Goal: Transaction & Acquisition: Purchase product/service

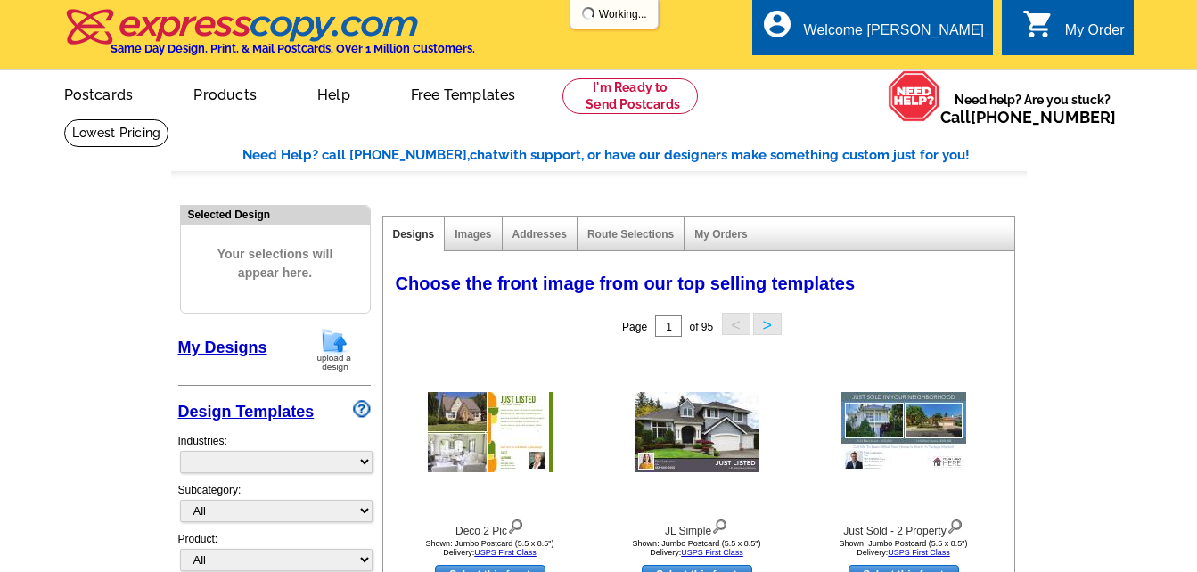
select select "785"
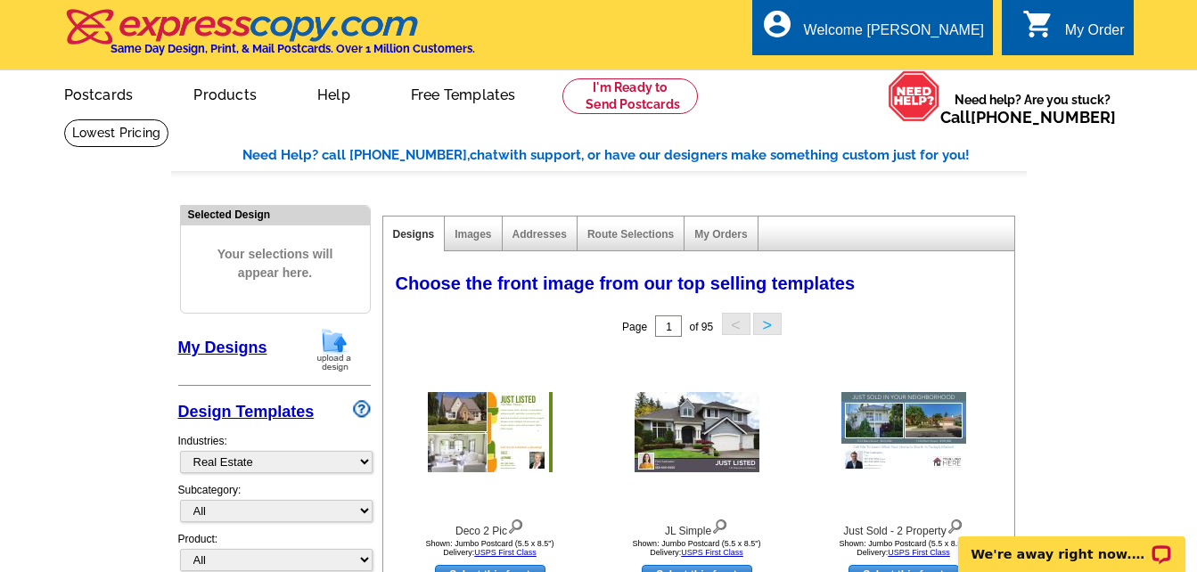
click at [243, 355] on link "My Designs" at bounding box center [222, 348] width 89 height 18
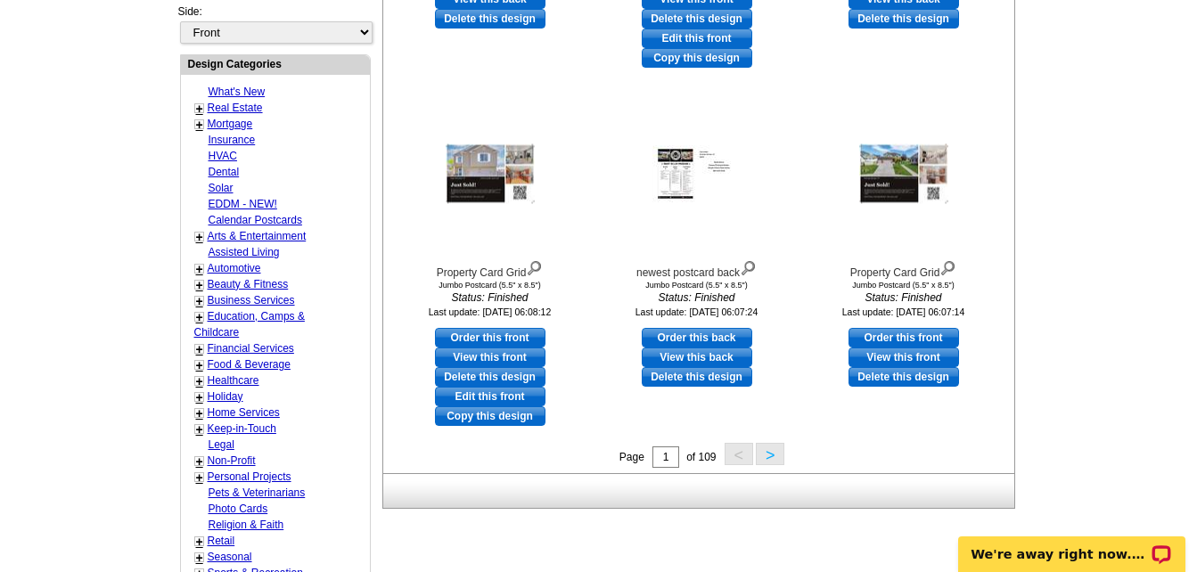
scroll to position [713, 0]
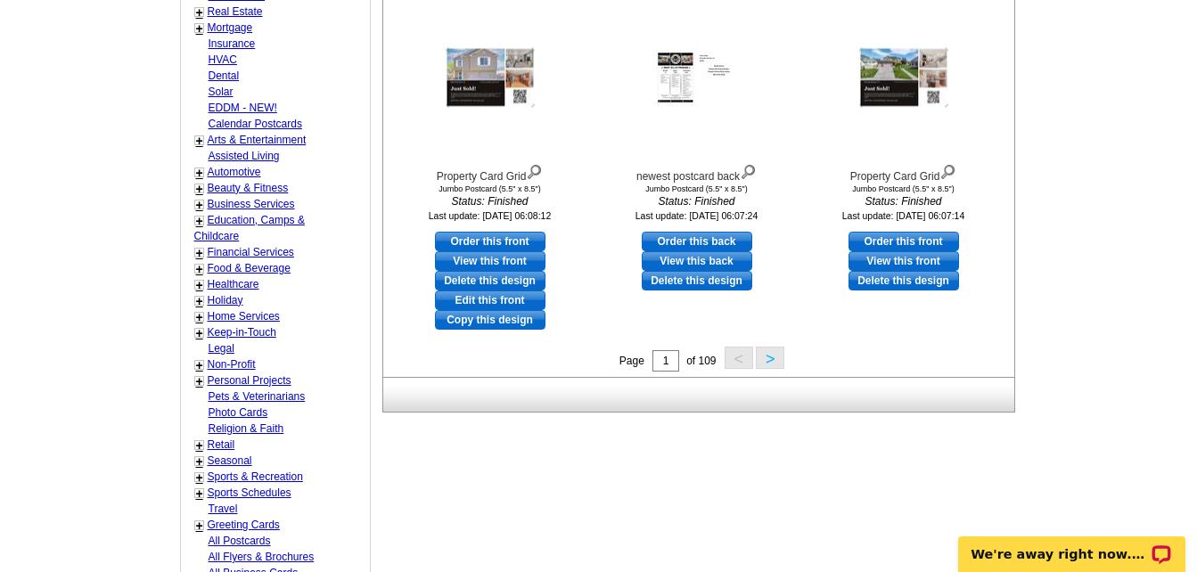
click at [762, 361] on button ">" at bounding box center [770, 358] width 29 height 22
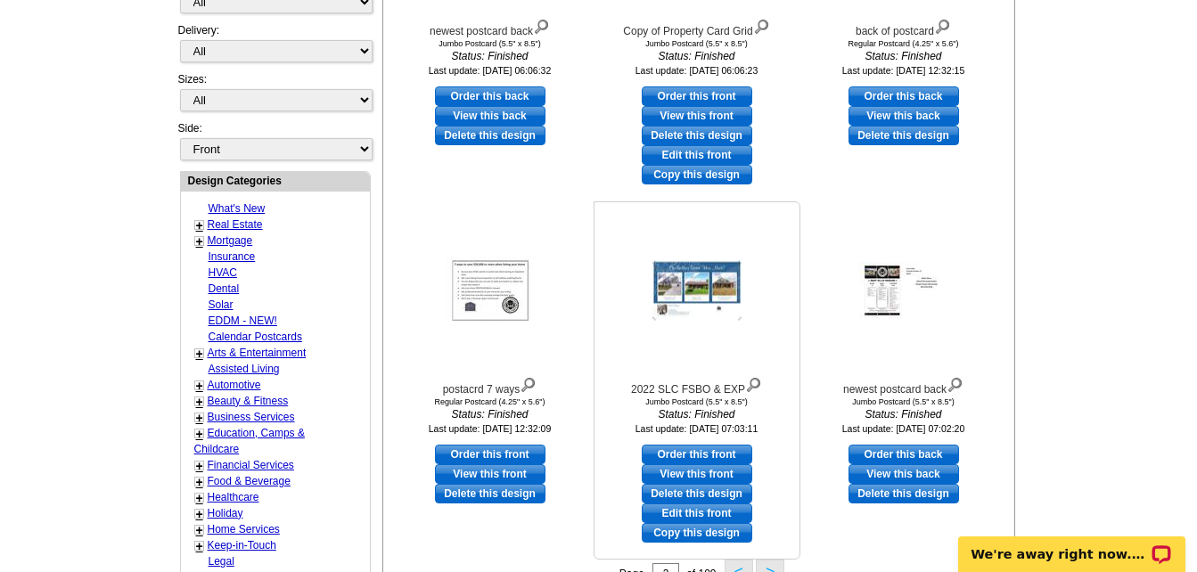
scroll to position [531, 0]
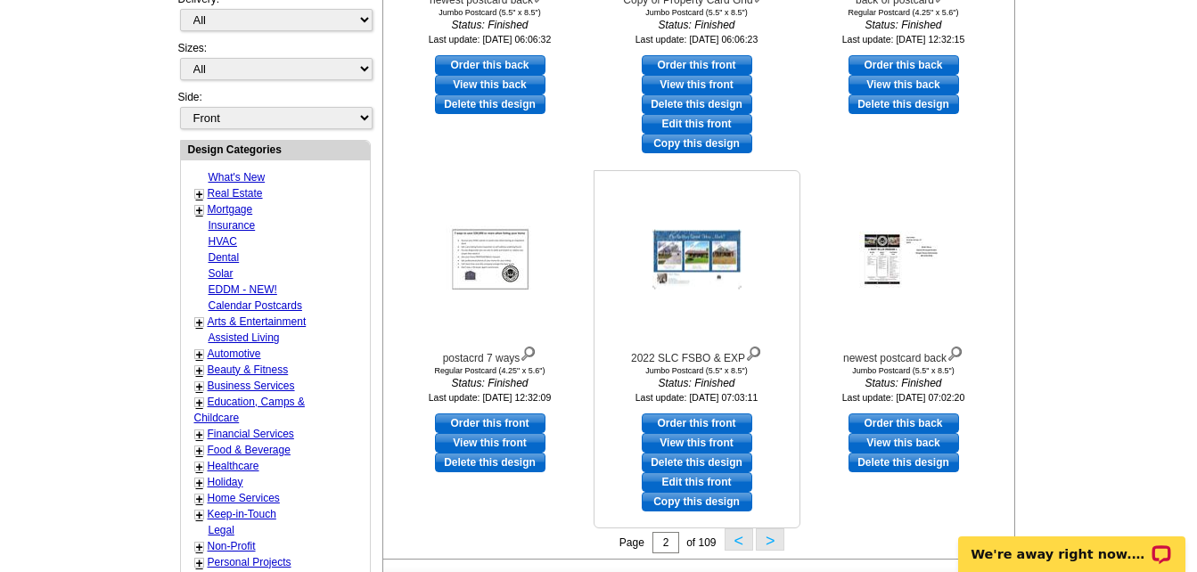
click at [711, 419] on link "Order this front" at bounding box center [697, 424] width 111 height 20
select select "2"
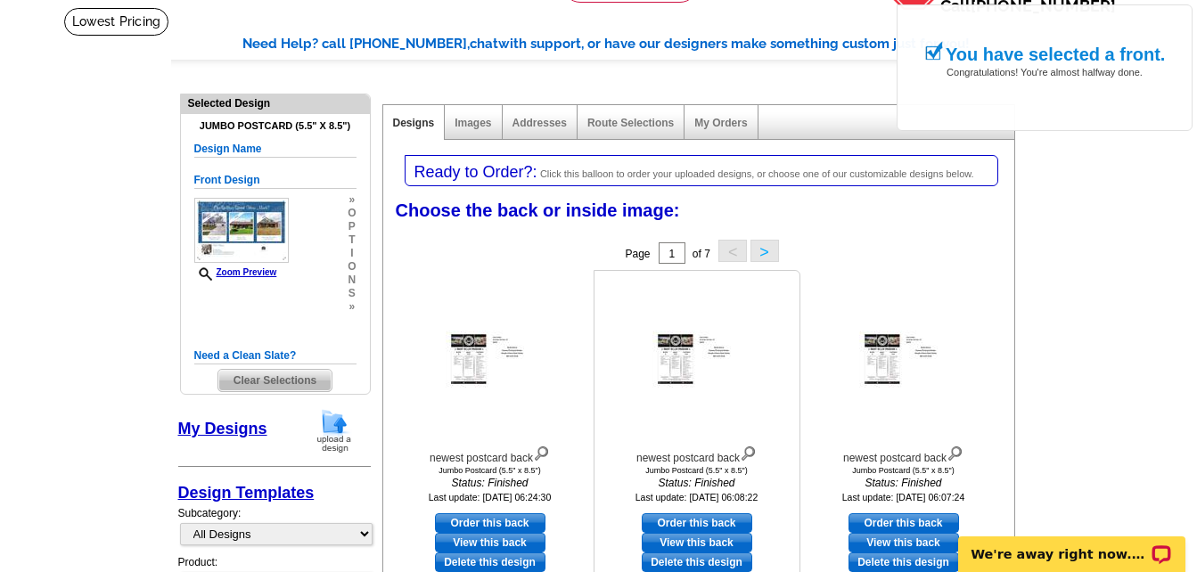
scroll to position [267, 0]
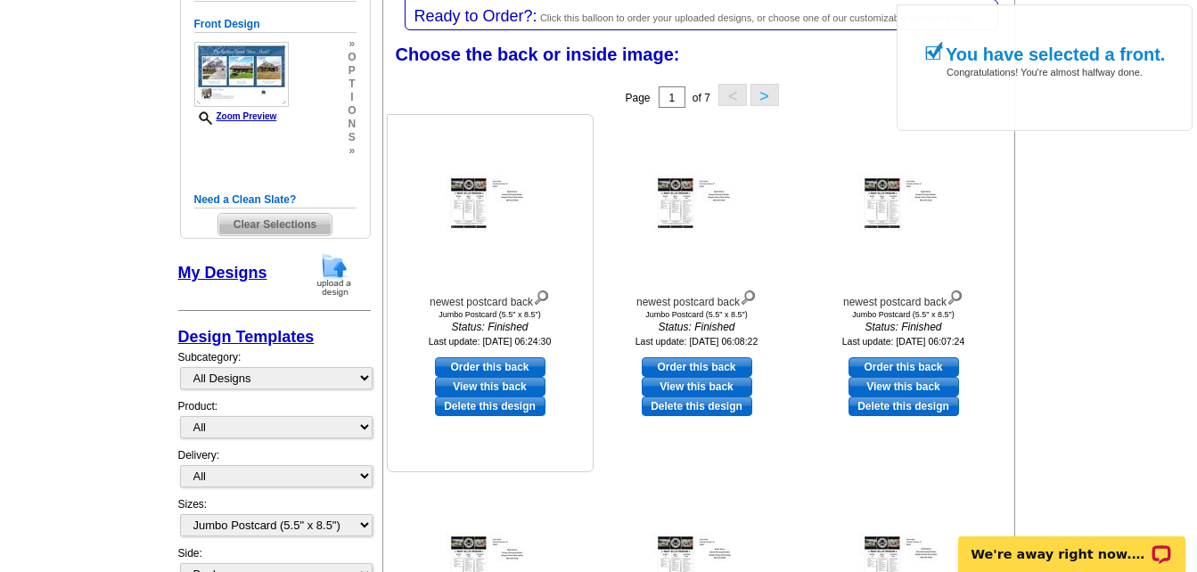
click at [486, 366] on link "Order this back" at bounding box center [490, 367] width 111 height 20
select select "front"
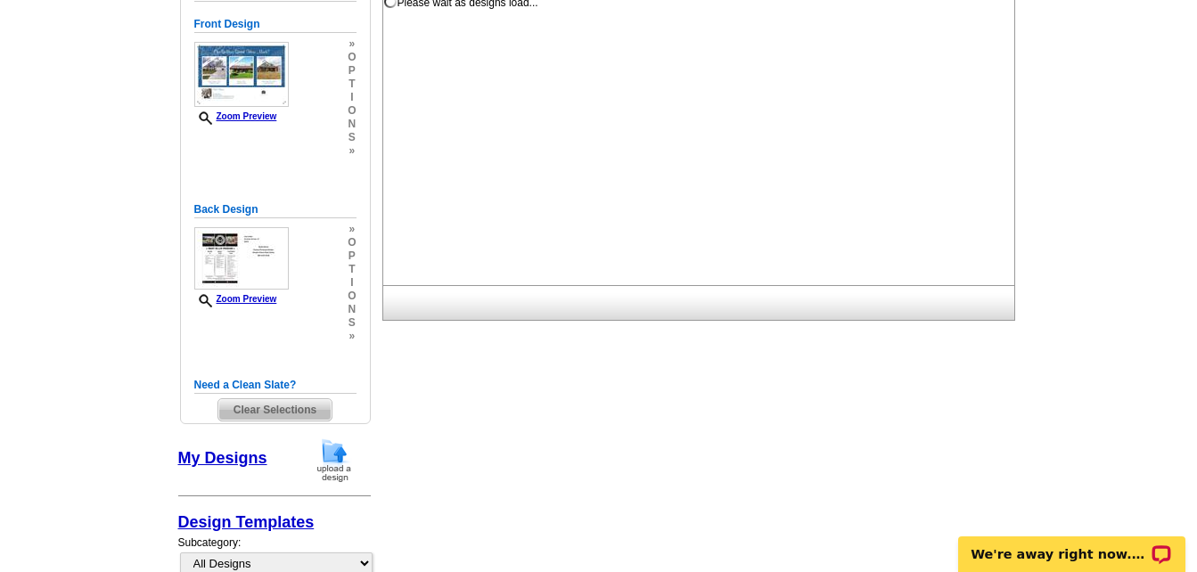
scroll to position [0, 0]
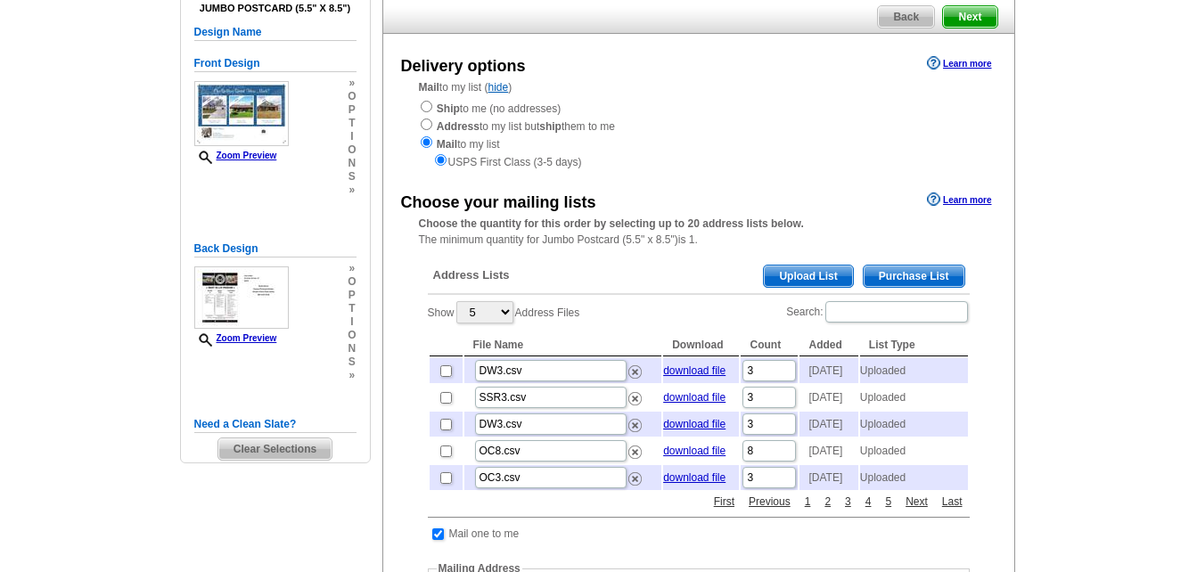
scroll to position [178, 0]
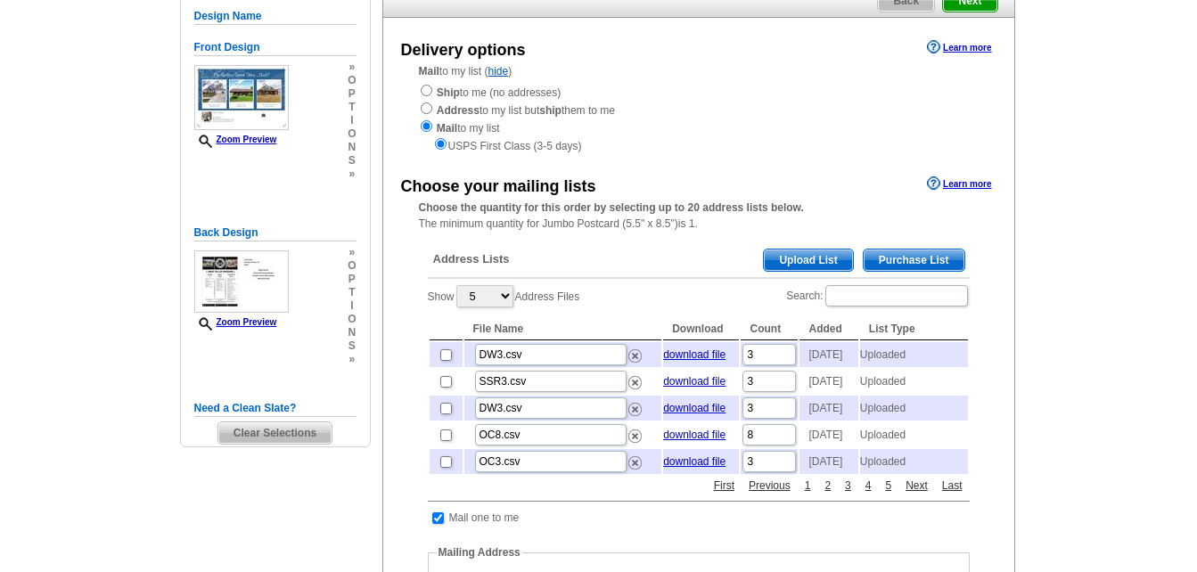
click at [814, 264] on span "Upload List" at bounding box center [808, 260] width 88 height 21
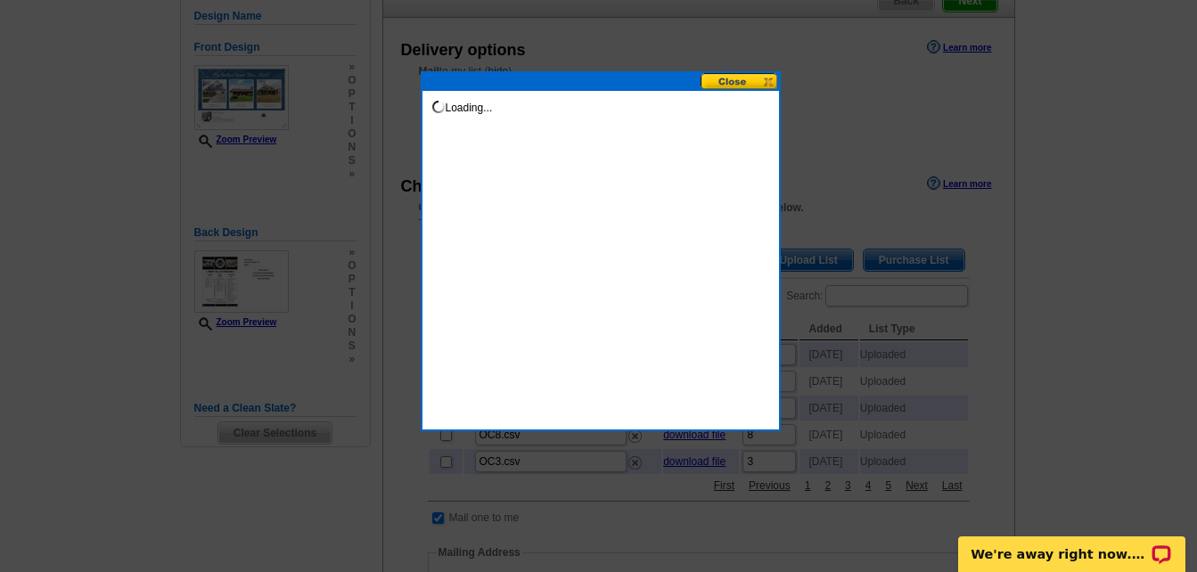
scroll to position [0, 0]
click at [721, 85] on button at bounding box center [740, 81] width 78 height 17
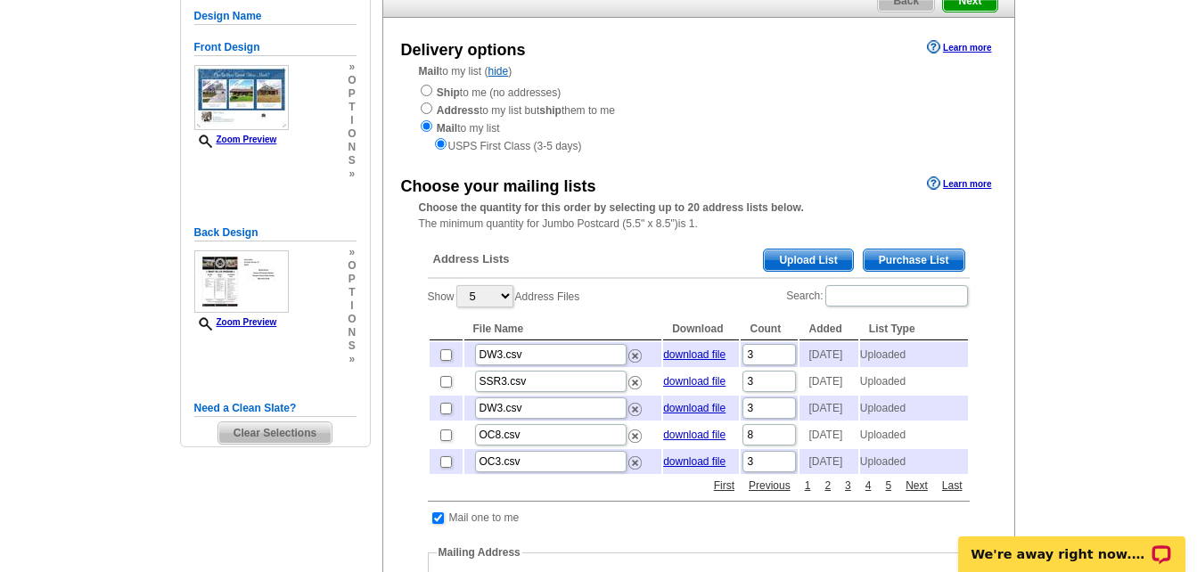
click at [815, 253] on span "Upload List" at bounding box center [808, 260] width 88 height 21
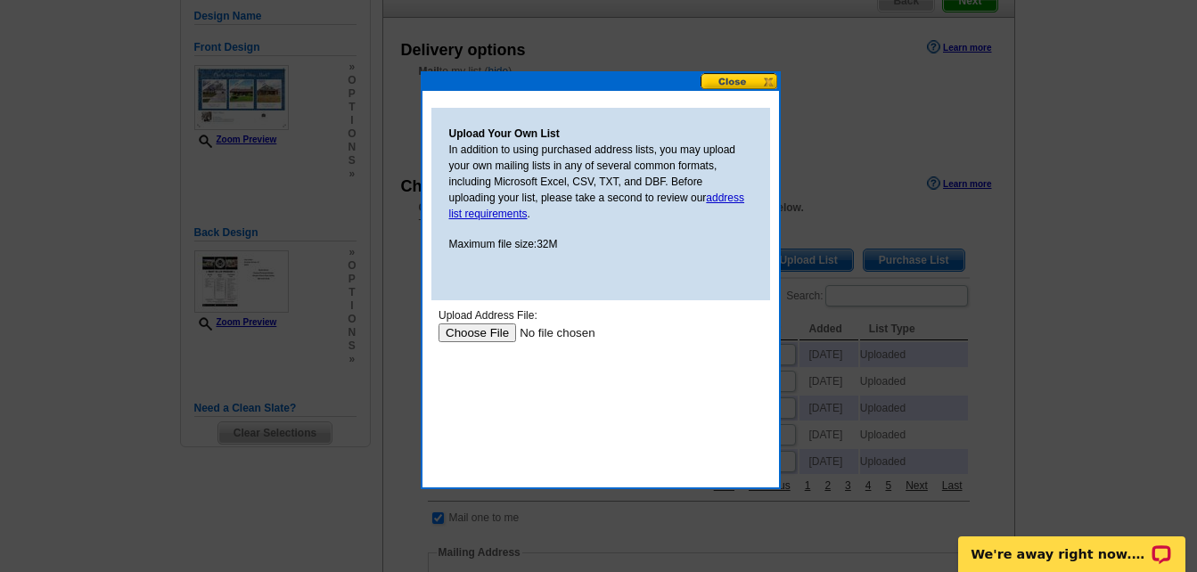
click at [494, 333] on input "file" at bounding box center [550, 333] width 225 height 19
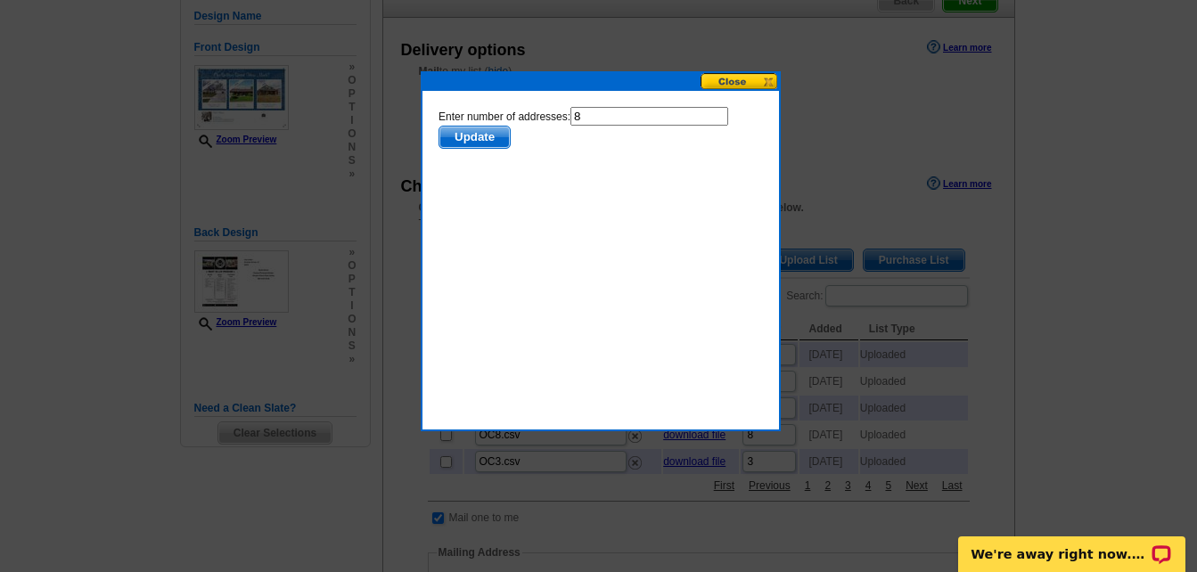
click at [593, 117] on input "8" at bounding box center [649, 116] width 158 height 19
type input "7"
click at [465, 134] on span "Update" at bounding box center [473, 137] width 70 height 21
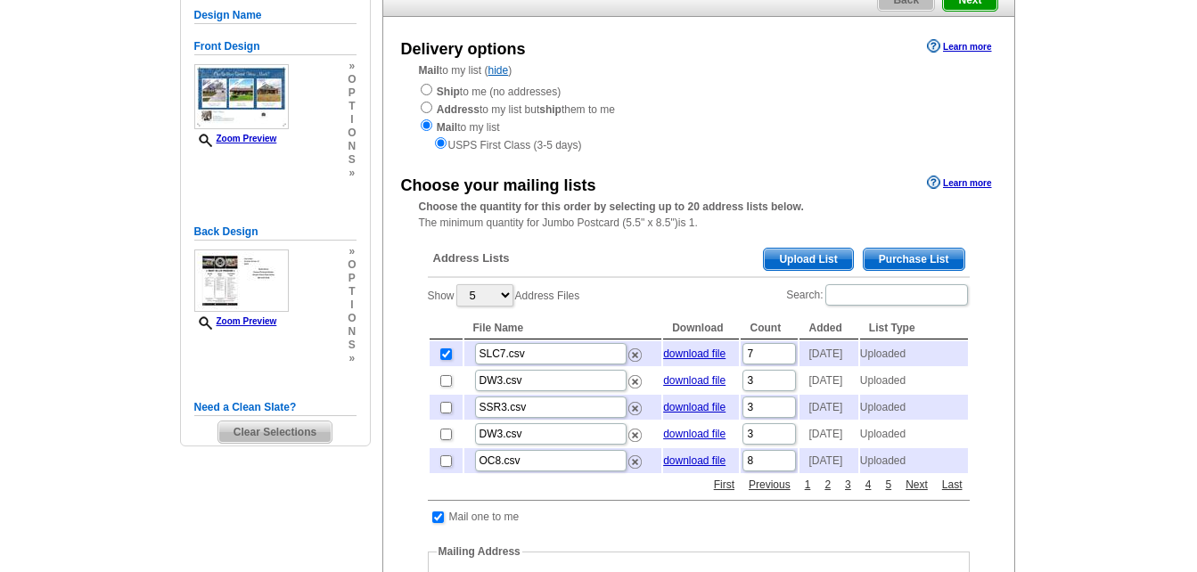
click at [801, 259] on span "Upload List" at bounding box center [808, 259] width 88 height 21
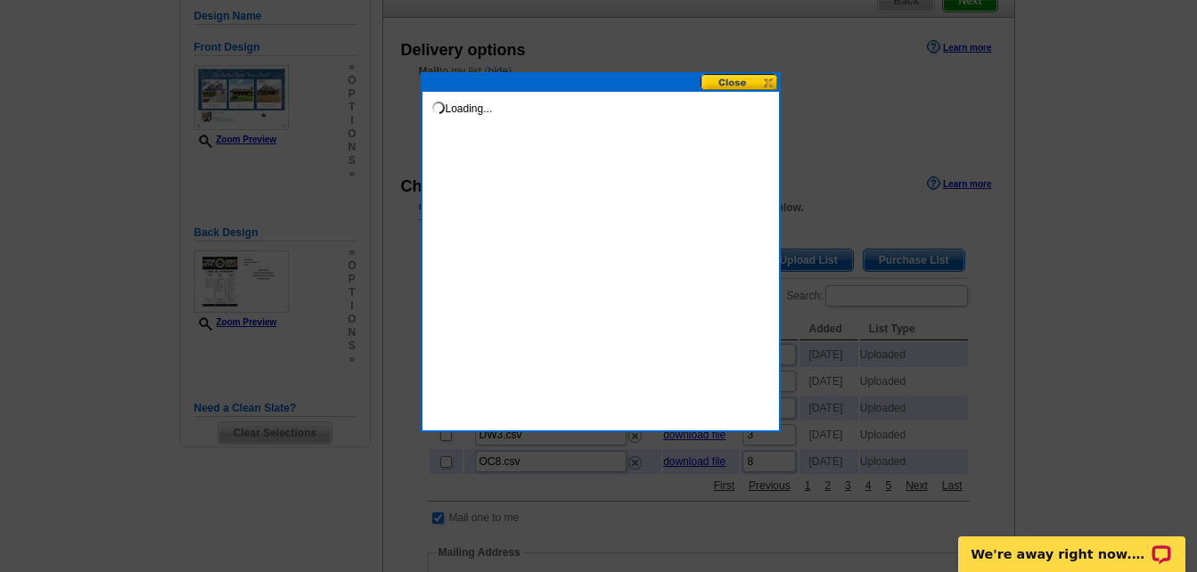
click at [744, 84] on button at bounding box center [740, 82] width 78 height 17
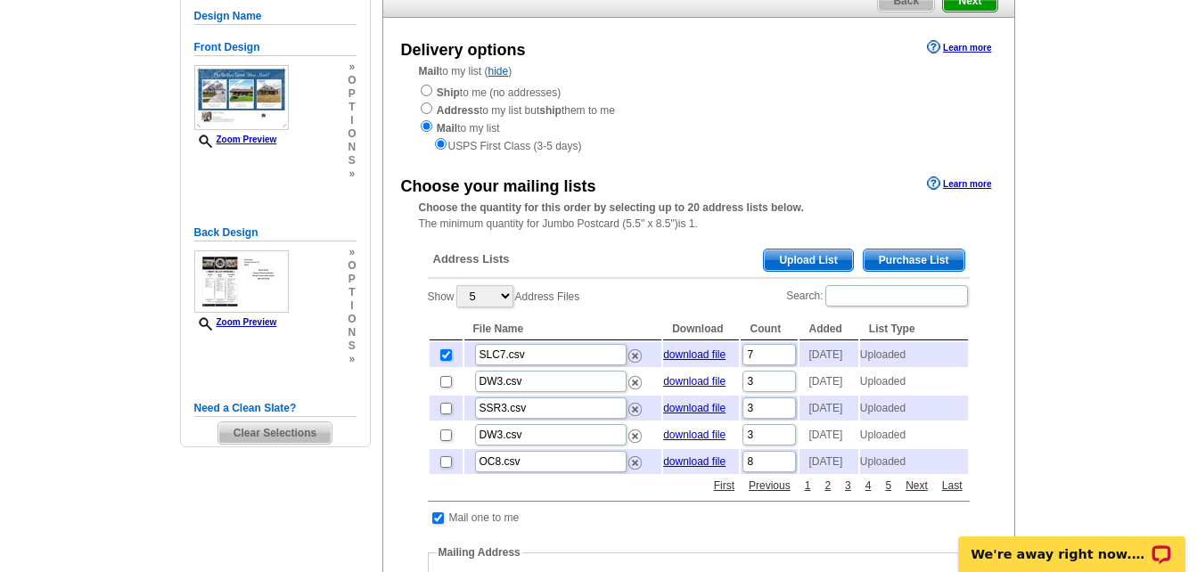
click at [814, 267] on span "Upload List" at bounding box center [808, 260] width 88 height 21
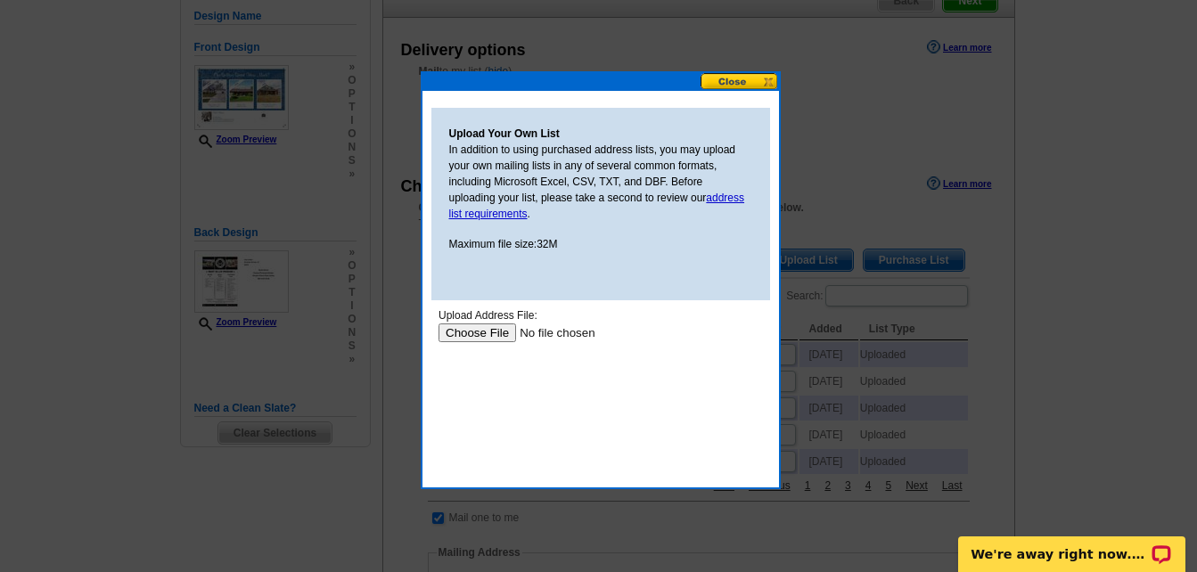
click at [496, 333] on input "file" at bounding box center [550, 333] width 225 height 19
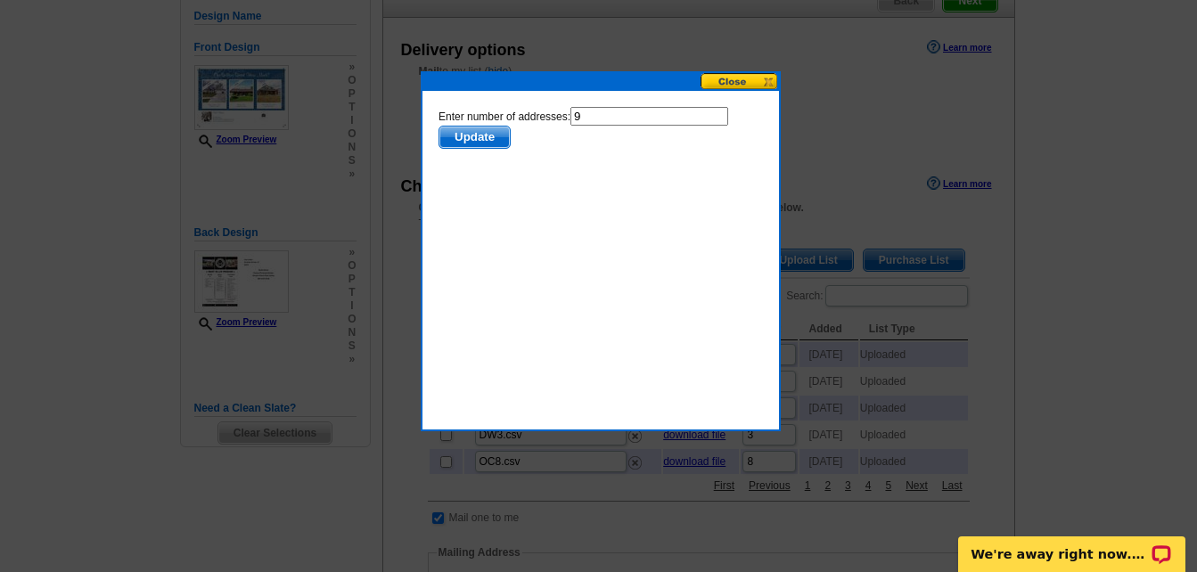
click at [602, 117] on input "9" at bounding box center [649, 116] width 158 height 19
type input "8"
click at [466, 132] on span "Update" at bounding box center [473, 137] width 70 height 21
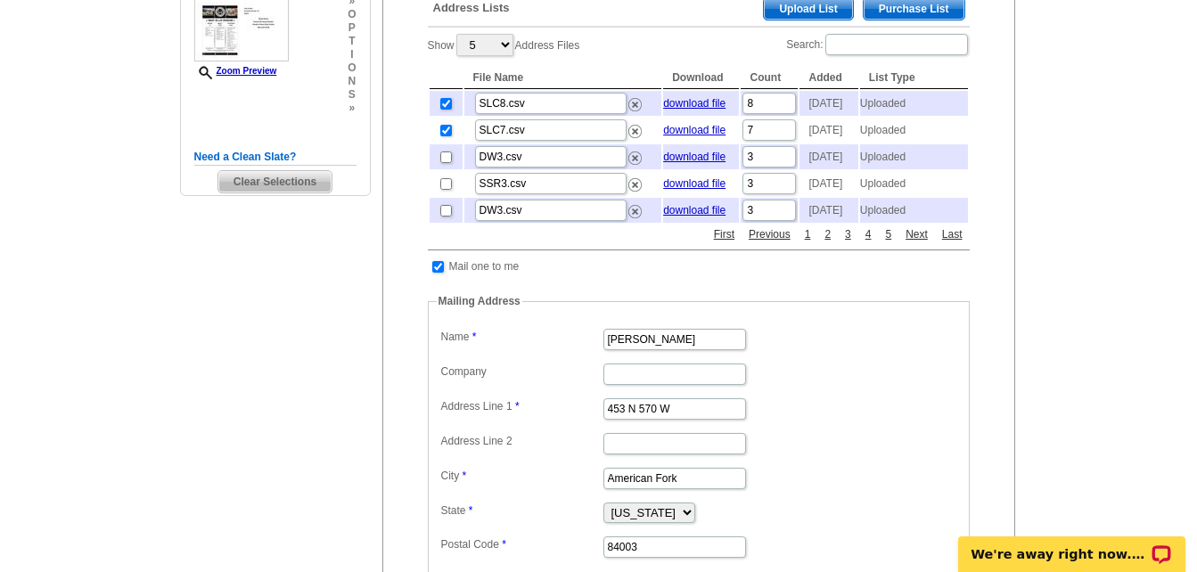
scroll to position [446, 0]
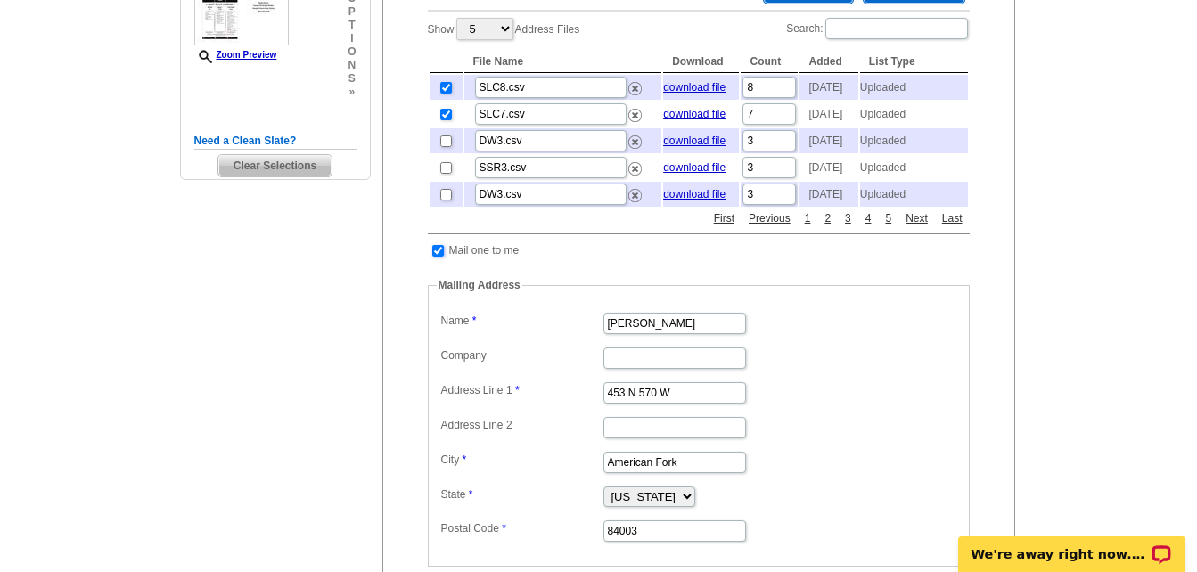
click at [434, 257] on input "checkbox" at bounding box center [438, 251] width 12 height 12
checkbox input "false"
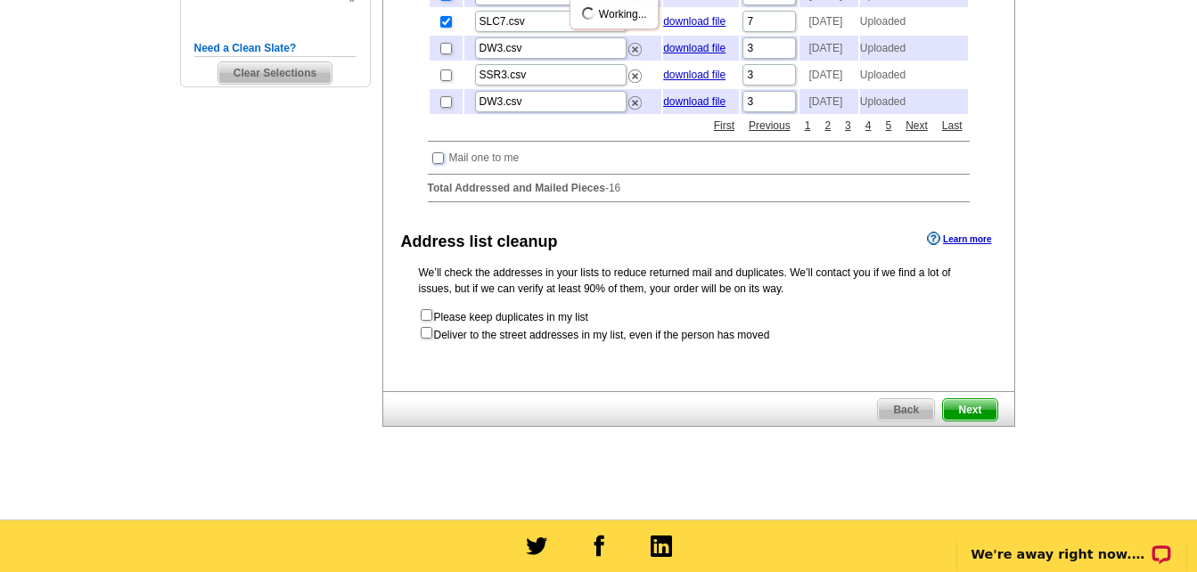
scroll to position [624, 0]
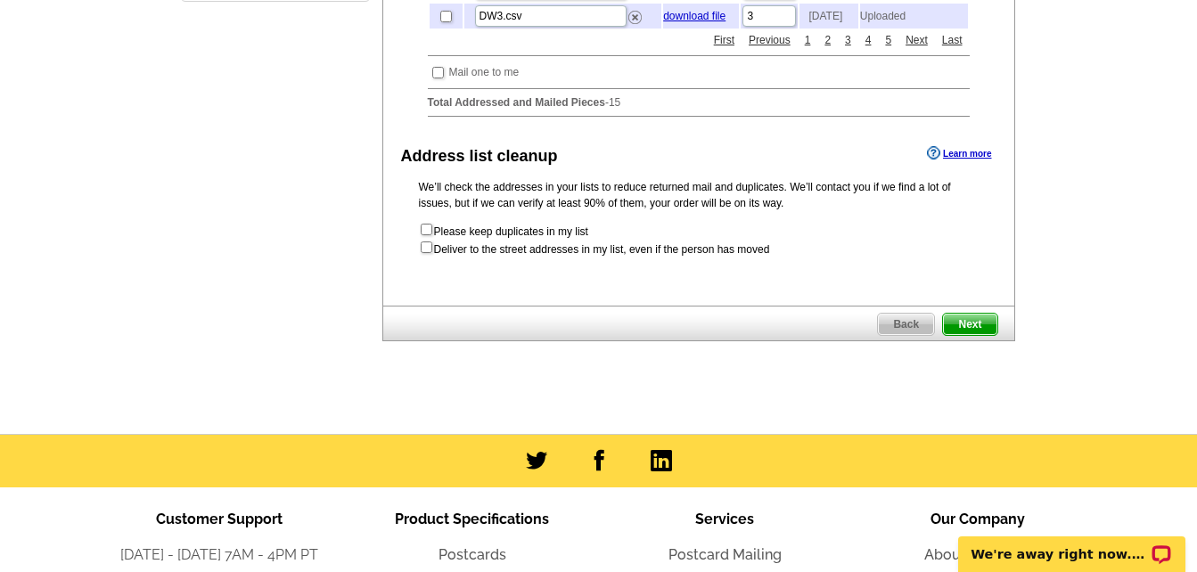
click at [967, 335] on span "Next" at bounding box center [969, 324] width 53 height 21
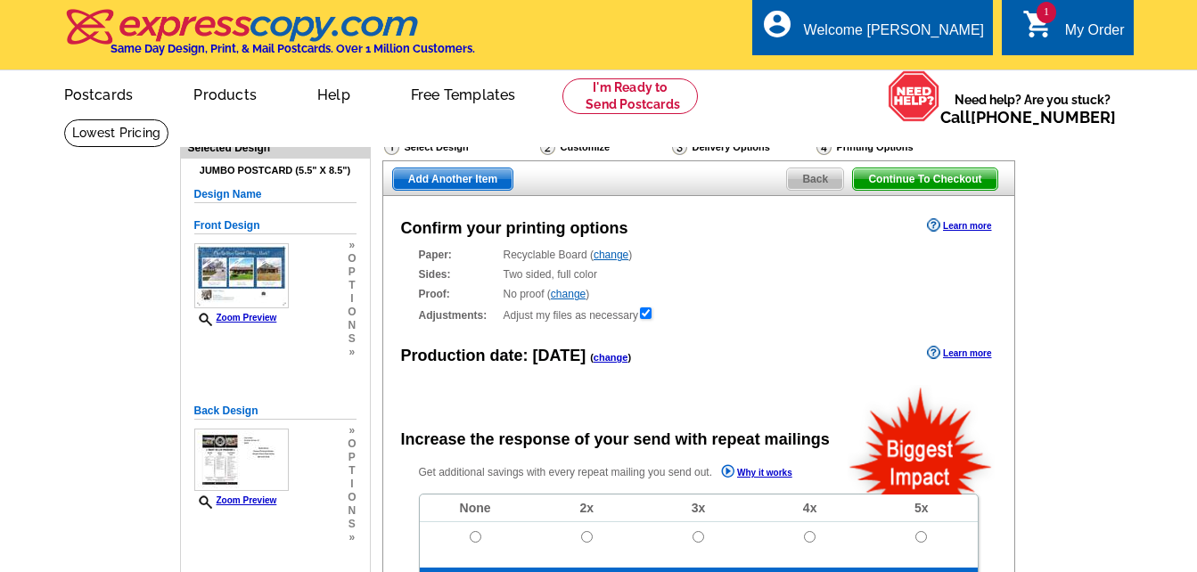
radio input "false"
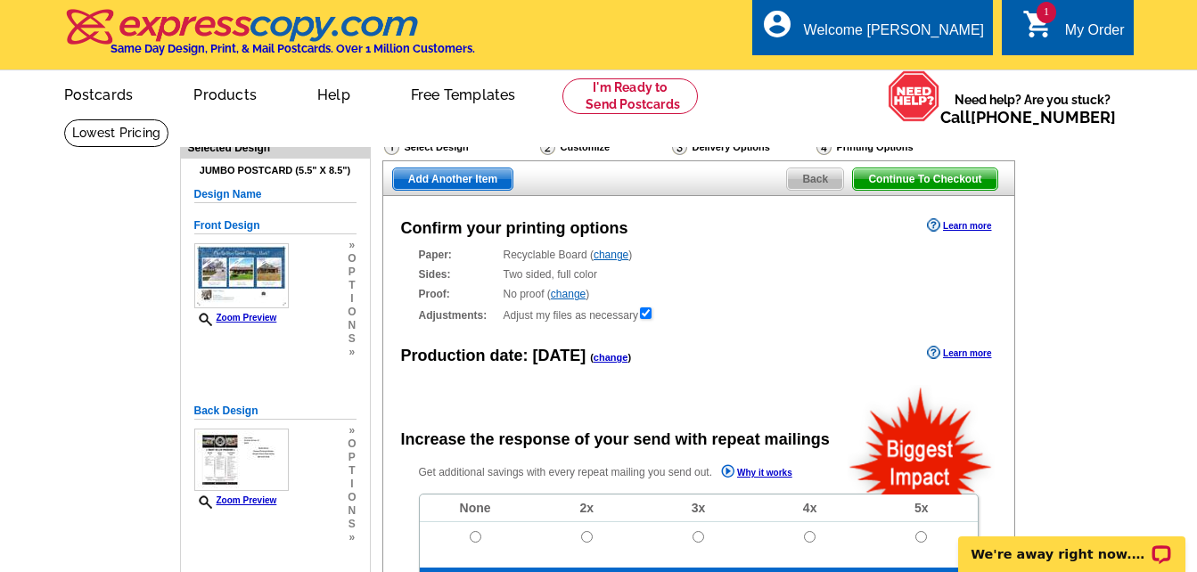
click at [453, 181] on span "Add Another Item" at bounding box center [452, 178] width 119 height 21
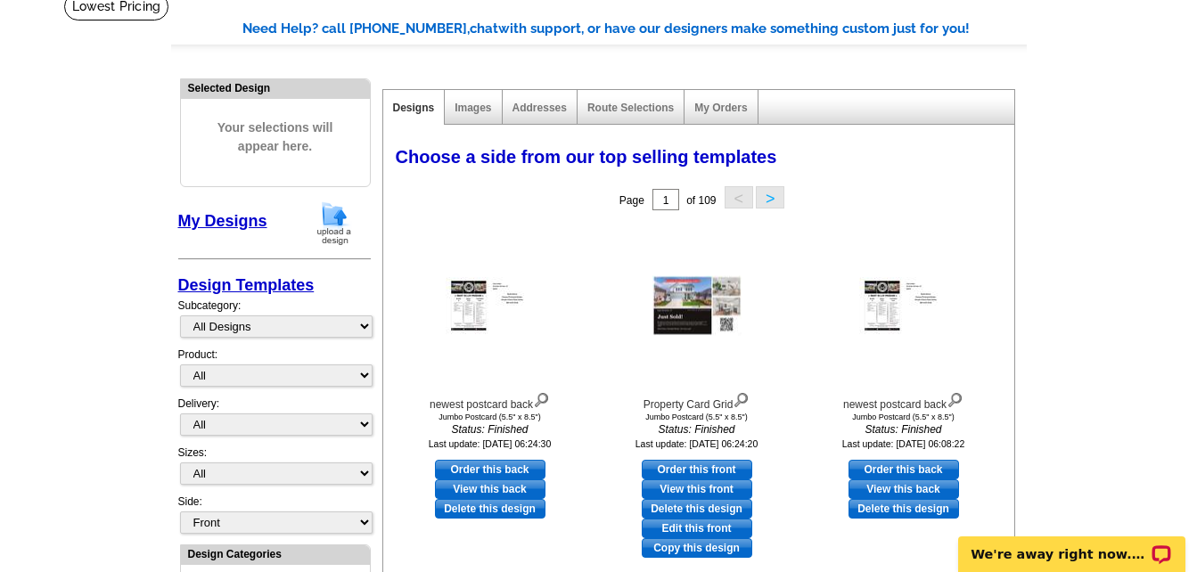
scroll to position [267, 0]
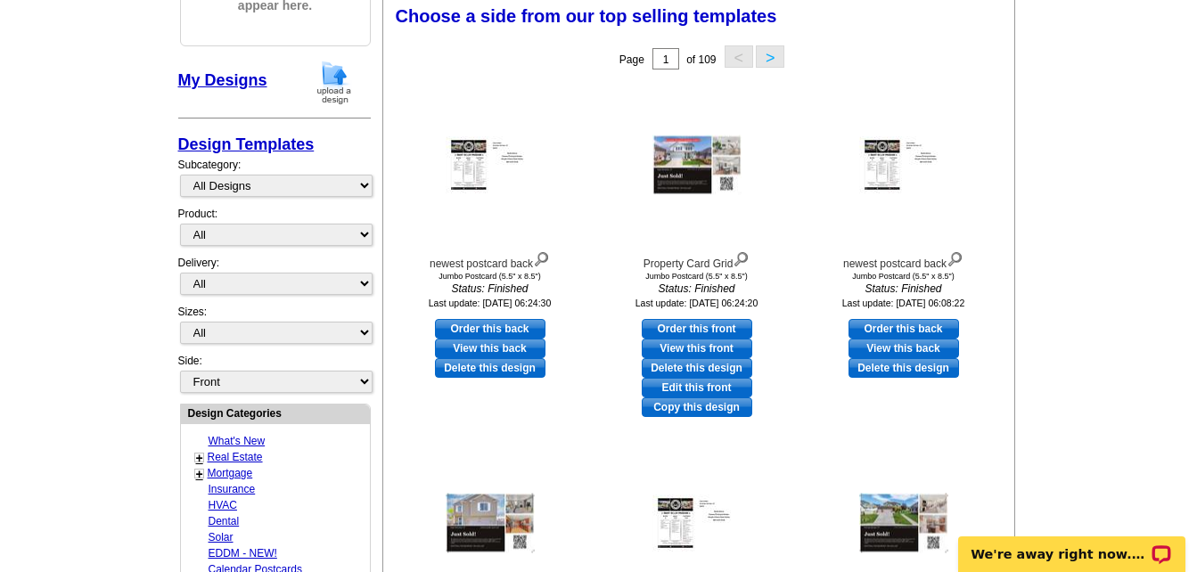
click at [774, 58] on button ">" at bounding box center [770, 56] width 29 height 22
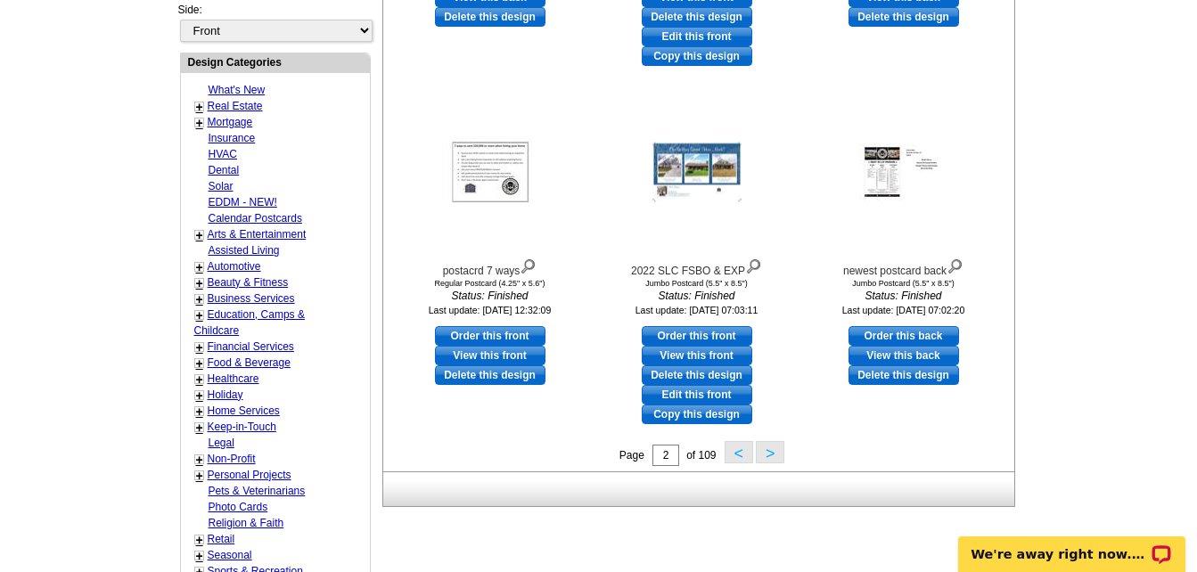
scroll to position [624, 0]
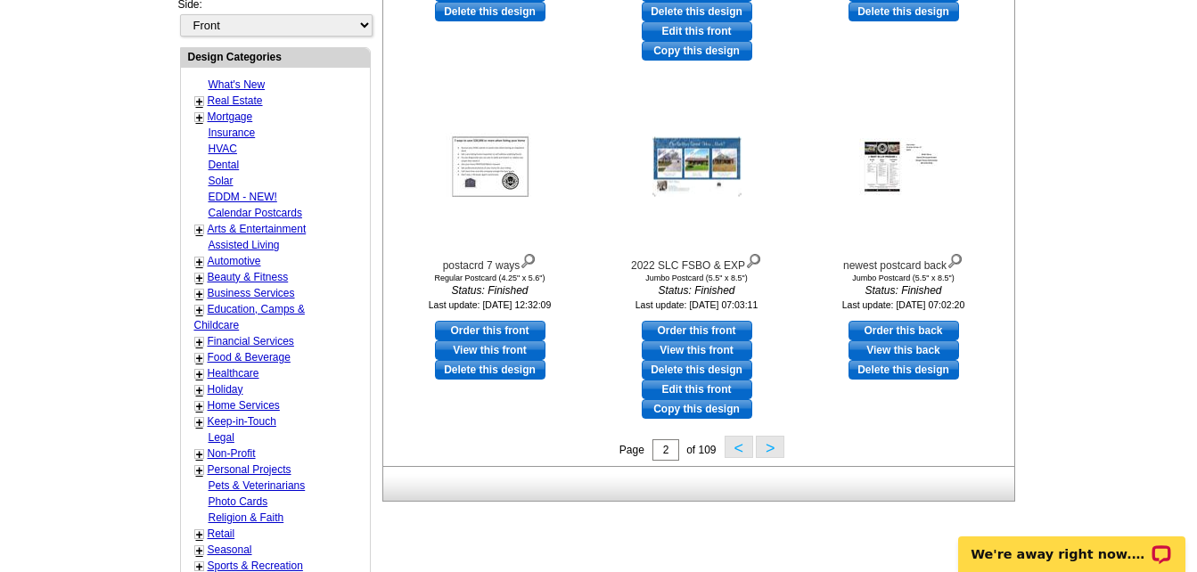
click at [767, 454] on button ">" at bounding box center [770, 447] width 29 height 22
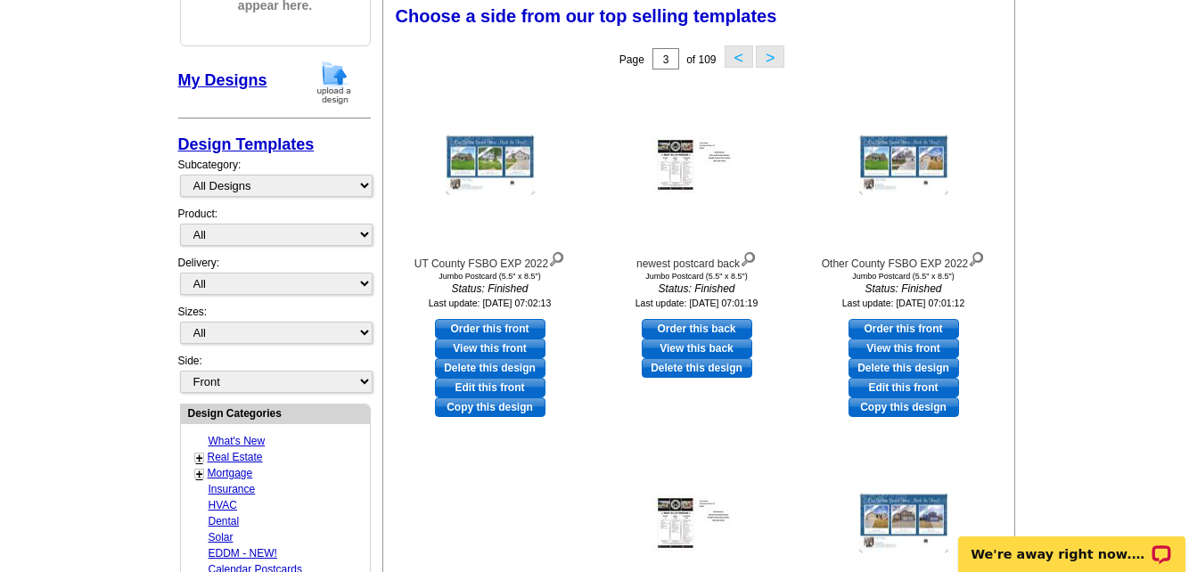
scroll to position [264, 0]
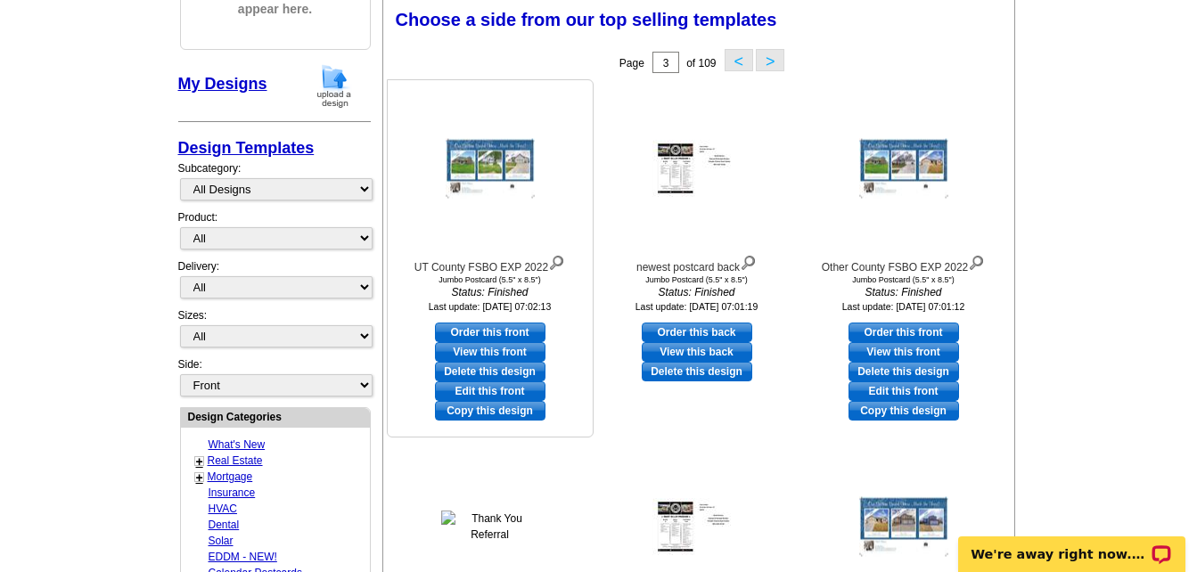
click at [479, 333] on link "Order this front" at bounding box center [490, 333] width 111 height 20
select select "2"
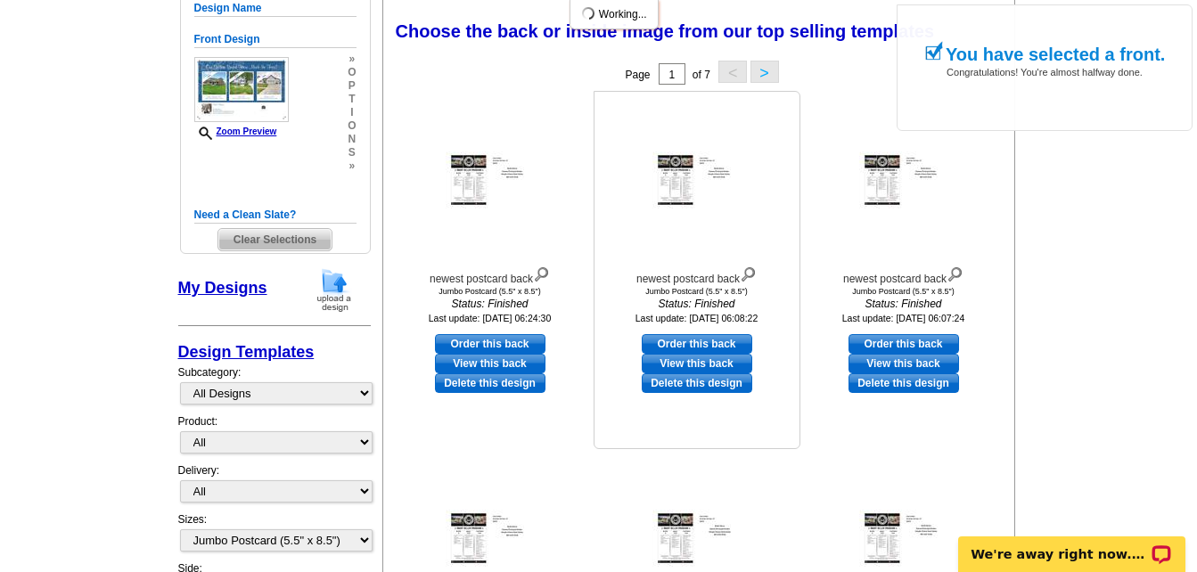
scroll to position [267, 0]
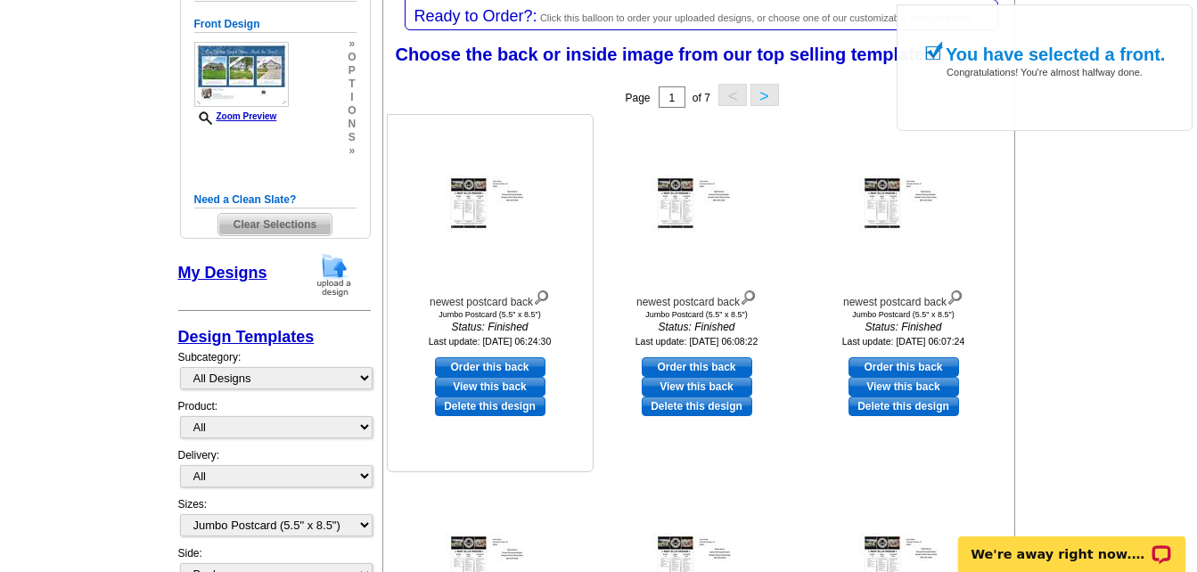
click at [497, 368] on link "Order this back" at bounding box center [490, 367] width 111 height 20
select select "front"
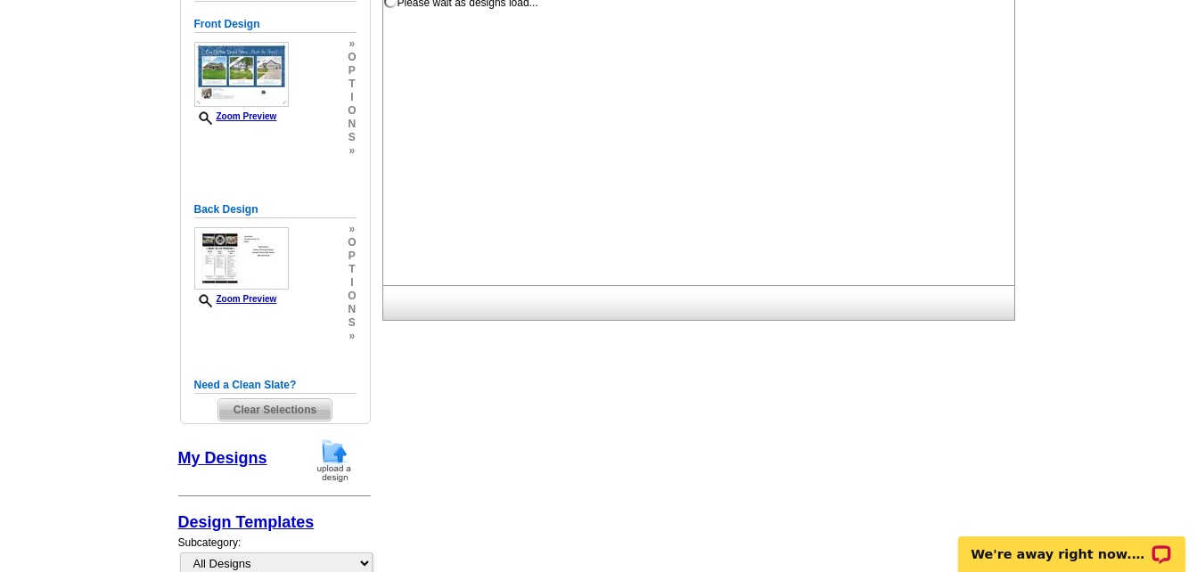
scroll to position [0, 0]
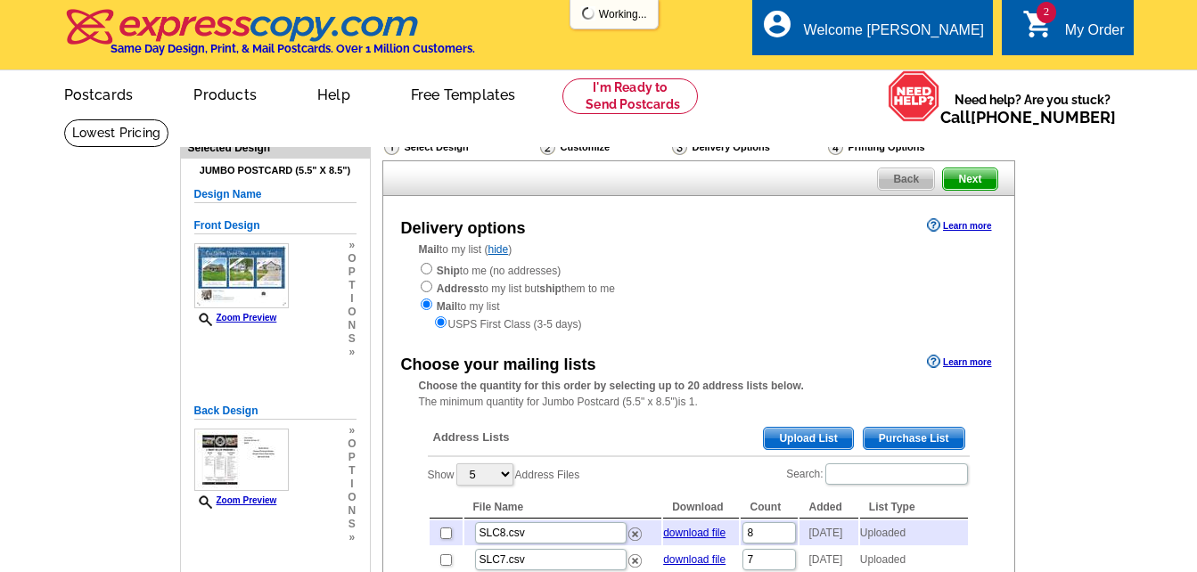
click at [828, 438] on span "Upload List" at bounding box center [808, 438] width 88 height 21
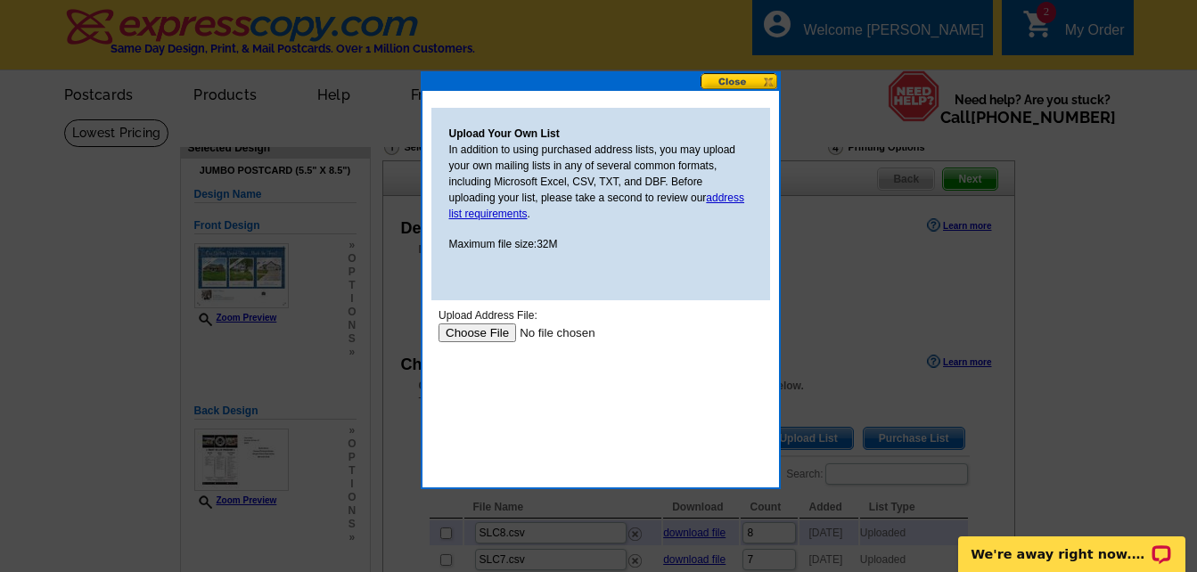
click at [483, 340] on input "file" at bounding box center [550, 333] width 225 height 19
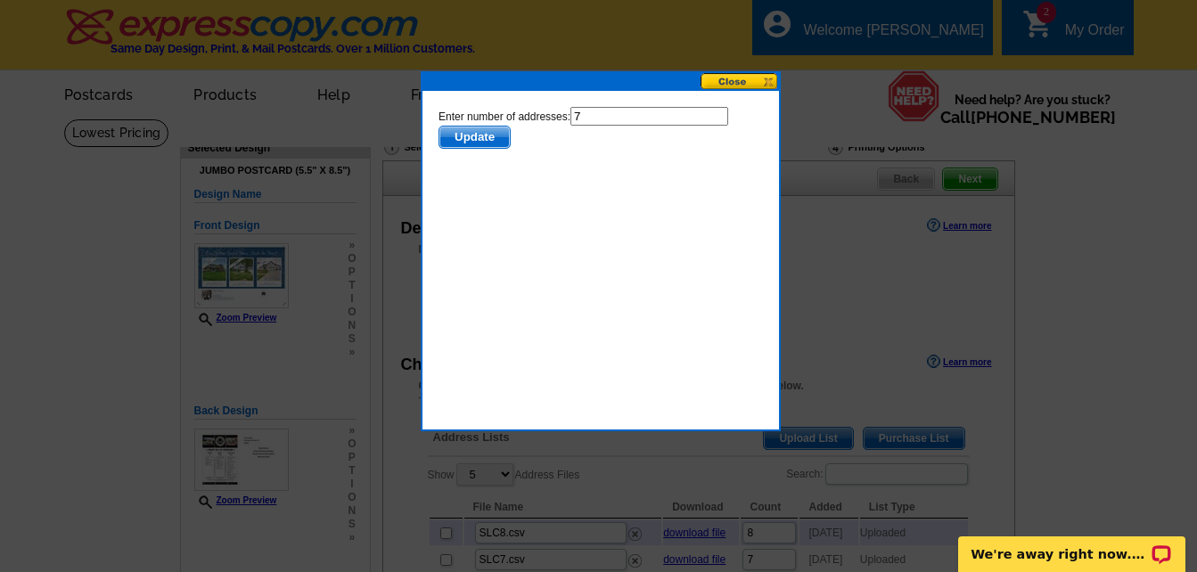
click at [578, 116] on input "7" at bounding box center [649, 116] width 158 height 19
click at [591, 117] on input "7" at bounding box center [649, 116] width 158 height 19
type input "6"
click at [487, 136] on span "Update" at bounding box center [473, 137] width 70 height 21
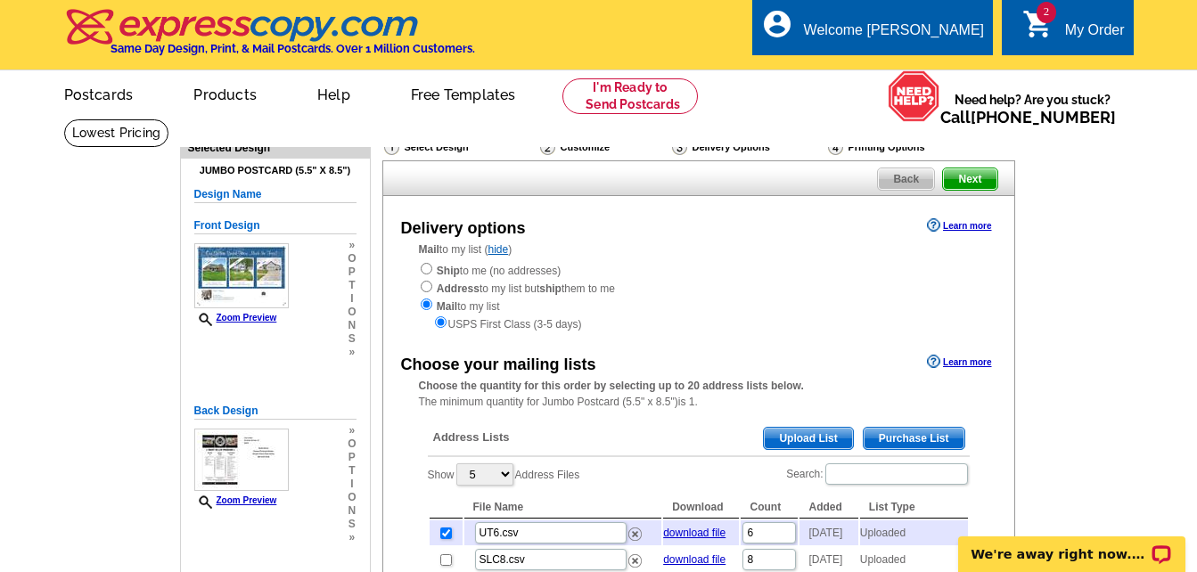
click at [820, 438] on span "Upload List" at bounding box center [808, 438] width 88 height 21
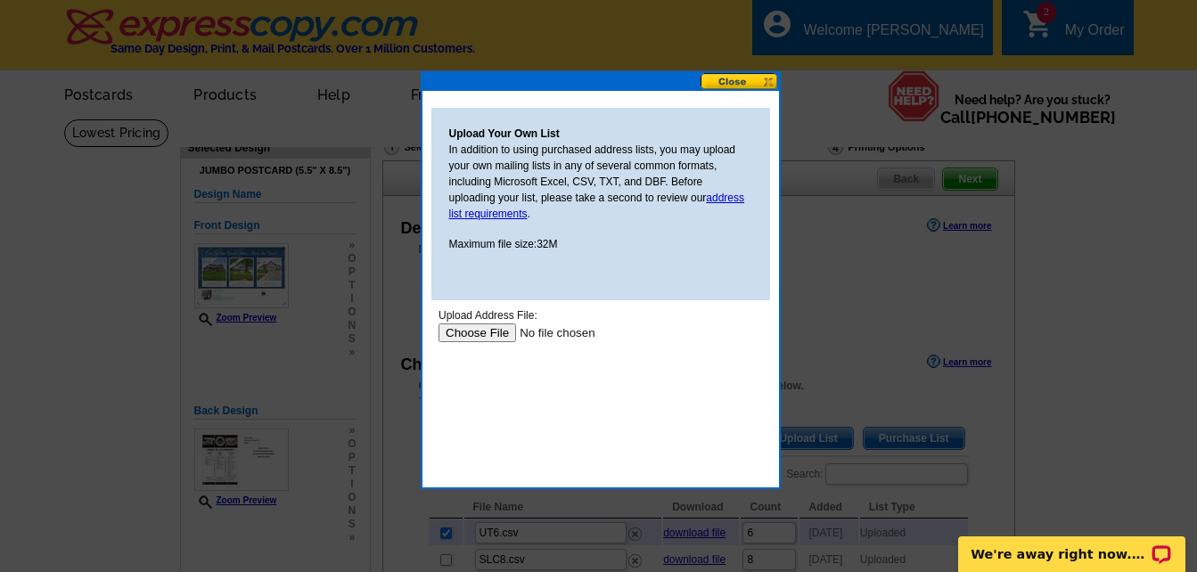
click at [478, 331] on input "file" at bounding box center [550, 333] width 225 height 19
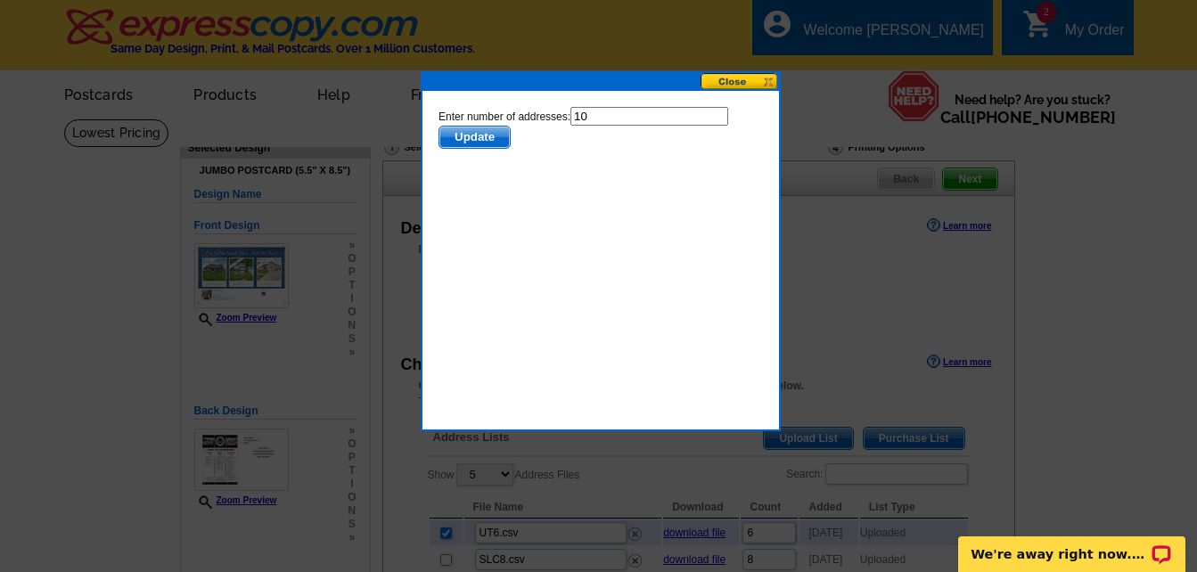
click at [594, 112] on input "10" at bounding box center [649, 116] width 158 height 19
type input "1"
type input "9"
click at [485, 135] on span "Update" at bounding box center [473, 137] width 70 height 21
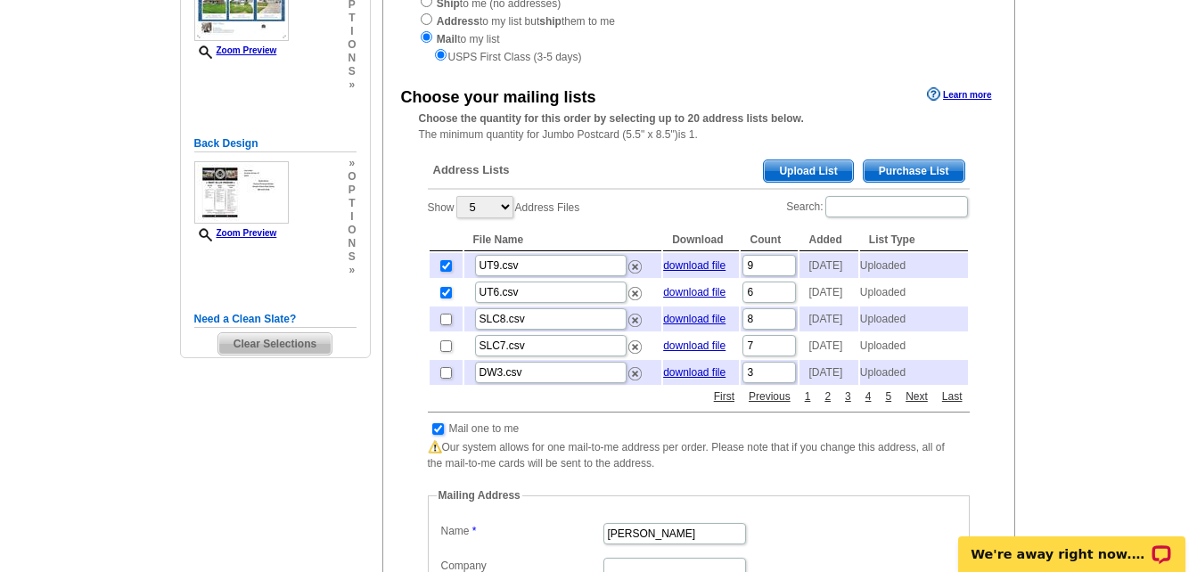
click at [436, 435] on input "checkbox" at bounding box center [438, 429] width 12 height 12
checkbox input "false"
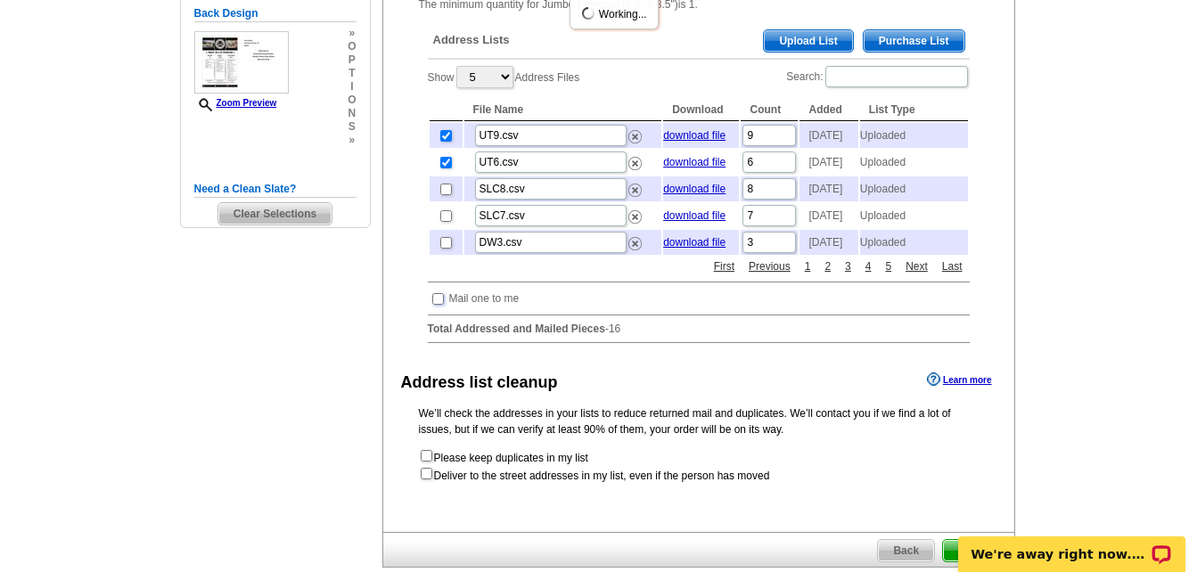
scroll to position [535, 0]
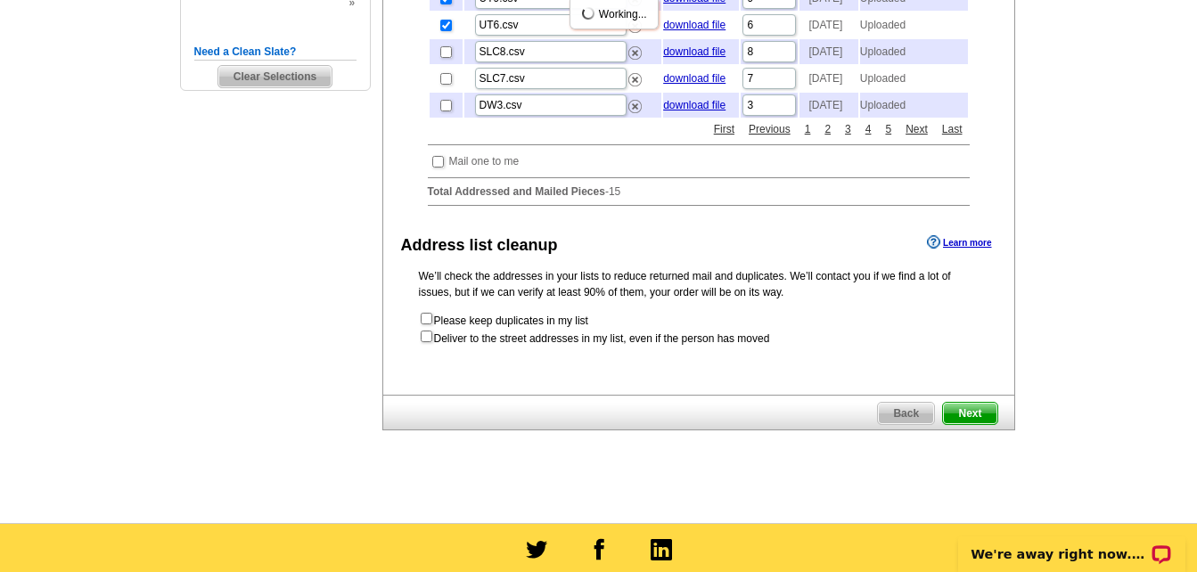
click at [983, 424] on span "Next" at bounding box center [969, 413] width 53 height 21
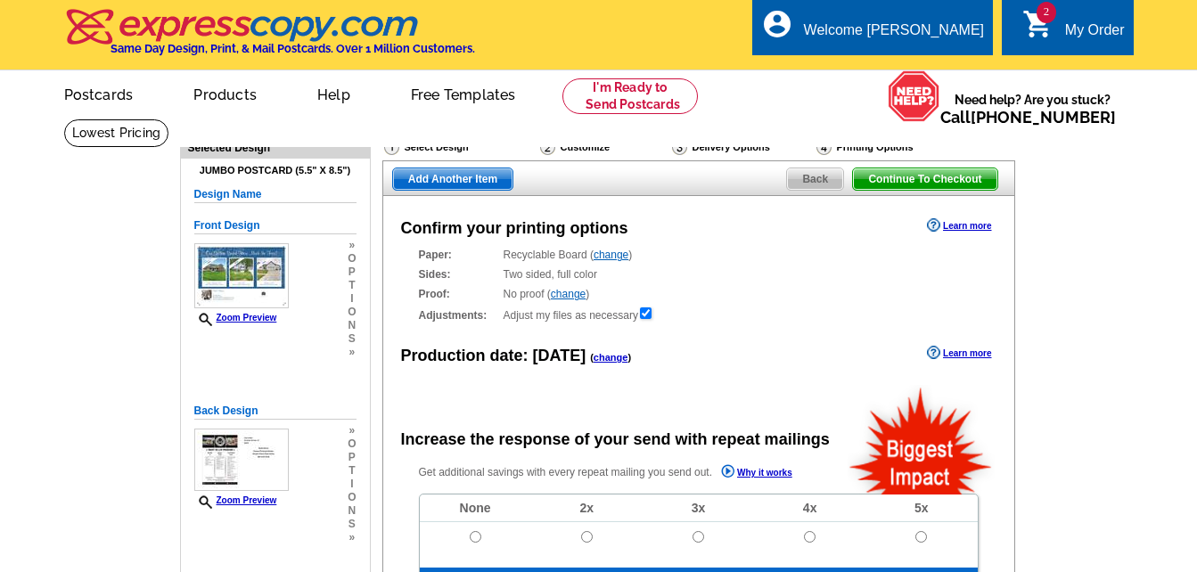
radio input "false"
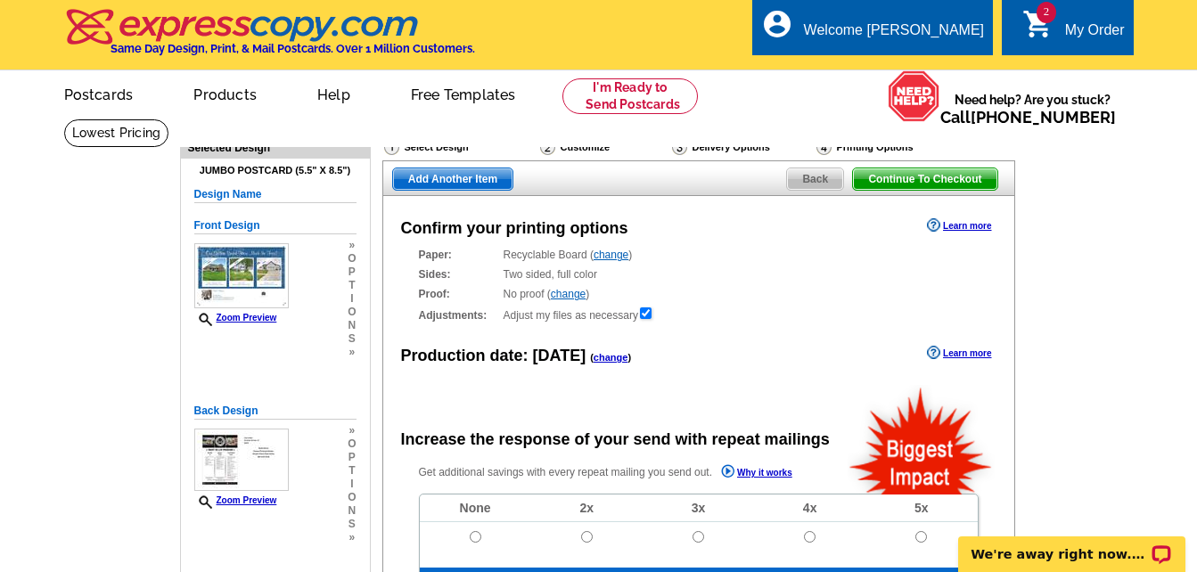
click at [481, 178] on span "Add Another Item" at bounding box center [452, 178] width 119 height 21
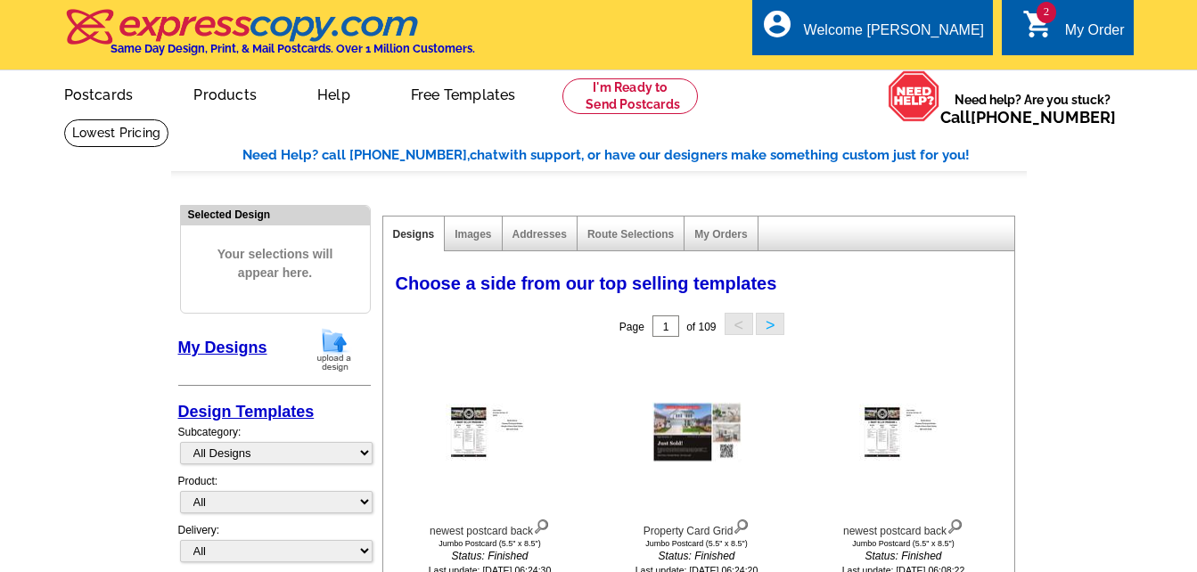
click at [774, 327] on button ">" at bounding box center [770, 324] width 29 height 22
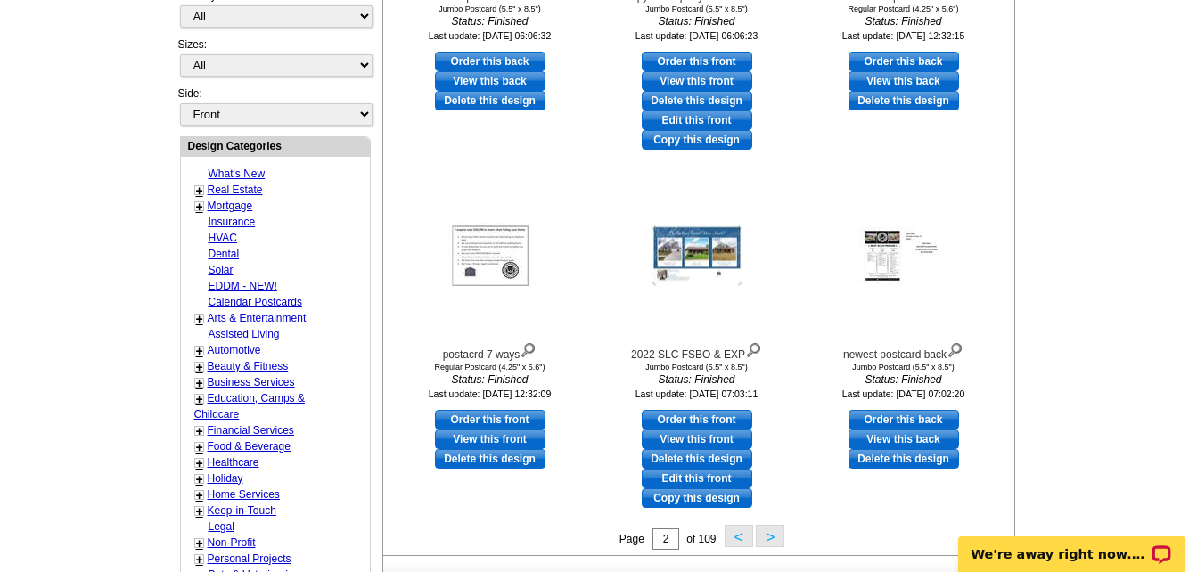
scroll to position [802, 0]
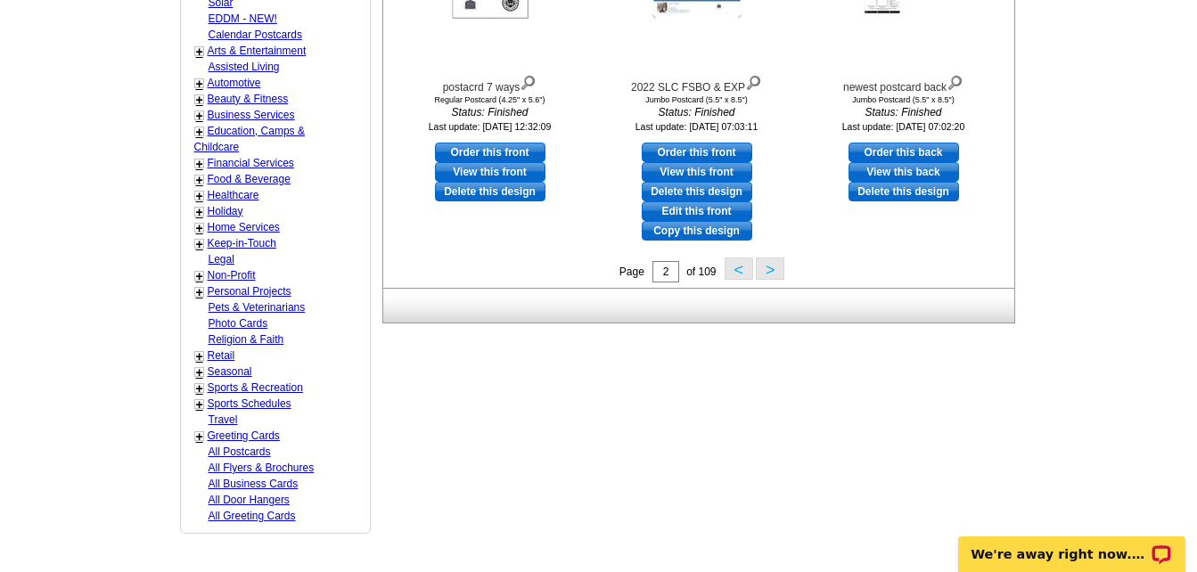
click at [779, 275] on button ">" at bounding box center [770, 269] width 29 height 22
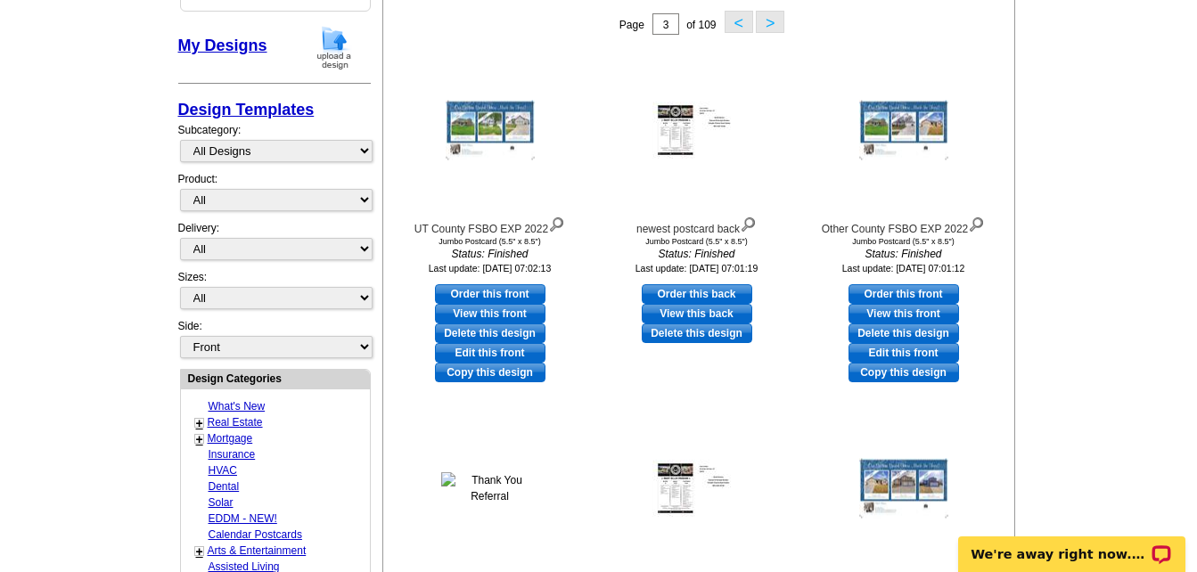
scroll to position [264, 0]
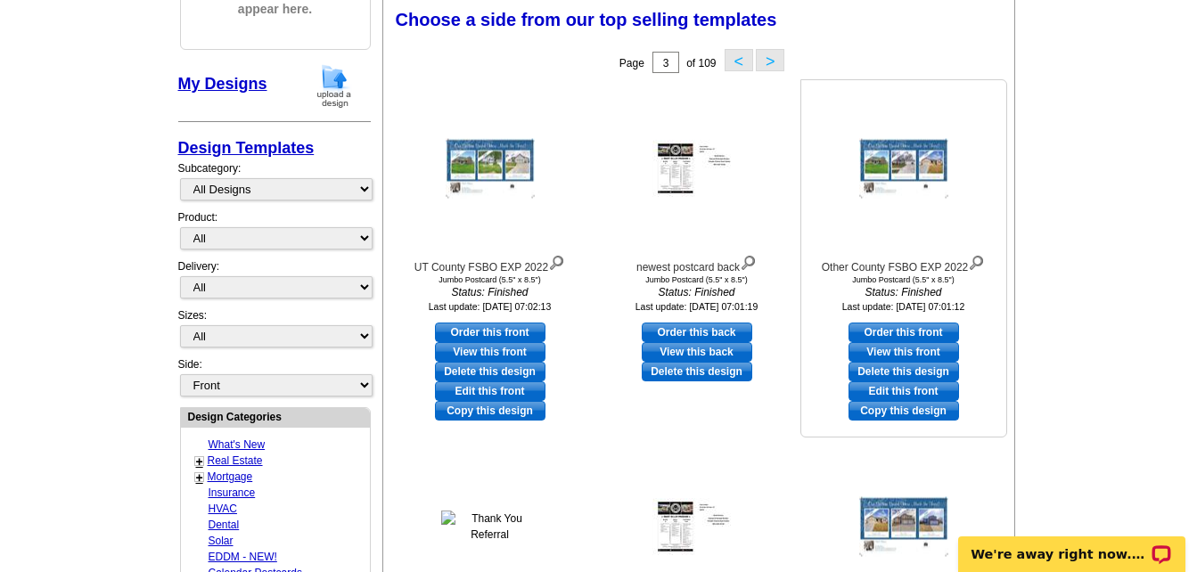
click at [920, 332] on link "Order this front" at bounding box center [903, 333] width 111 height 20
select select "2"
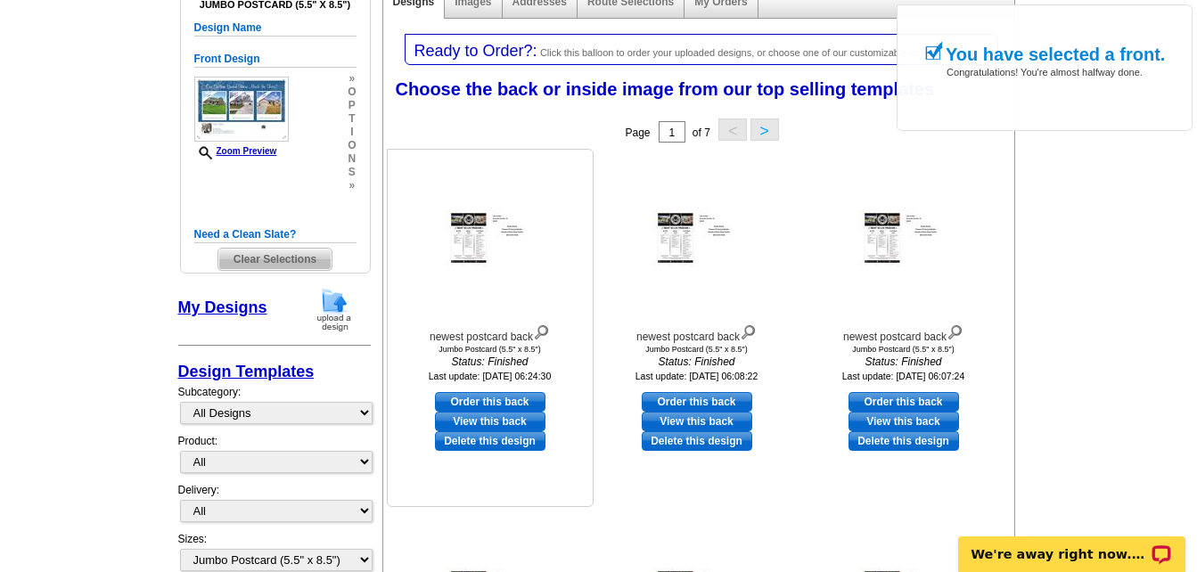
scroll to position [267, 0]
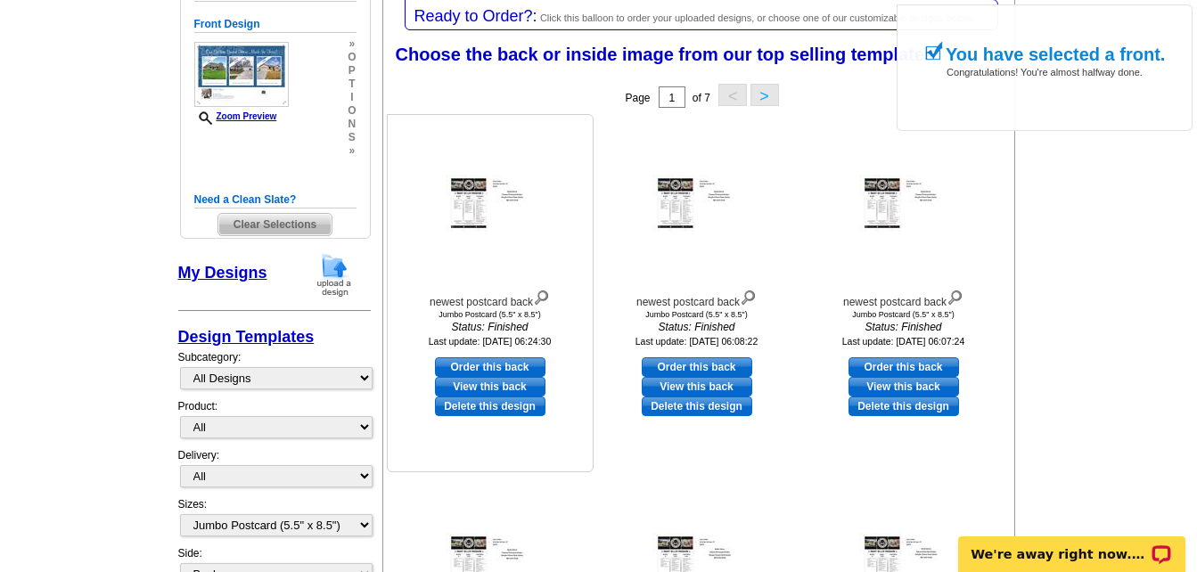
click at [471, 371] on link "Order this back" at bounding box center [490, 367] width 111 height 20
select select "front"
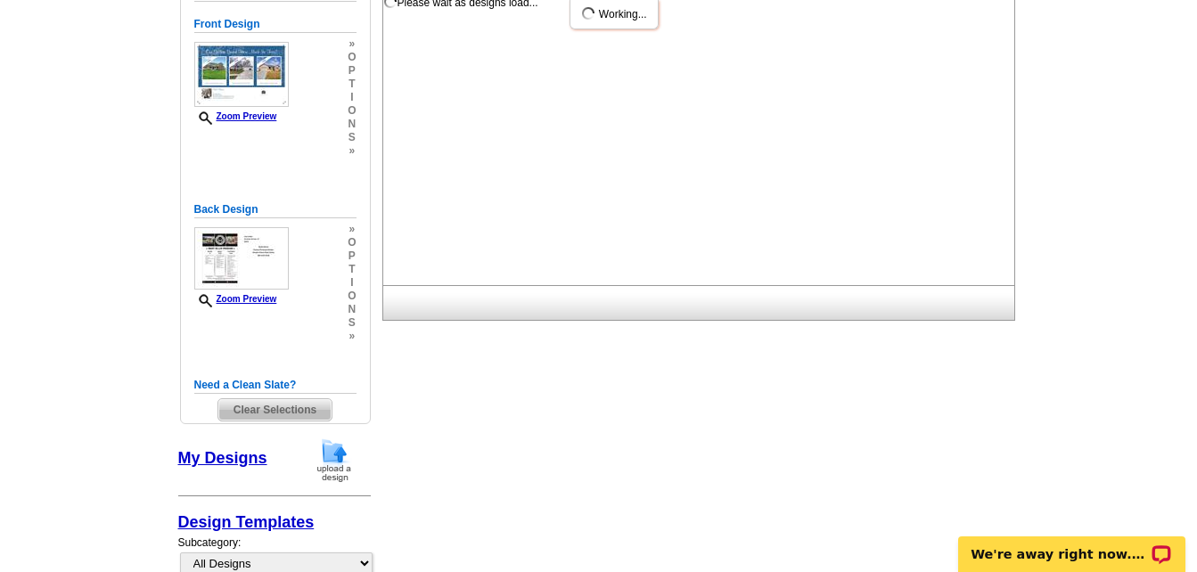
scroll to position [0, 0]
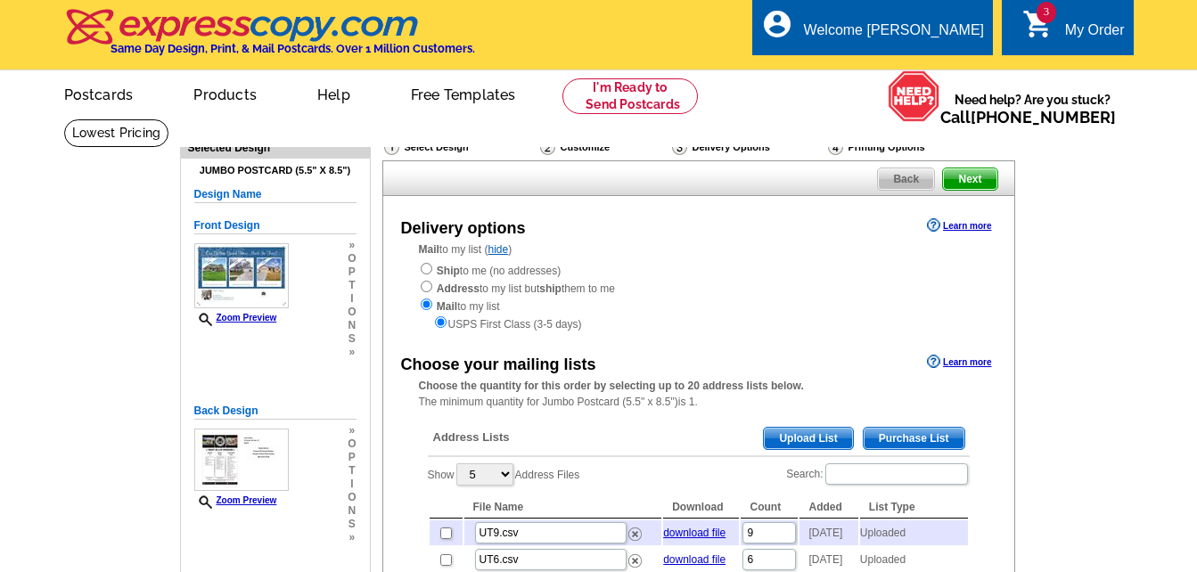
scroll to position [178, 0]
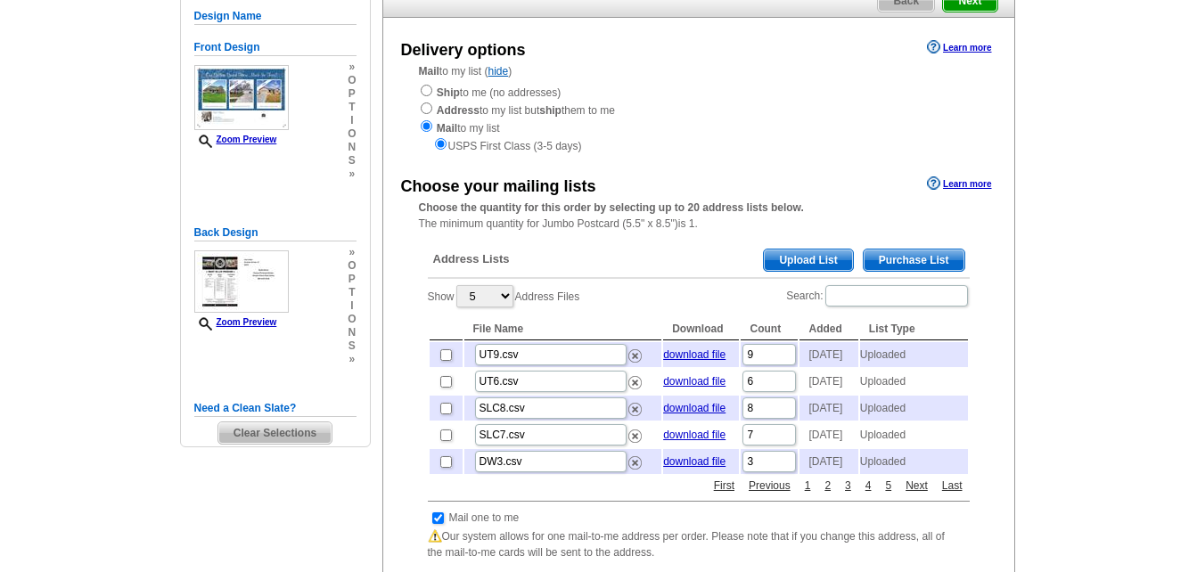
click at [803, 266] on span "Upload List" at bounding box center [808, 260] width 88 height 21
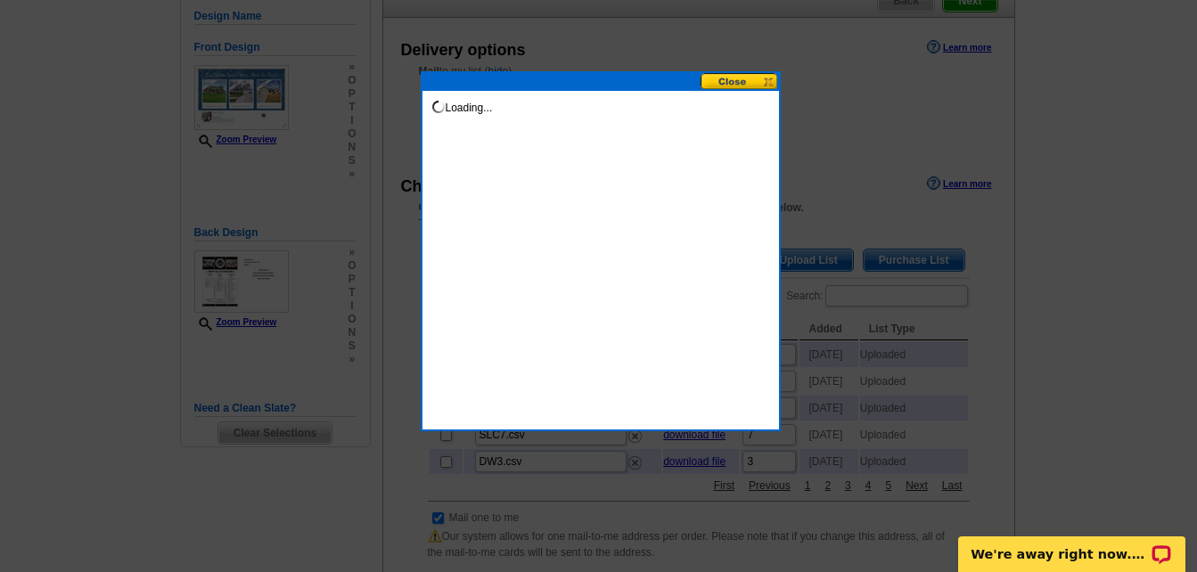
scroll to position [0, 0]
click at [742, 85] on button at bounding box center [740, 81] width 78 height 17
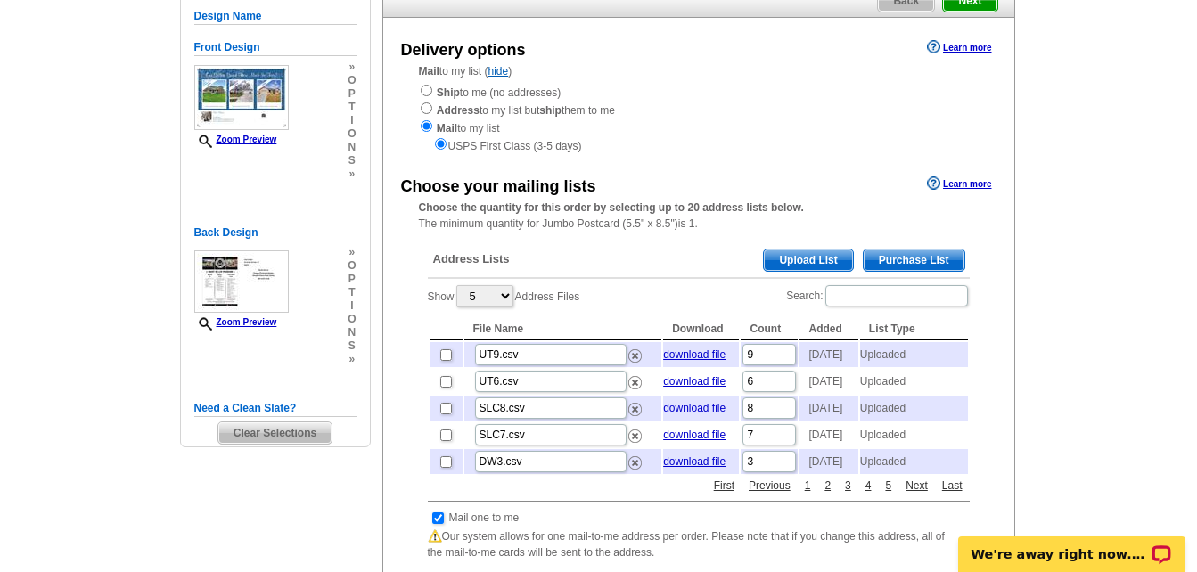
click at [799, 257] on span "Upload List" at bounding box center [808, 260] width 88 height 21
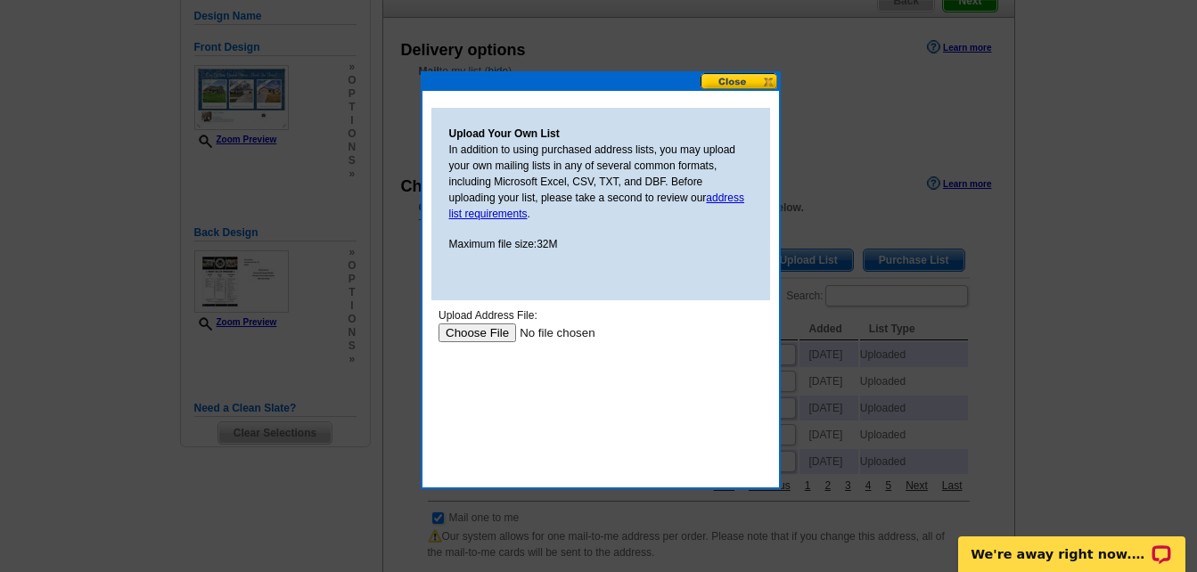
click at [483, 334] on input "file" at bounding box center [550, 333] width 225 height 19
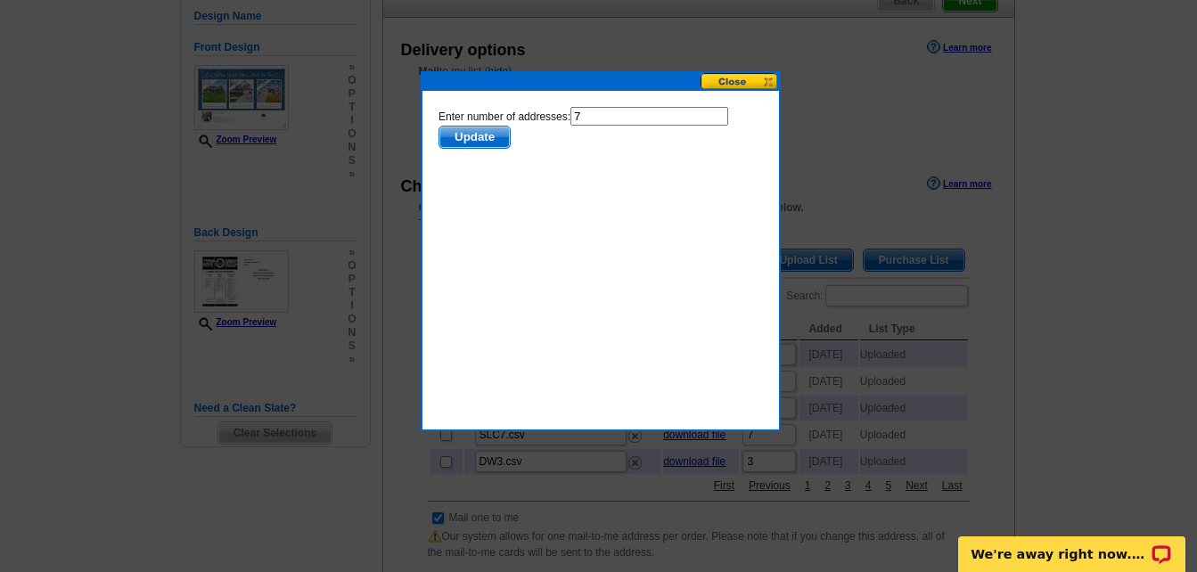
click at [589, 117] on input "7" at bounding box center [649, 116] width 158 height 19
type input "6"
click at [479, 139] on span "Update" at bounding box center [473, 137] width 70 height 21
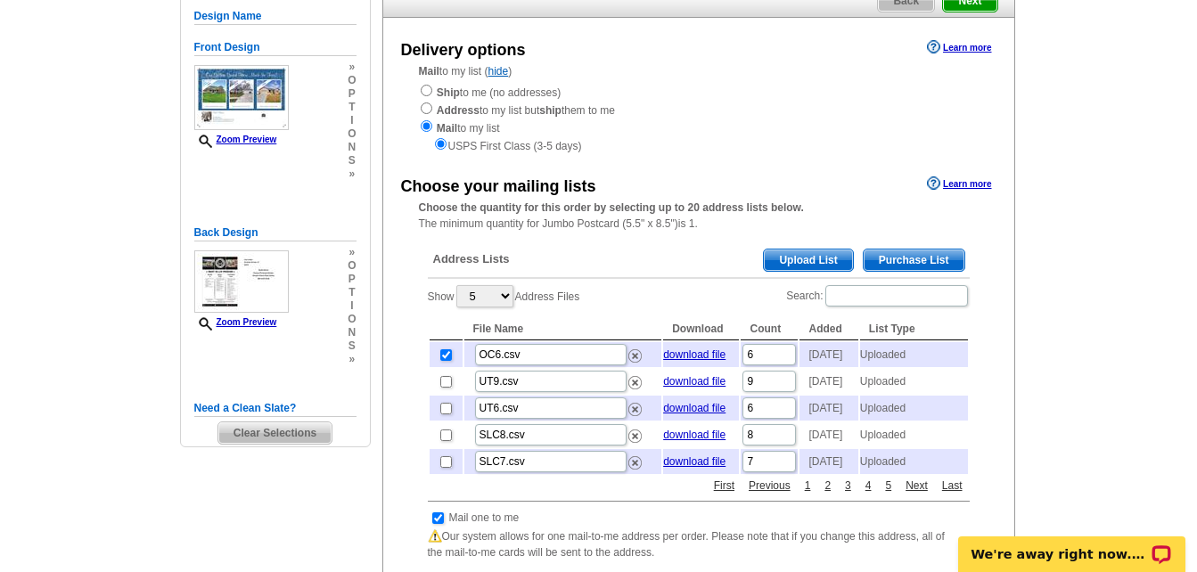
click at [807, 266] on span "Upload List" at bounding box center [808, 260] width 88 height 21
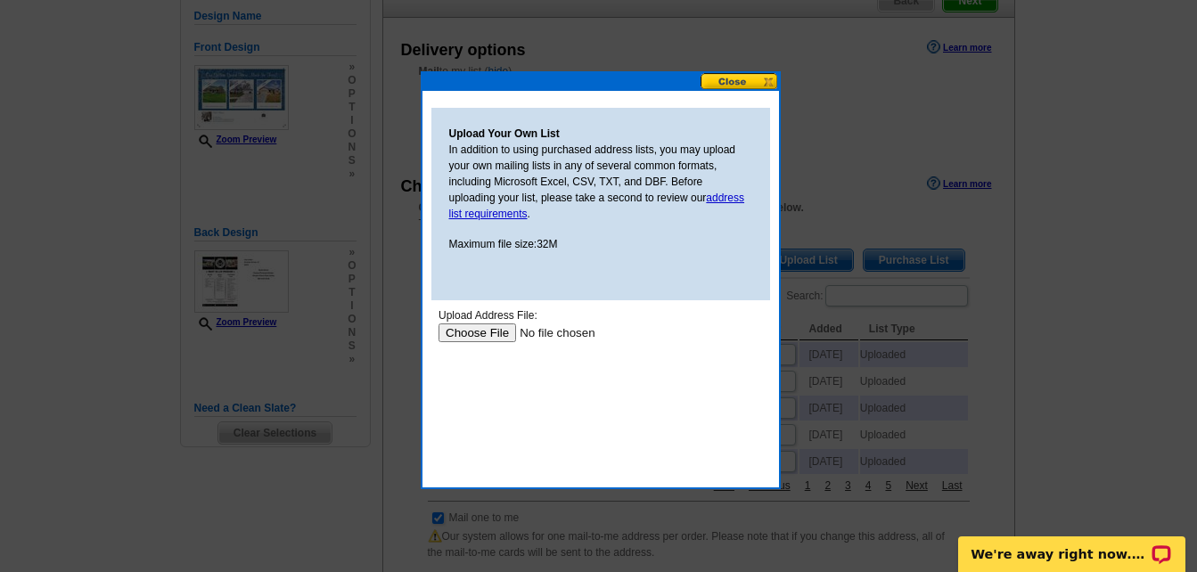
click at [487, 327] on input "file" at bounding box center [550, 333] width 225 height 19
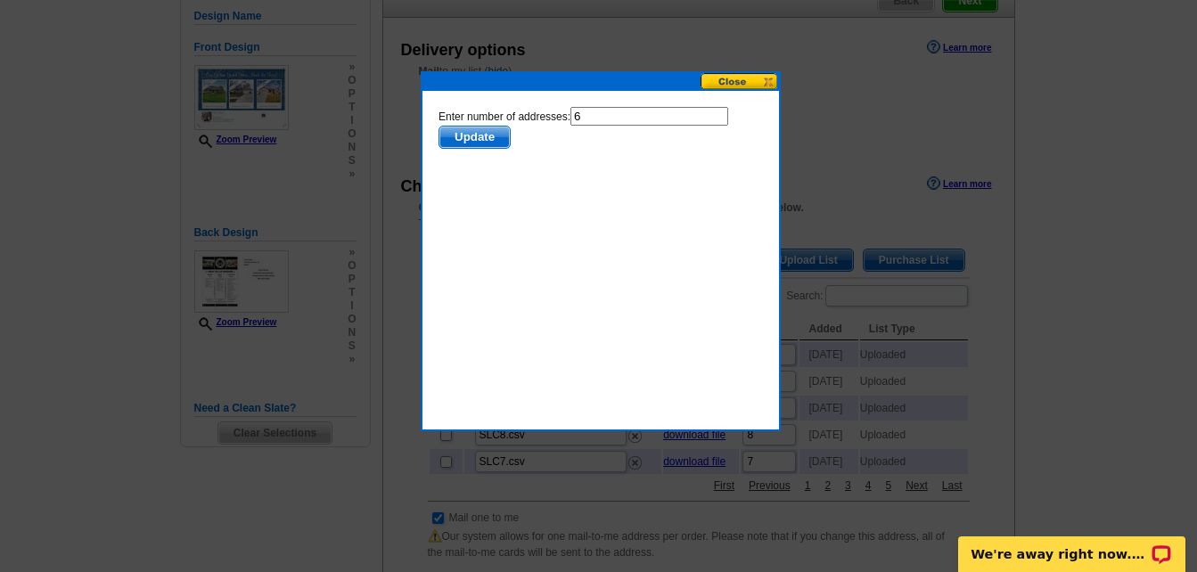
click at [590, 113] on input "6" at bounding box center [649, 116] width 158 height 19
type input "5"
click at [470, 138] on span "Update" at bounding box center [473, 137] width 70 height 21
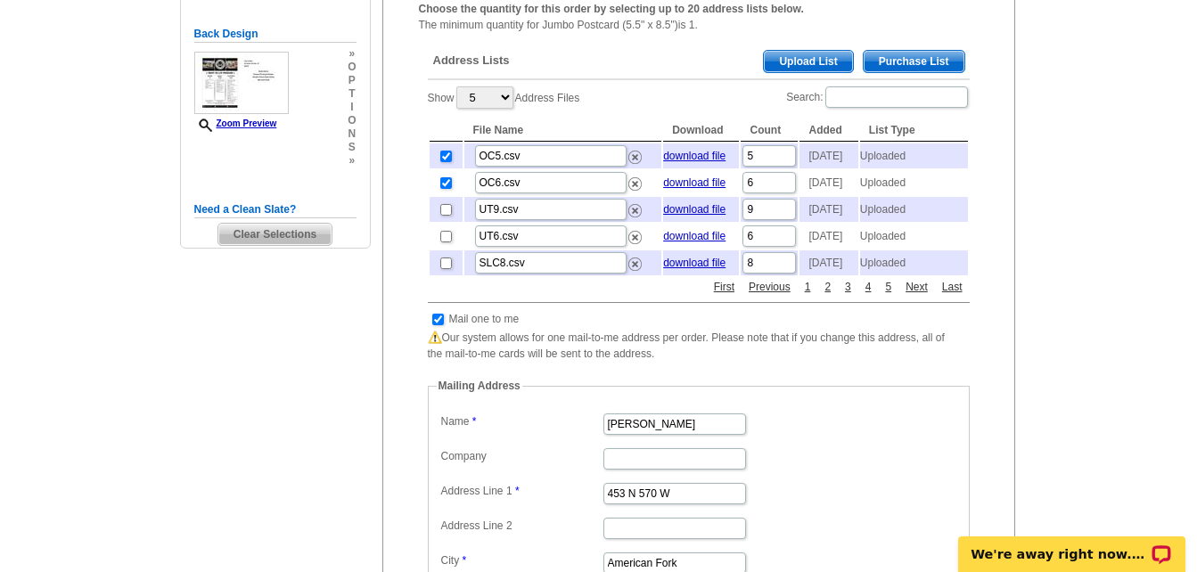
scroll to position [446, 0]
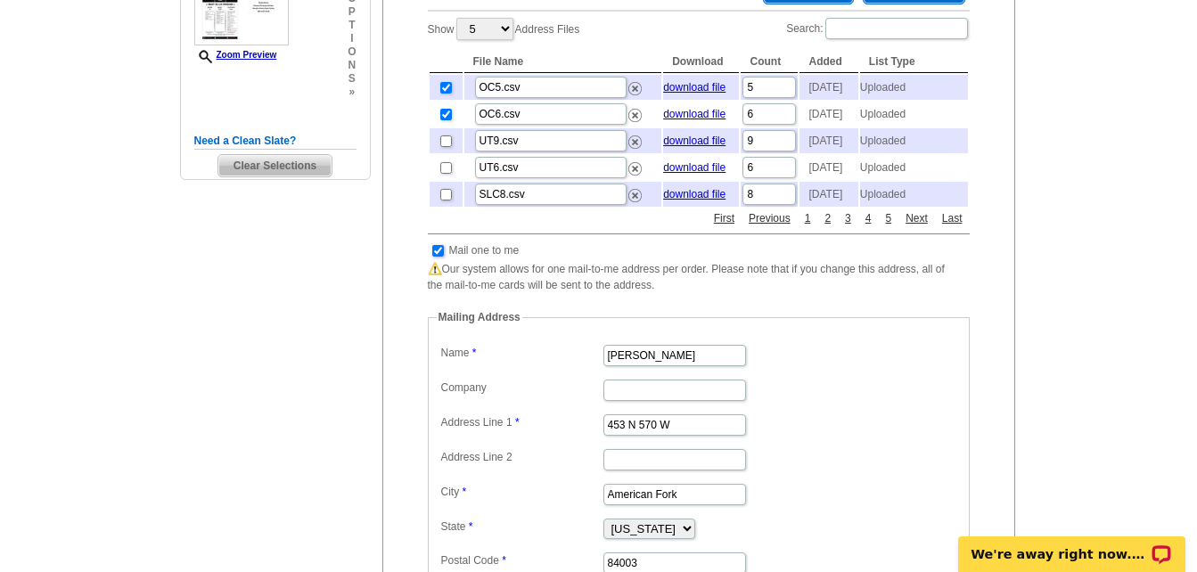
click at [438, 257] on input "checkbox" at bounding box center [438, 251] width 12 height 12
checkbox input "false"
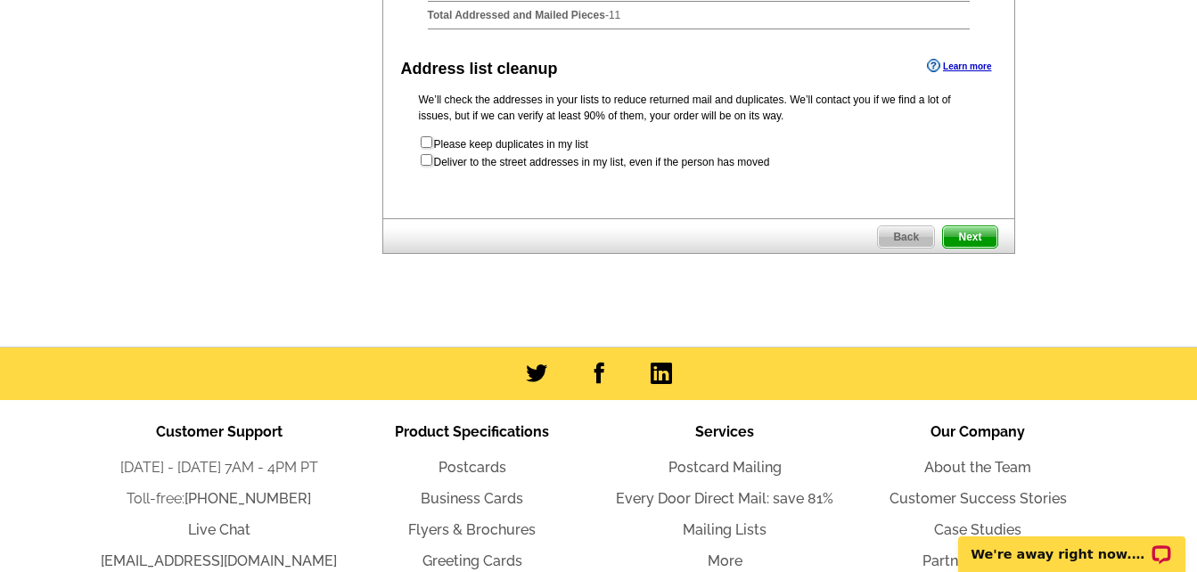
scroll to position [713, 0]
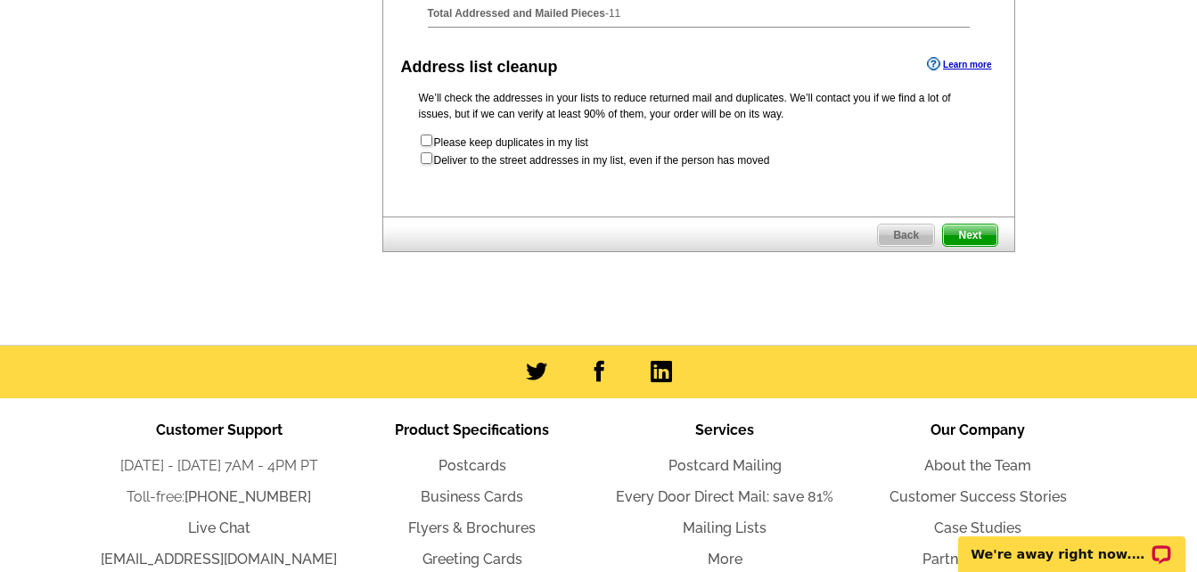
click at [971, 246] on span "Next" at bounding box center [969, 235] width 53 height 21
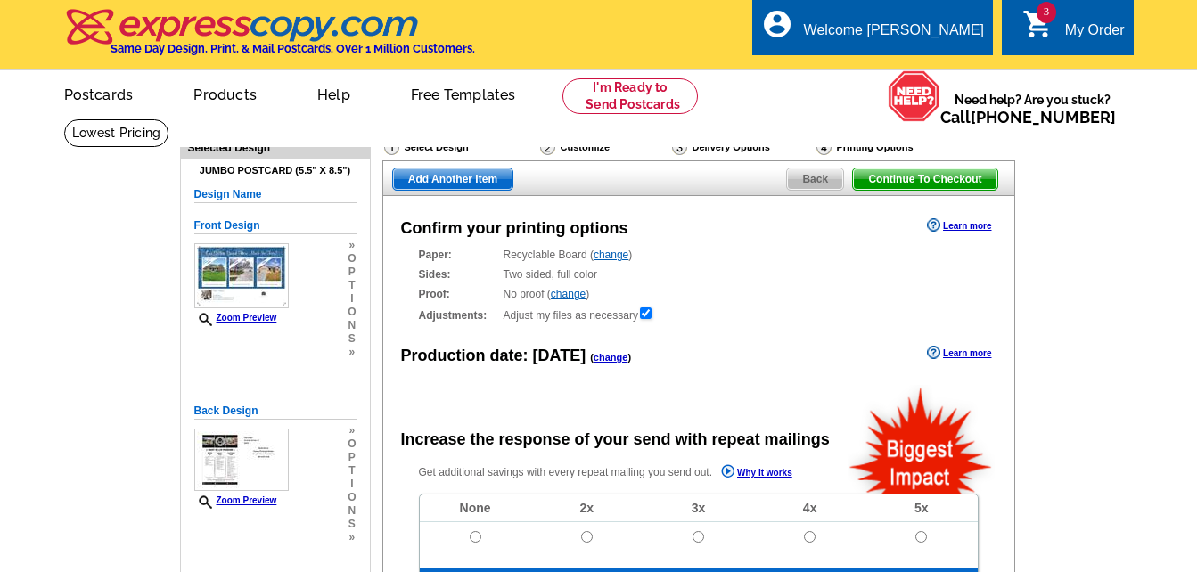
radio input "false"
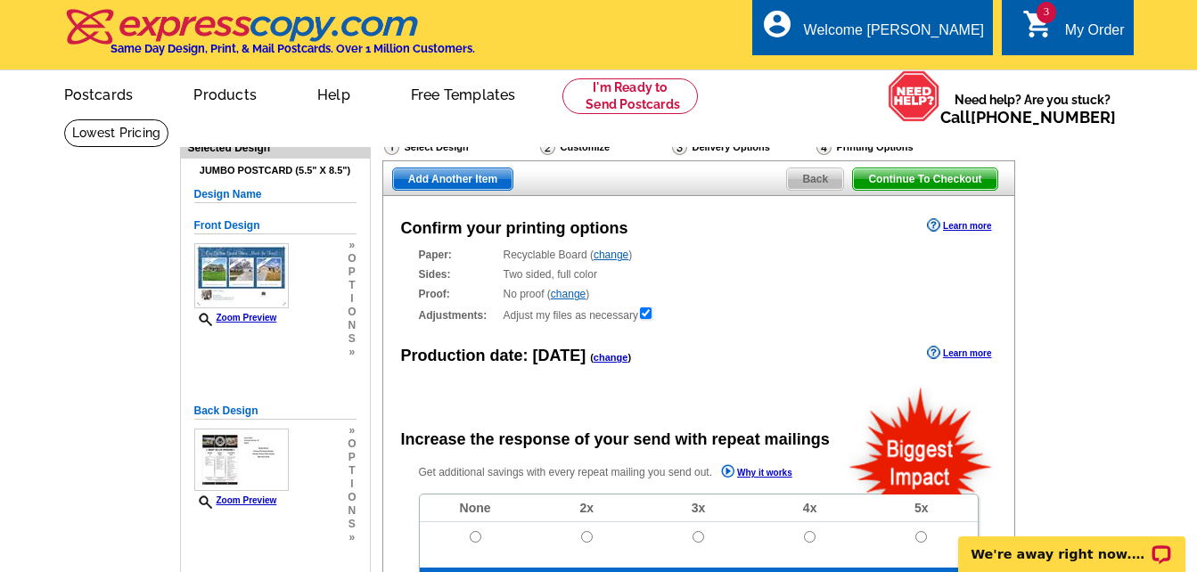
click at [456, 179] on span "Add Another Item" at bounding box center [452, 178] width 119 height 21
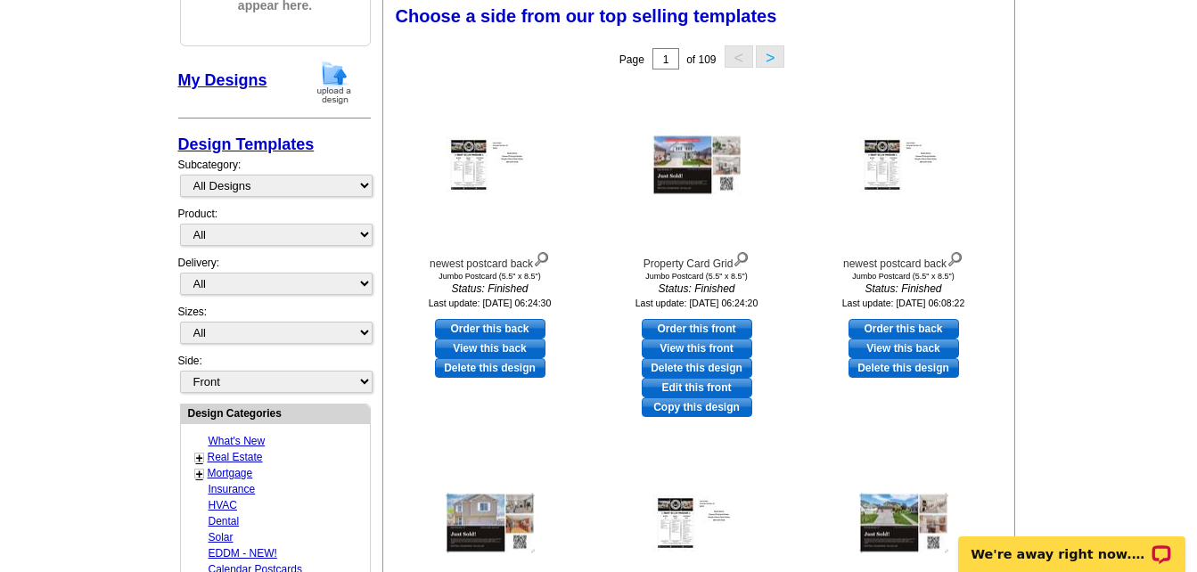
click at [766, 60] on button ">" at bounding box center [770, 56] width 29 height 22
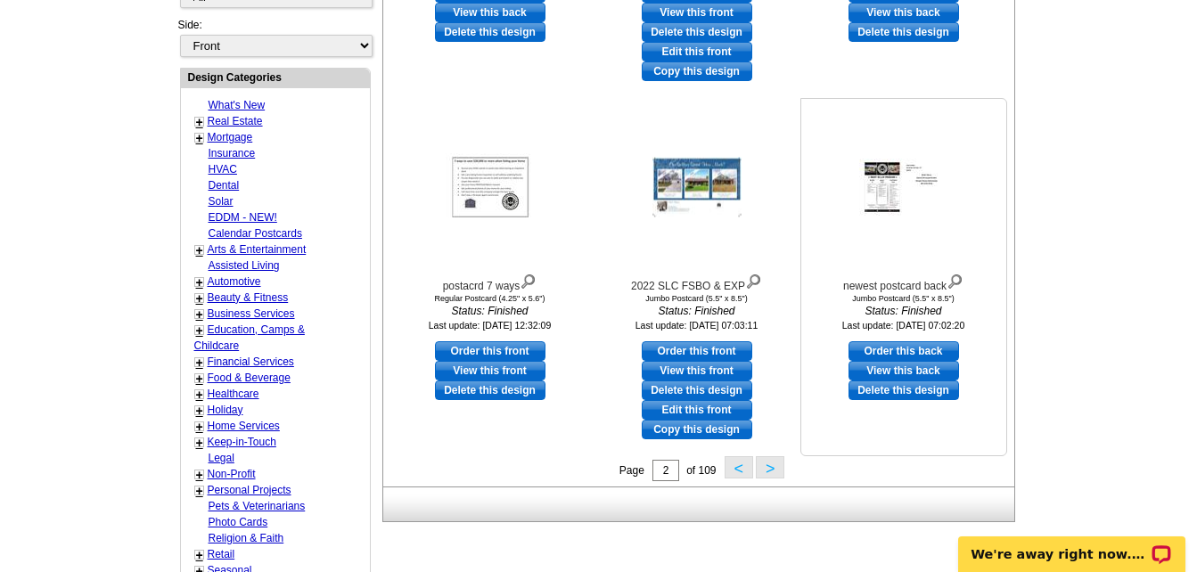
scroll to position [713, 0]
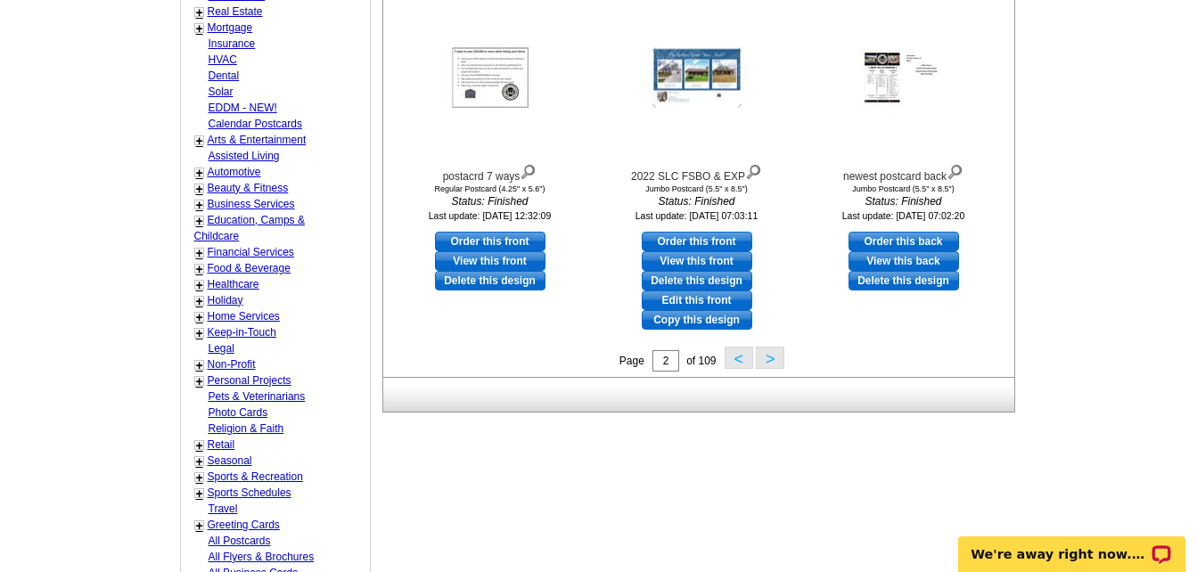
click at [767, 356] on button ">" at bounding box center [770, 358] width 29 height 22
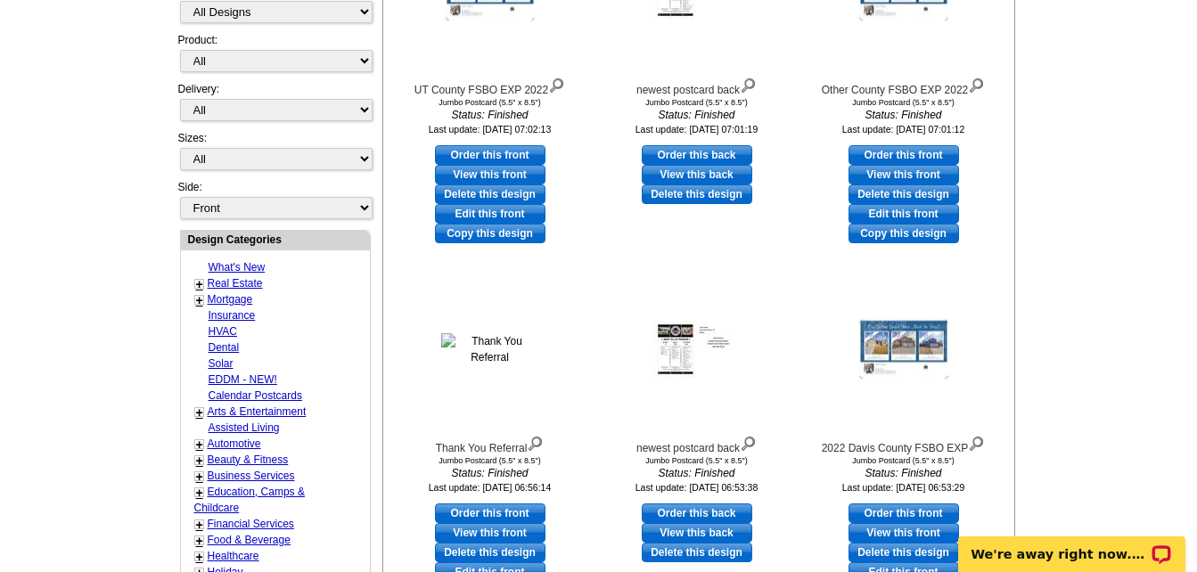
scroll to position [442, 0]
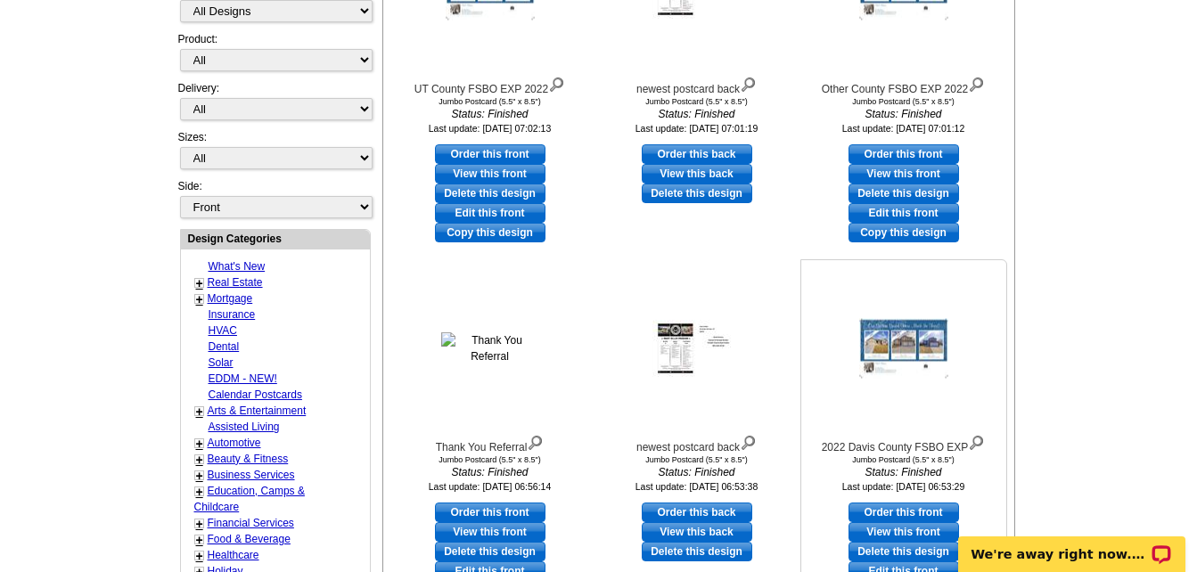
click at [914, 511] on link "Order this front" at bounding box center [903, 513] width 111 height 20
select select "2"
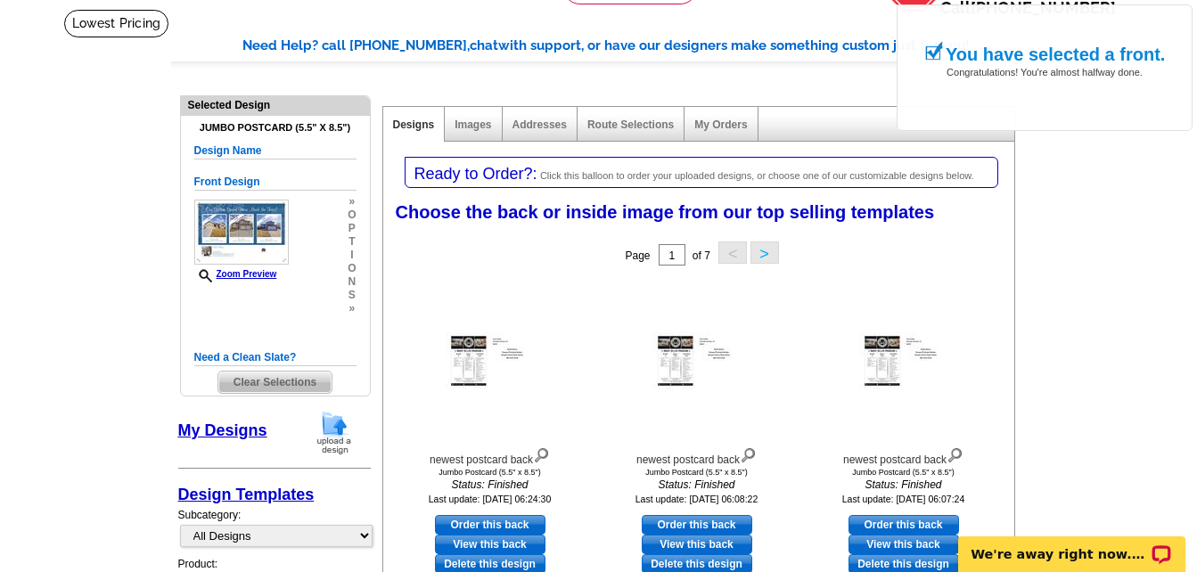
scroll to position [178, 0]
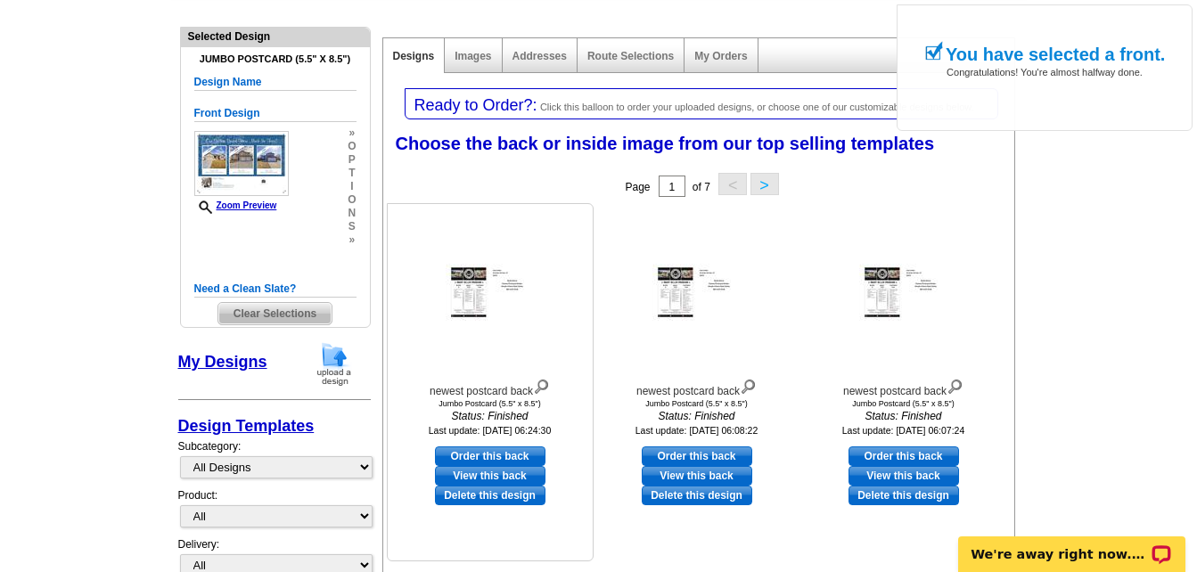
click at [504, 455] on link "Order this back" at bounding box center [490, 457] width 111 height 20
select select "front"
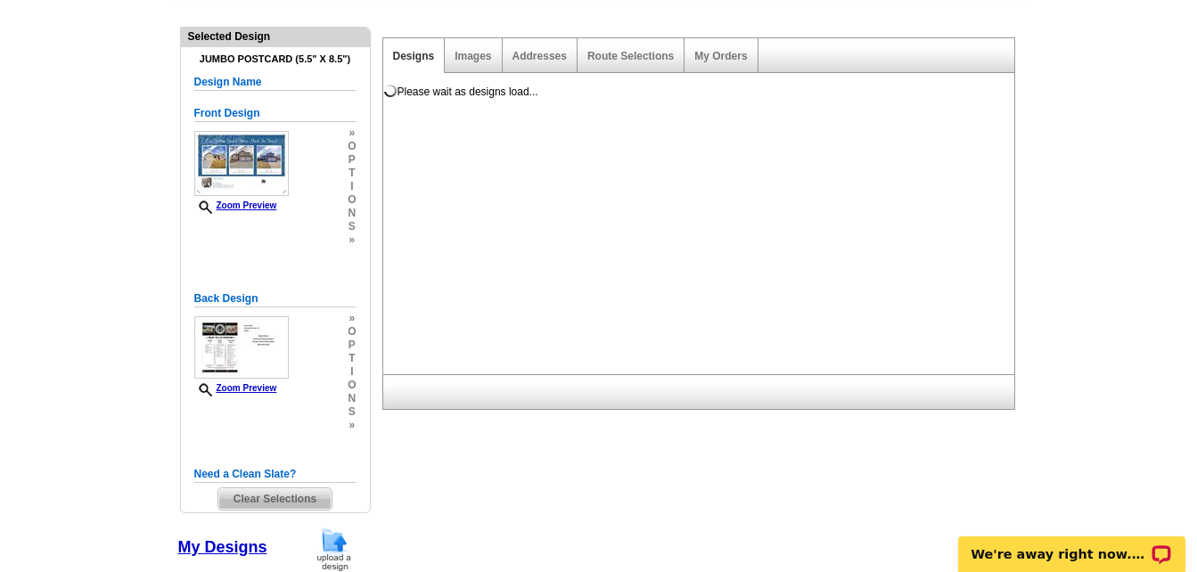
scroll to position [0, 0]
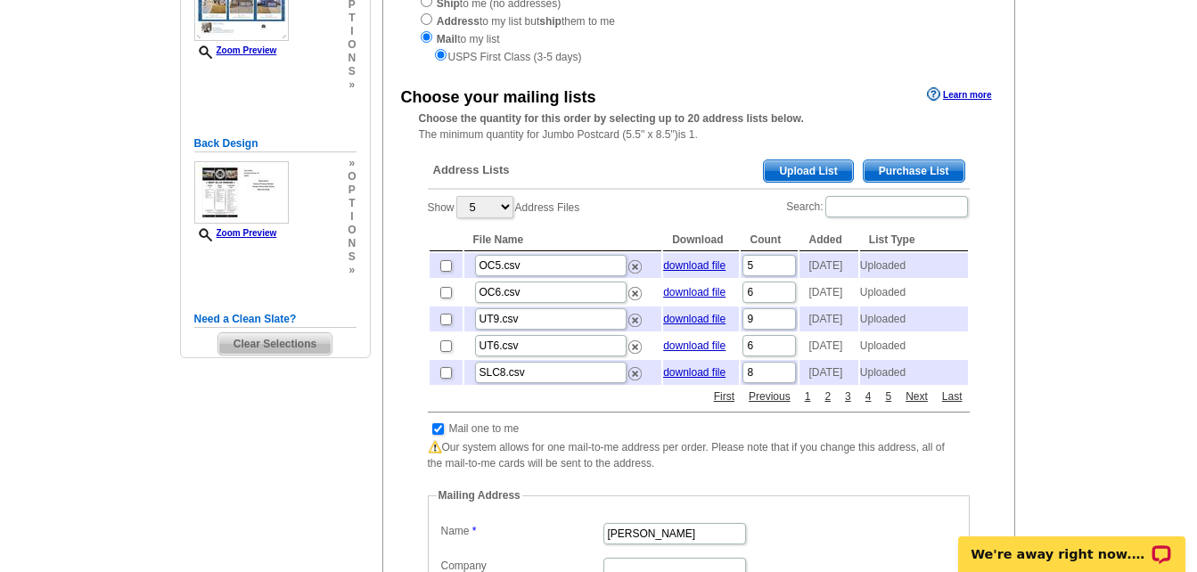
click at [797, 171] on span "Upload List" at bounding box center [808, 170] width 88 height 21
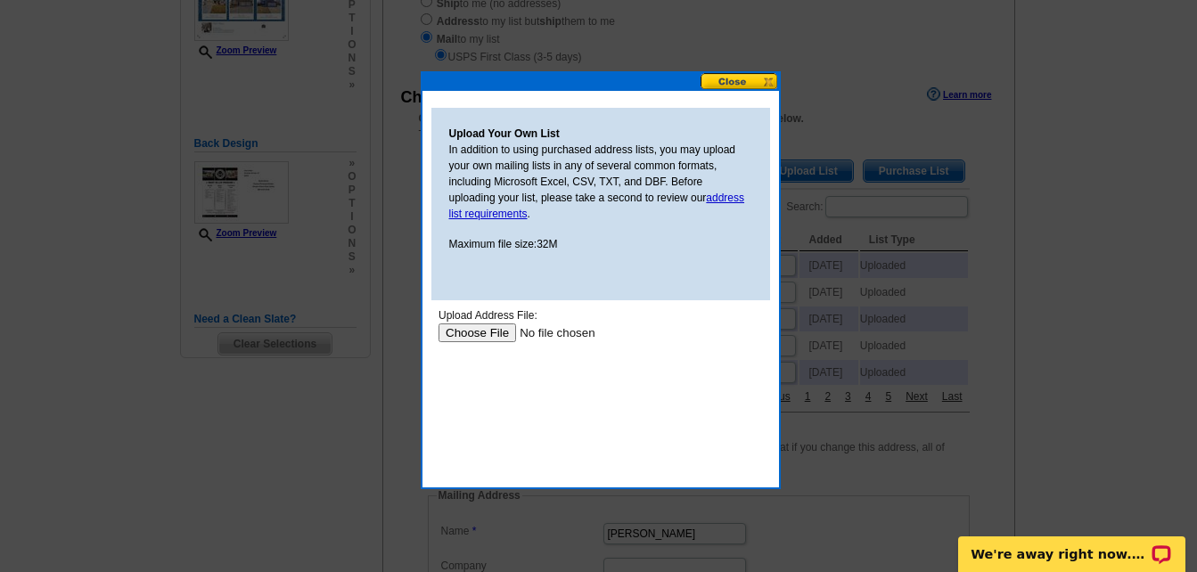
click at [487, 332] on input "file" at bounding box center [550, 333] width 225 height 19
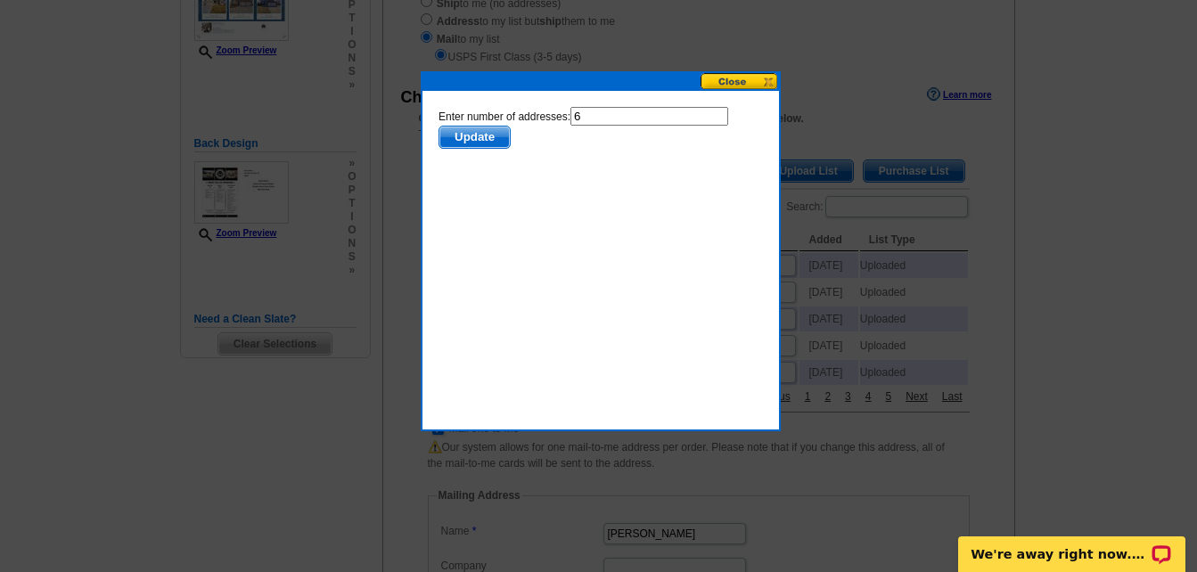
click at [598, 119] on input "6" at bounding box center [649, 116] width 158 height 19
type input "5"
click at [463, 136] on span "Update" at bounding box center [473, 137] width 70 height 21
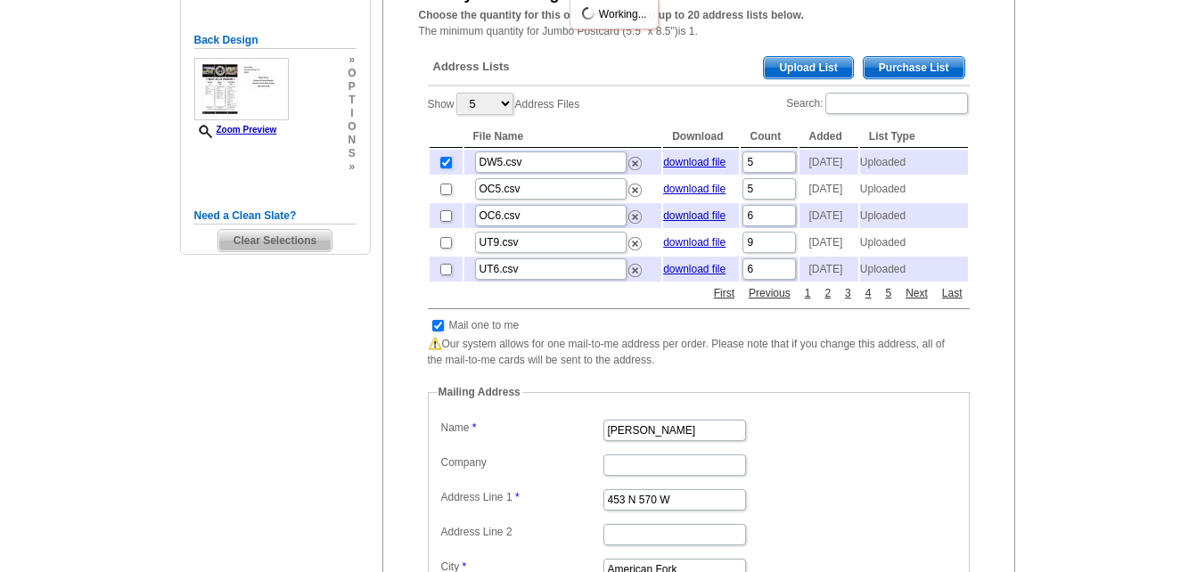
scroll to position [535, 0]
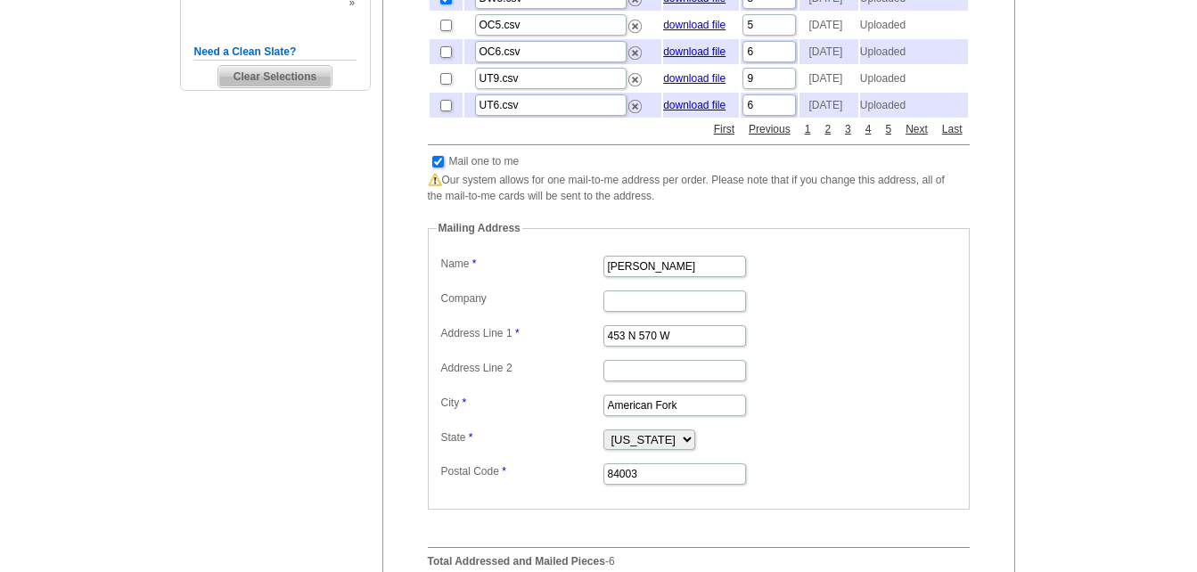
click at [438, 168] on input "checkbox" at bounding box center [438, 162] width 12 height 12
checkbox input "false"
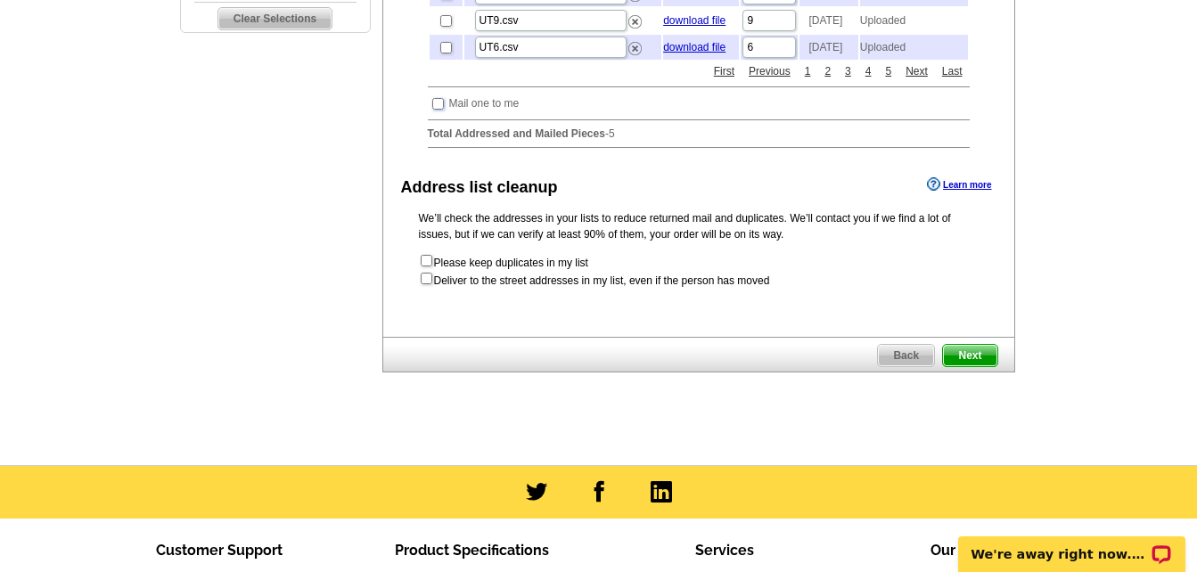
scroll to position [624, 0]
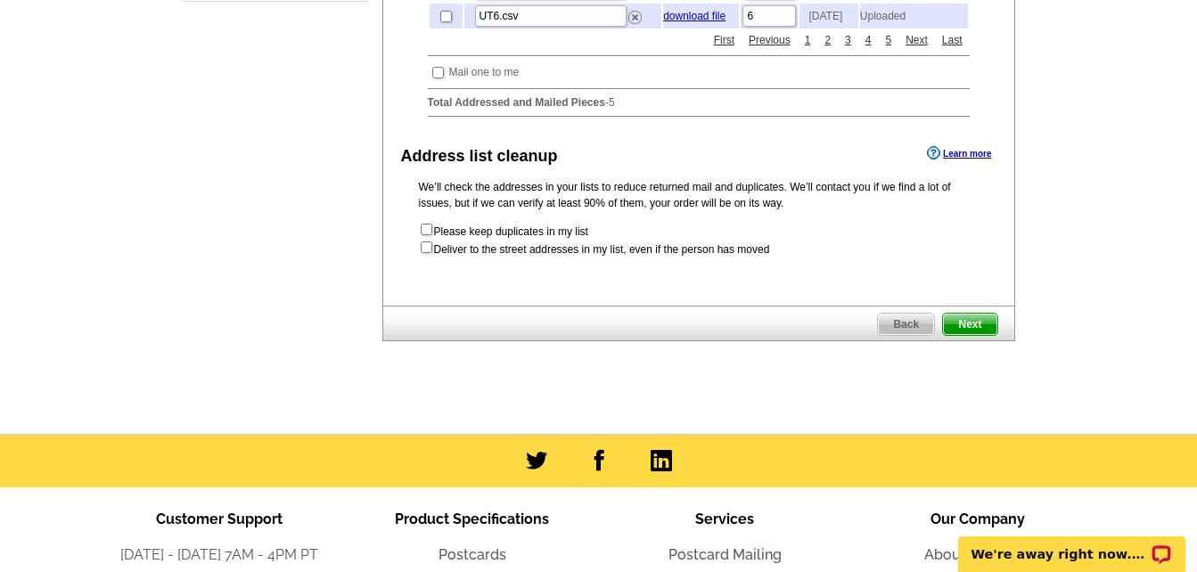
click at [965, 335] on span "Next" at bounding box center [969, 324] width 53 height 21
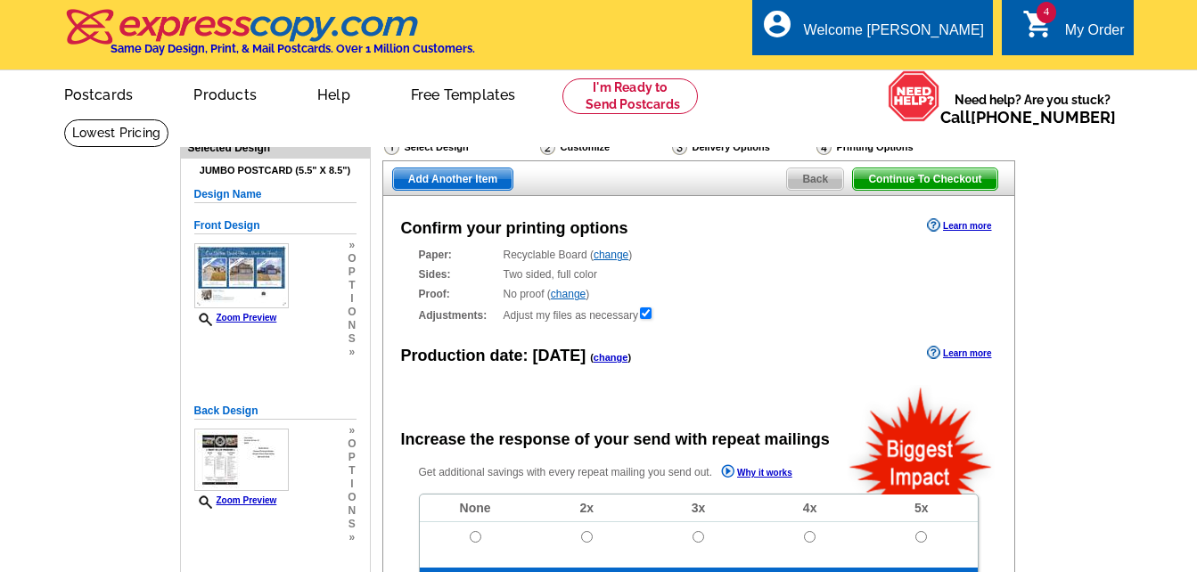
radio input "false"
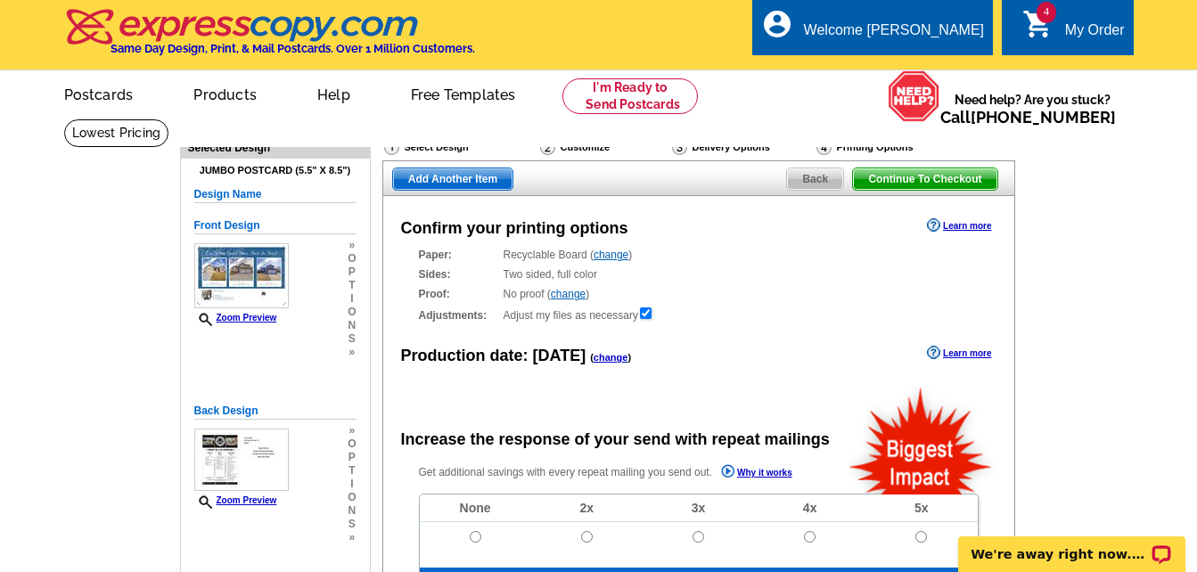
click at [474, 183] on span "Add Another Item" at bounding box center [452, 178] width 119 height 21
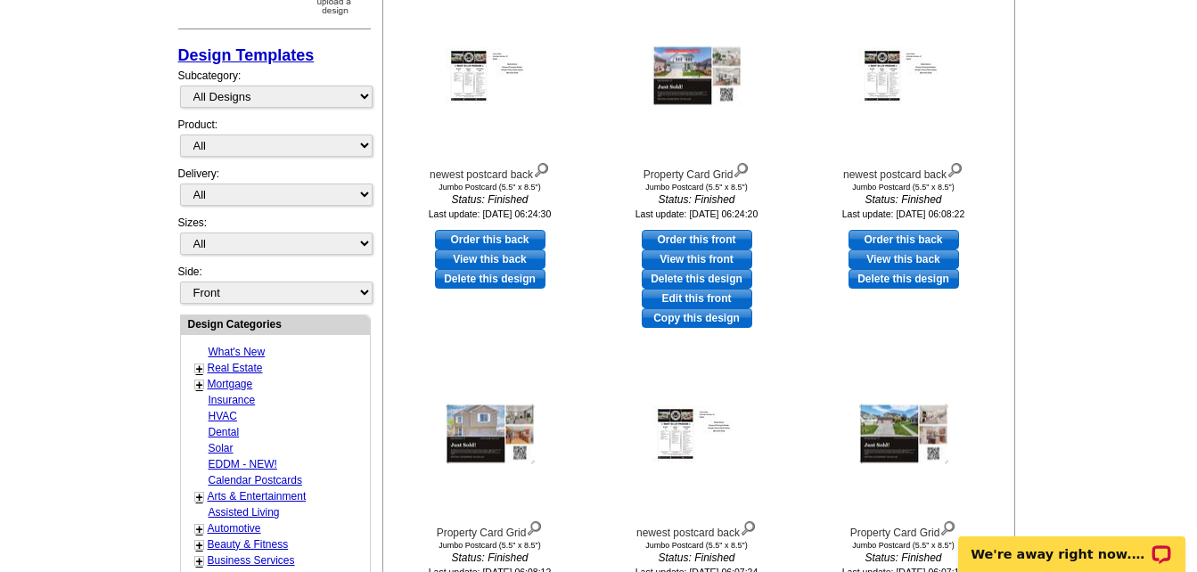
scroll to position [267, 0]
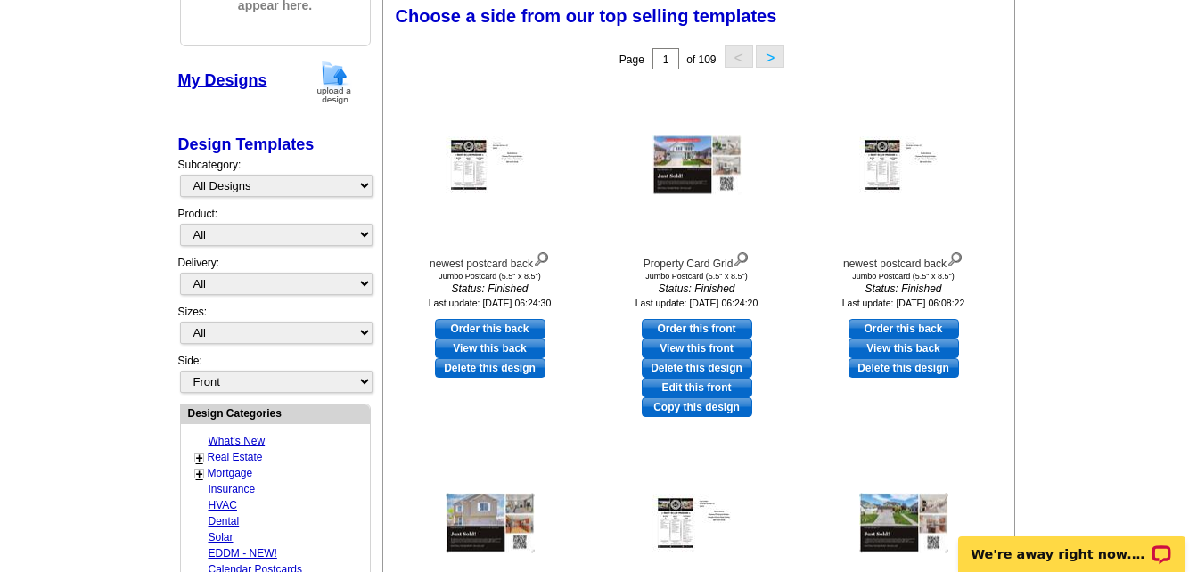
click at [777, 61] on button ">" at bounding box center [770, 56] width 29 height 22
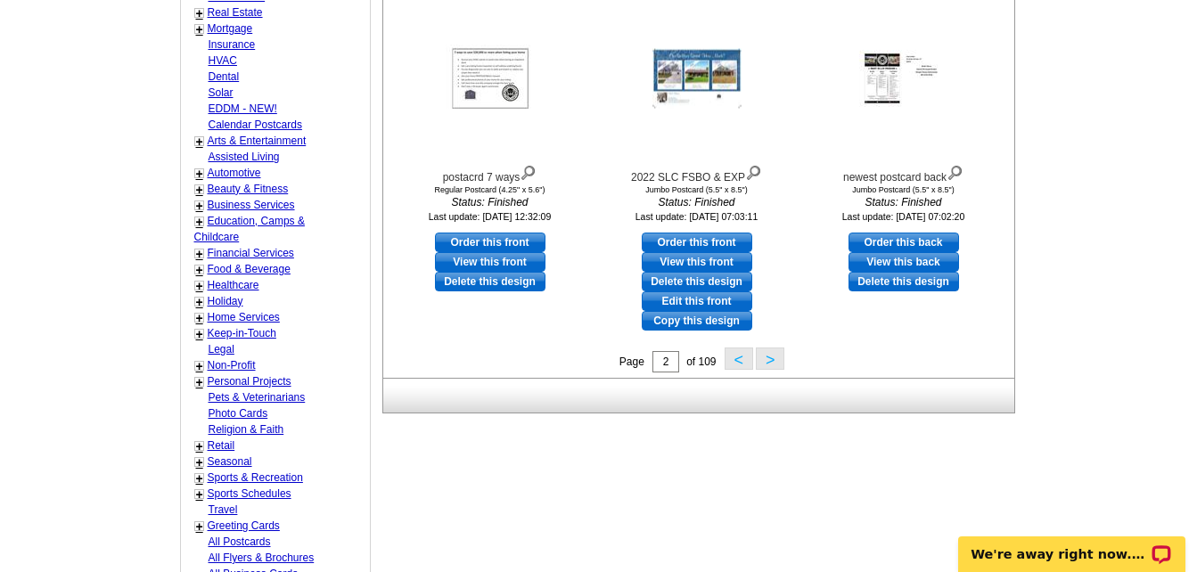
scroll to position [713, 0]
click at [768, 360] on button ">" at bounding box center [770, 358] width 29 height 22
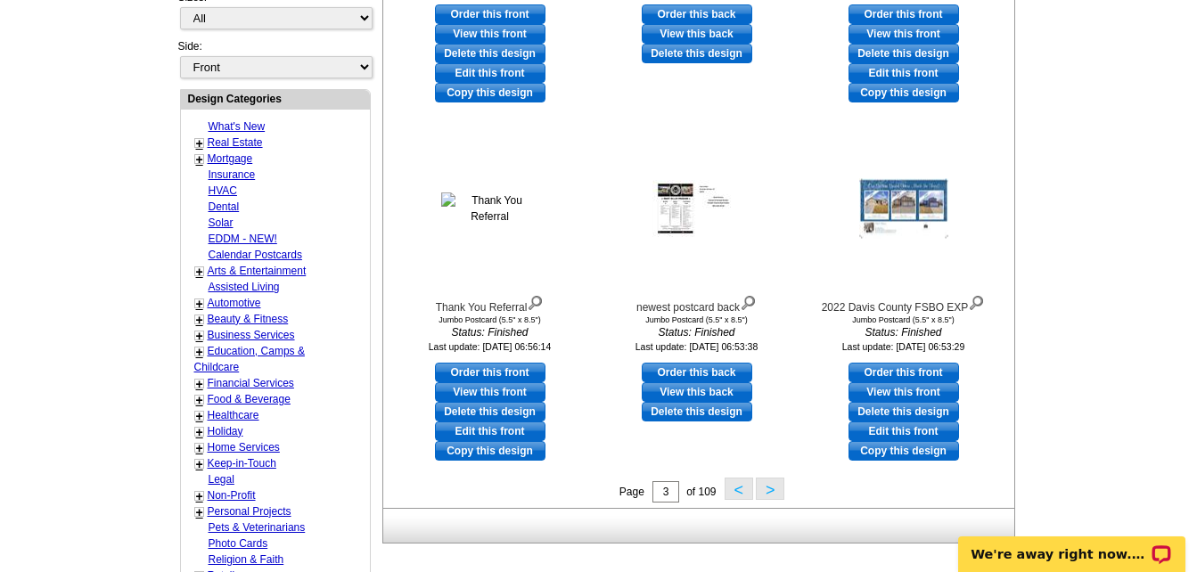
scroll to position [620, 0]
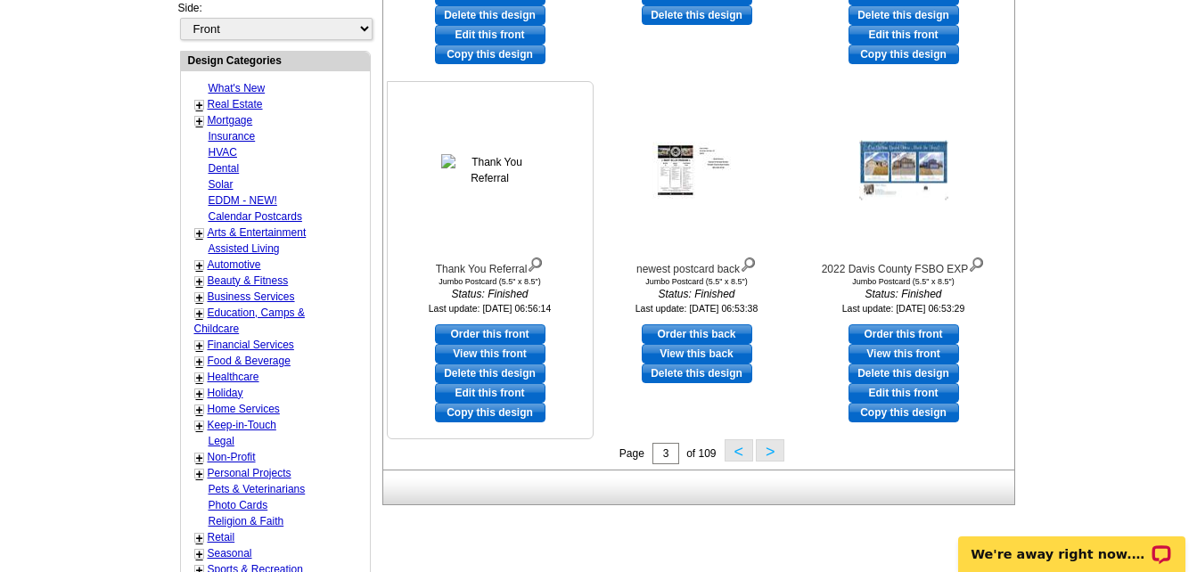
click at [482, 333] on link "Order this front" at bounding box center [490, 334] width 111 height 20
select select "2"
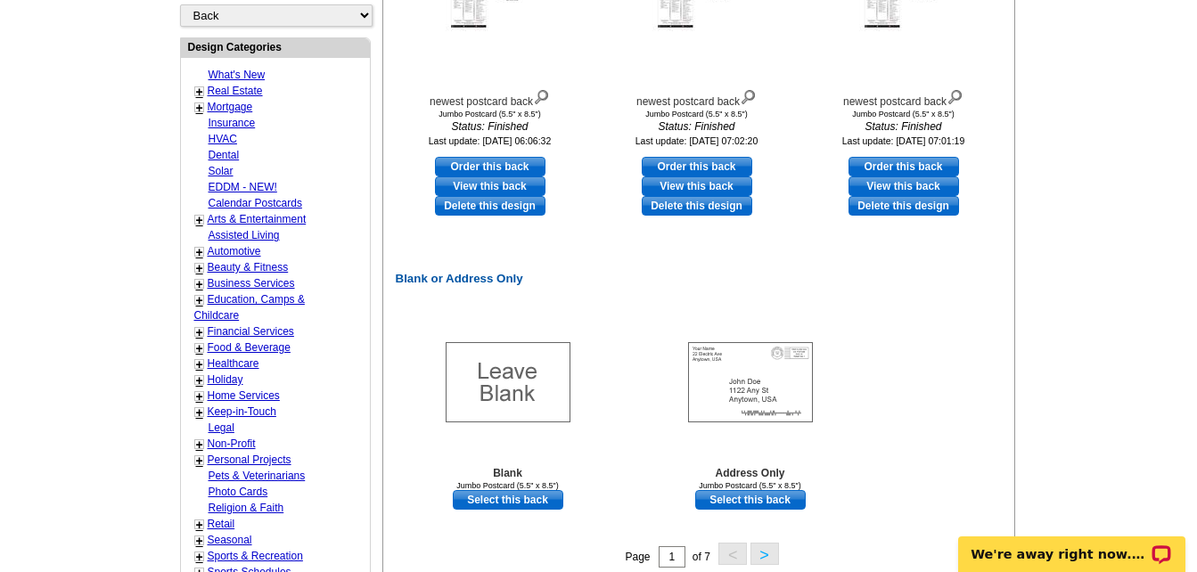
scroll to position [980, 0]
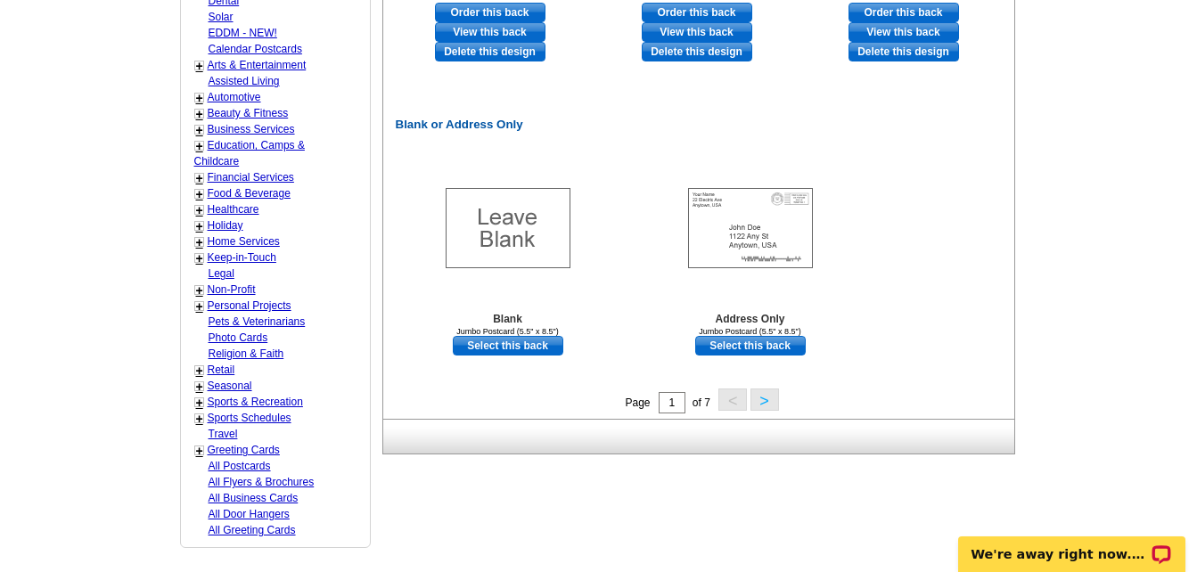
click at [769, 402] on button ">" at bounding box center [764, 400] width 29 height 22
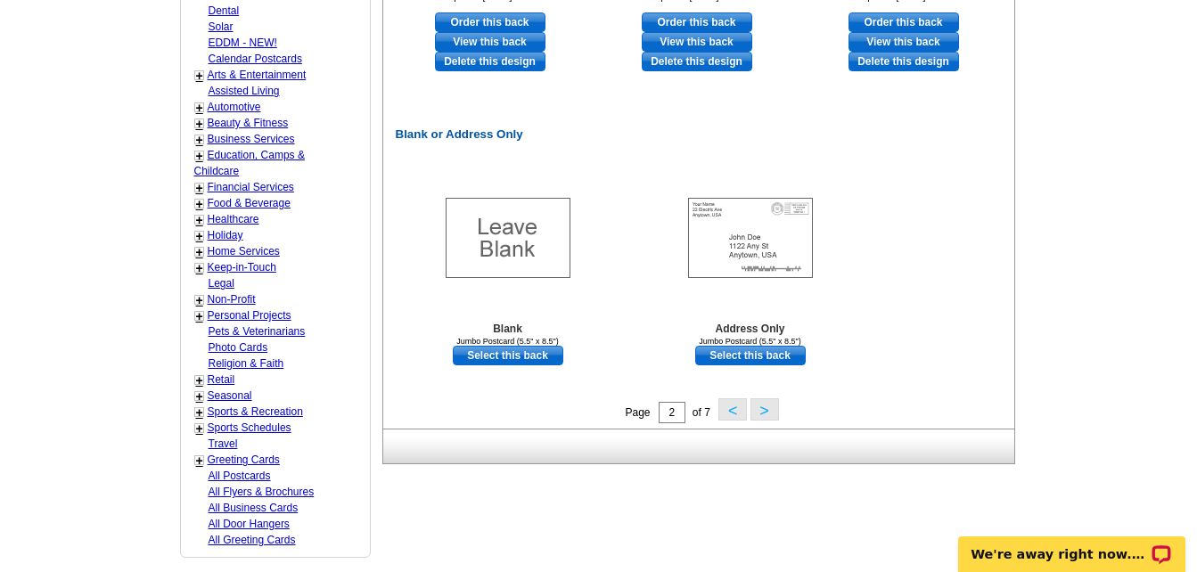
scroll to position [977, 0]
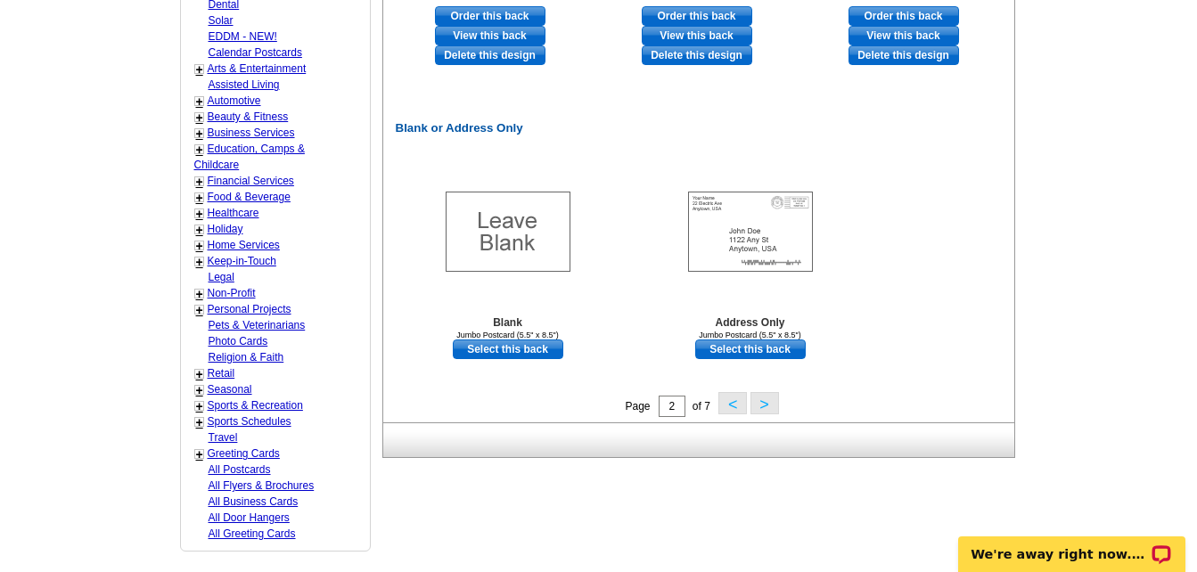
click at [771, 406] on button ">" at bounding box center [764, 403] width 29 height 22
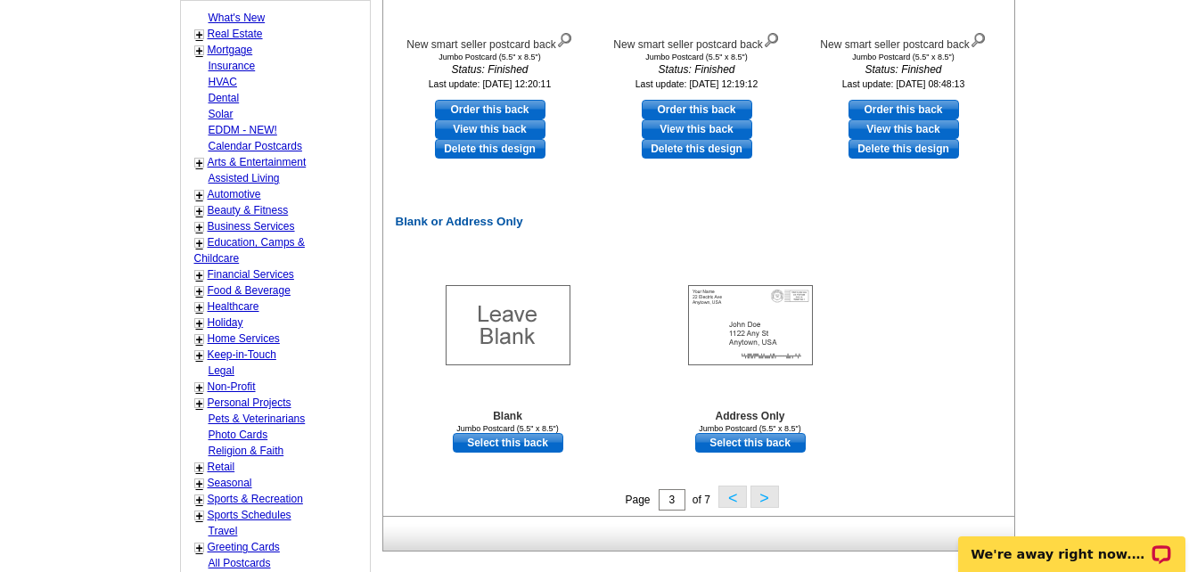
scroll to position [1066, 0]
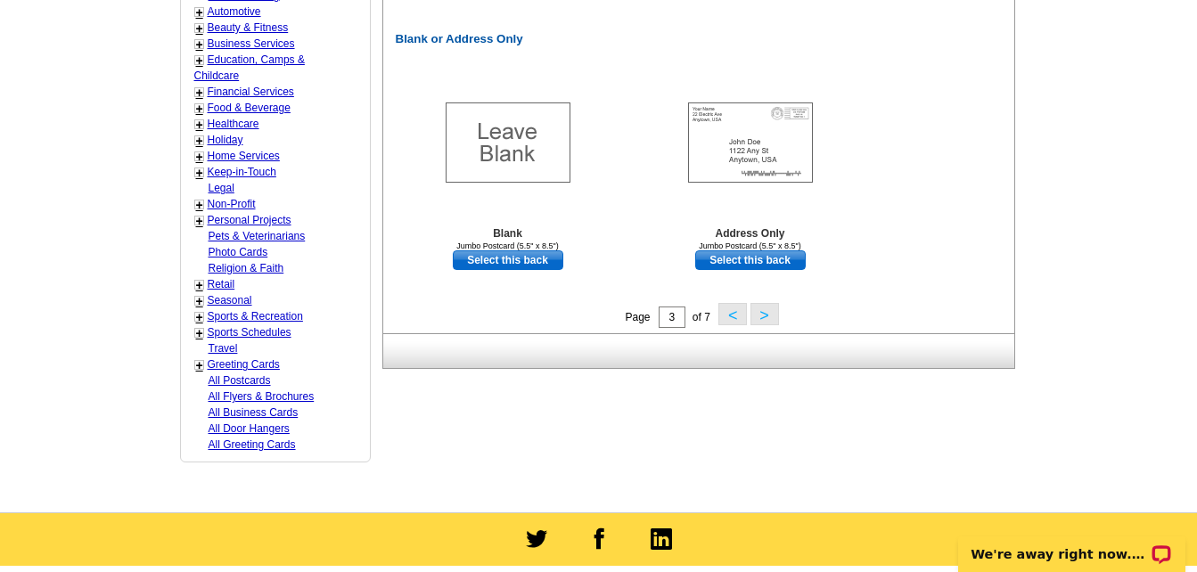
click at [764, 316] on button ">" at bounding box center [764, 314] width 29 height 22
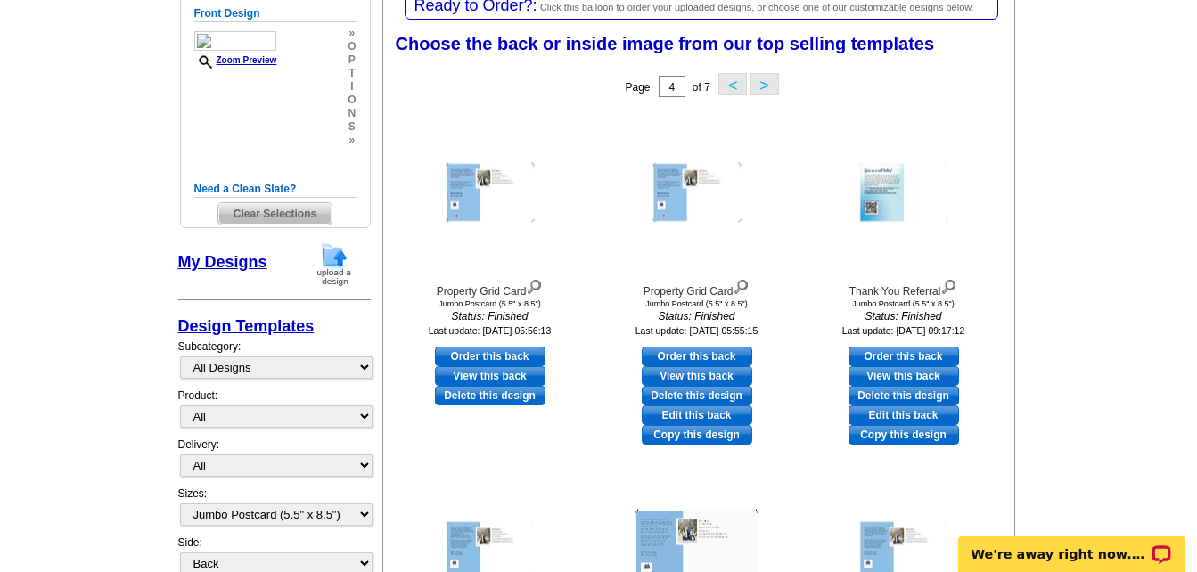
scroll to position [264, 0]
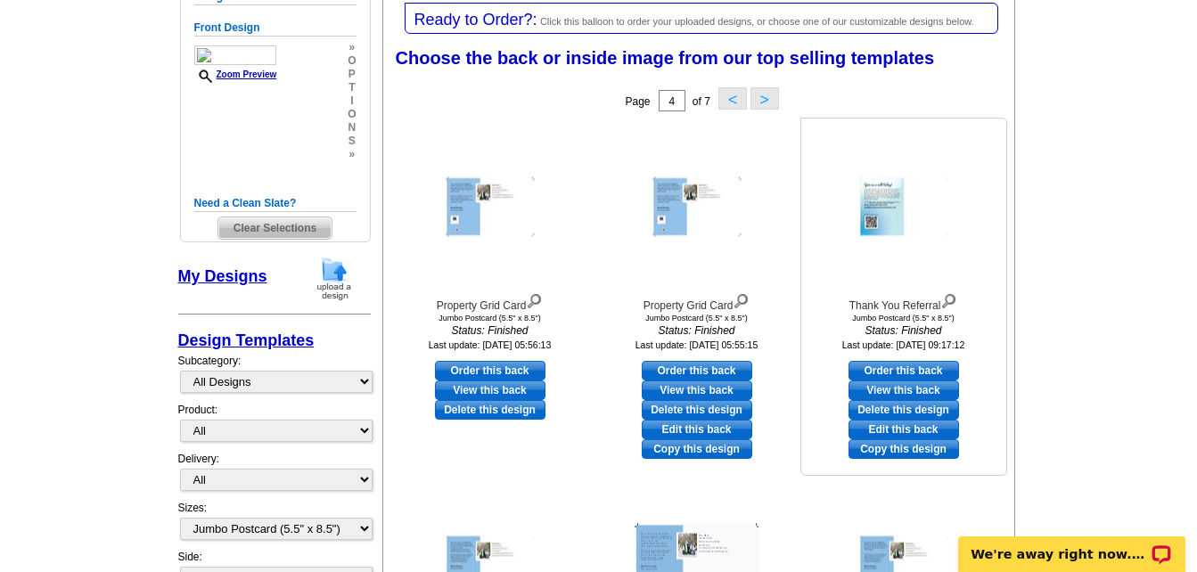
click at [895, 370] on link "Order this back" at bounding box center [903, 371] width 111 height 20
select select "front"
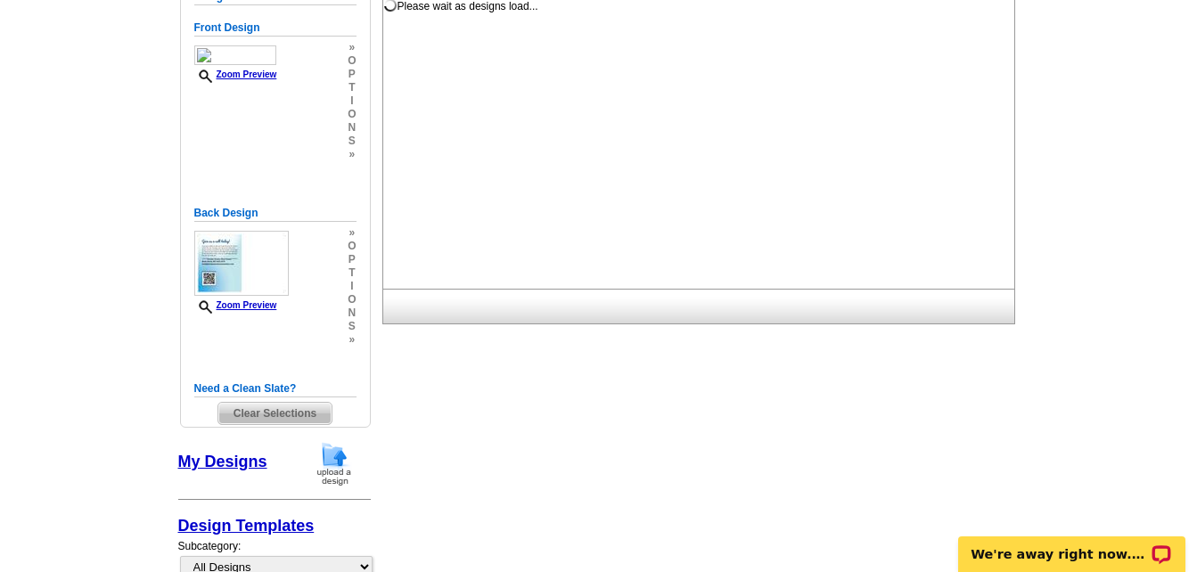
scroll to position [0, 0]
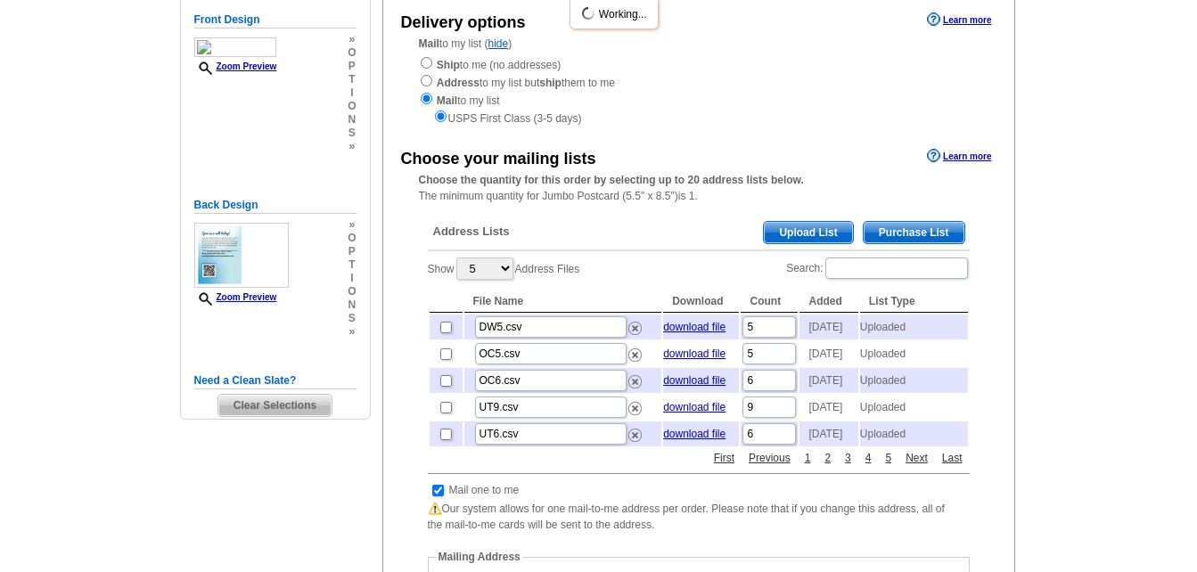
scroll to position [267, 0]
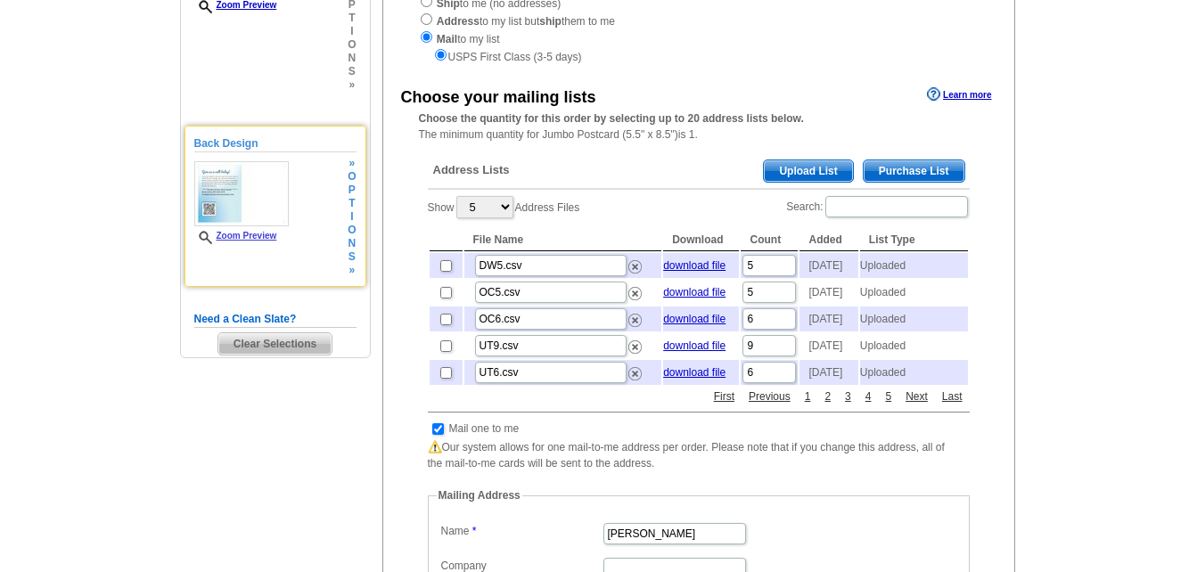
click at [240, 236] on link "Zoom Preview" at bounding box center [235, 236] width 83 height 10
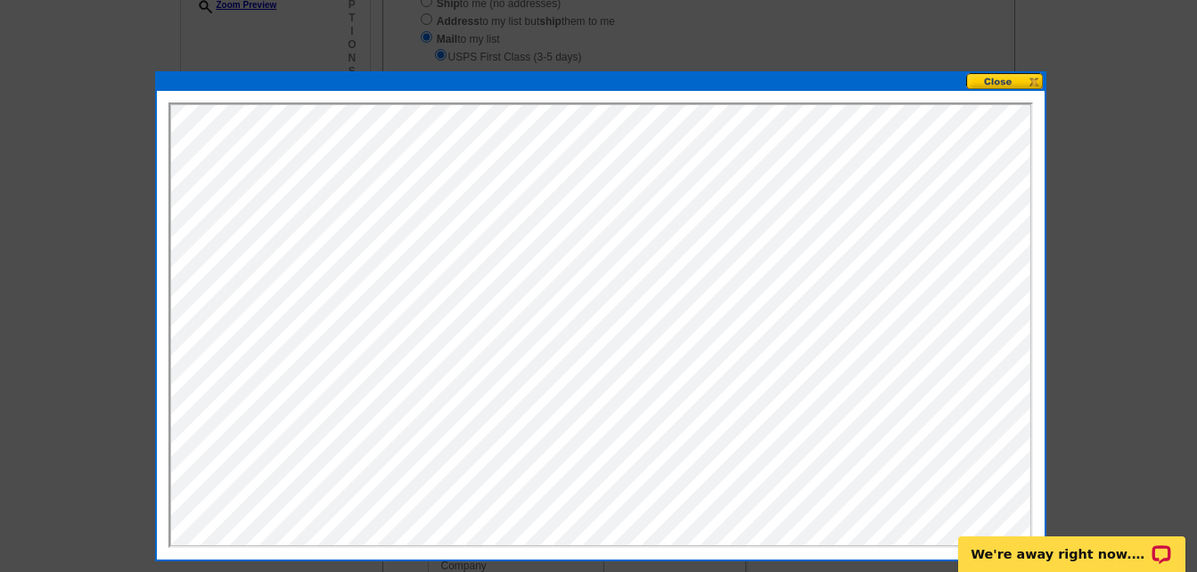
scroll to position [0, 0]
click at [1006, 77] on button at bounding box center [1005, 81] width 78 height 17
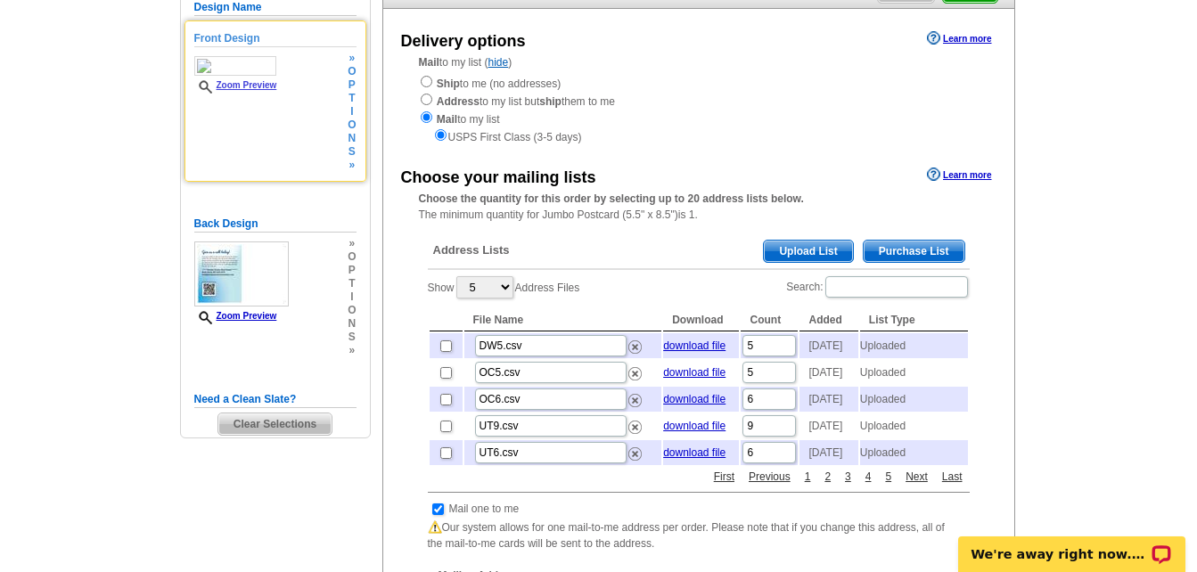
scroll to position [89, 0]
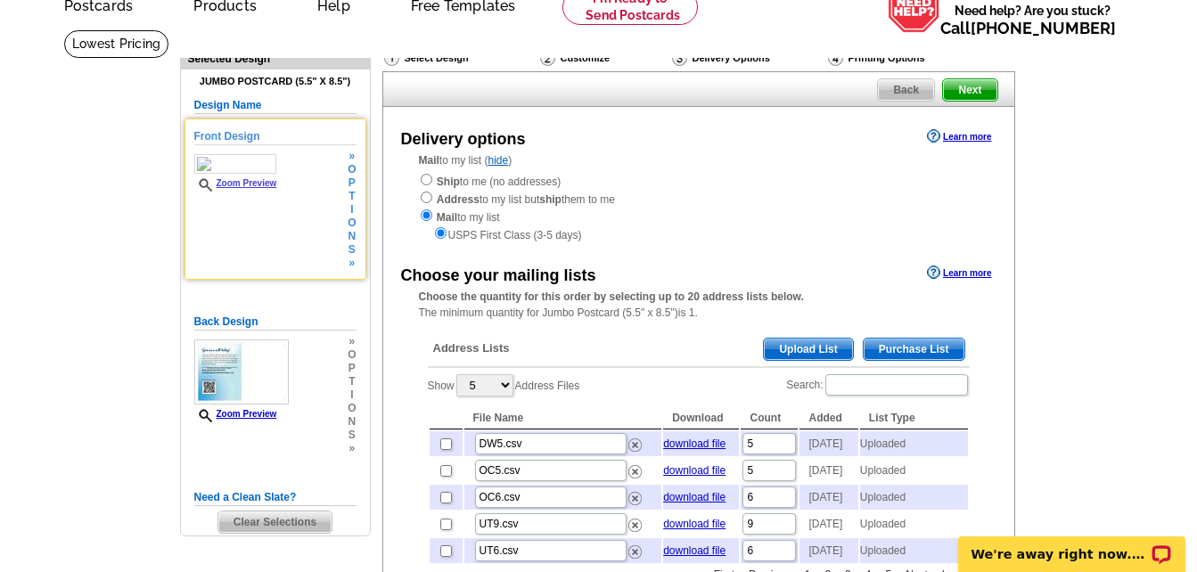
click at [250, 185] on link "Zoom Preview" at bounding box center [235, 183] width 83 height 10
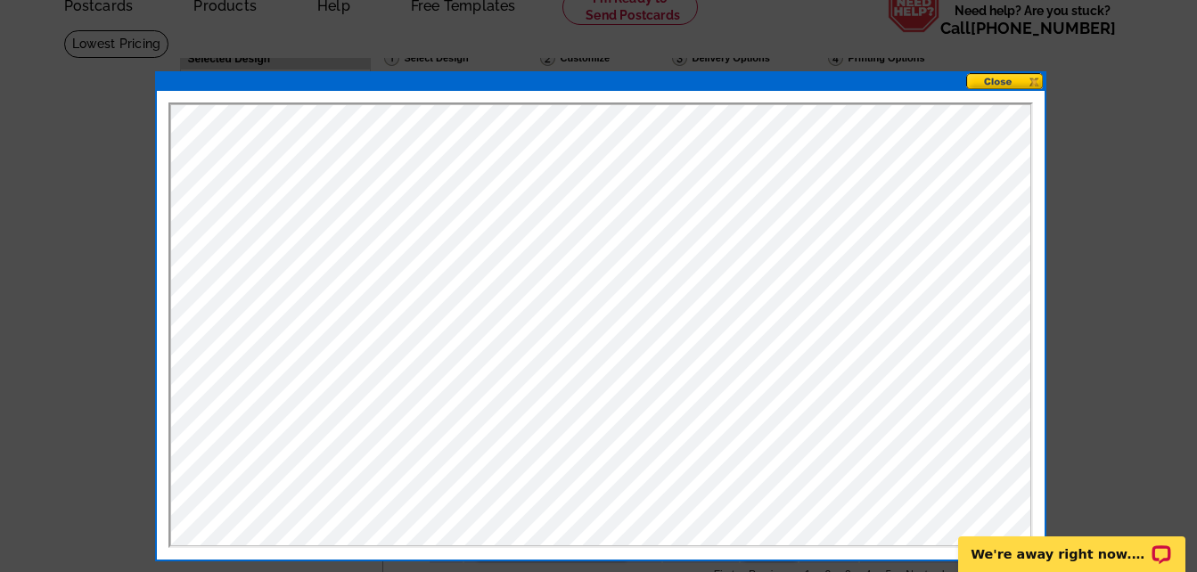
scroll to position [0, 0]
click at [1003, 81] on button at bounding box center [1005, 81] width 78 height 17
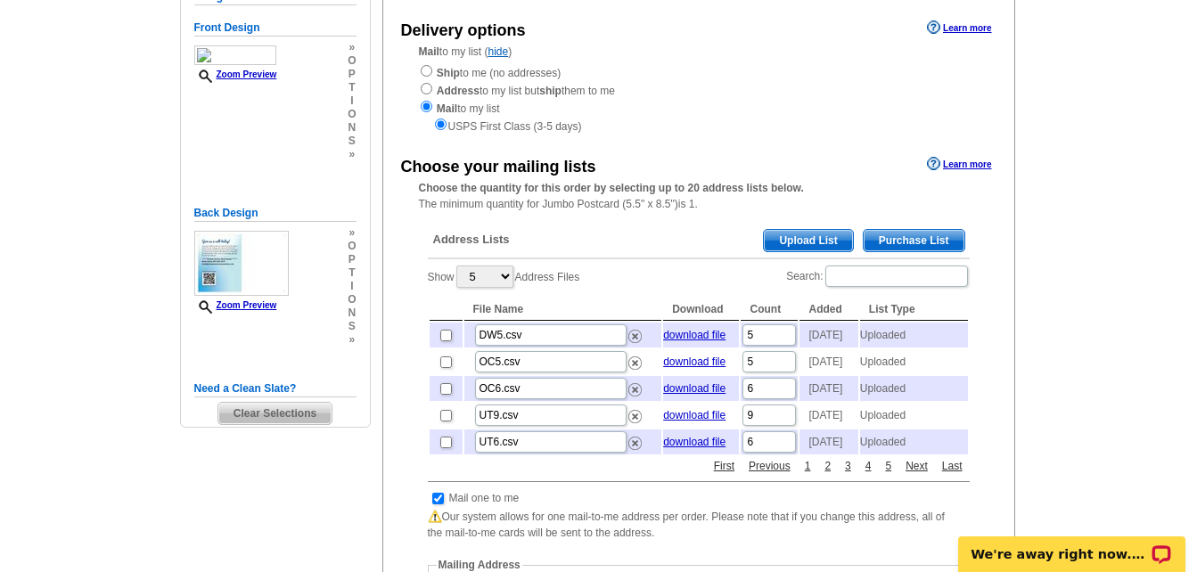
scroll to position [267, 0]
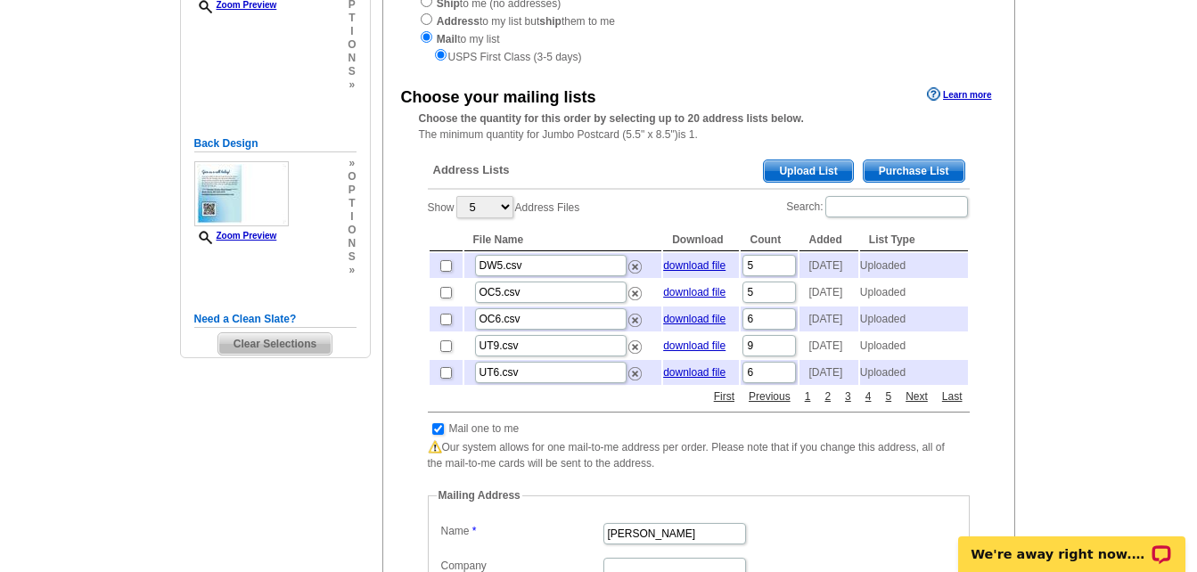
click at [800, 173] on span "Upload List" at bounding box center [808, 170] width 88 height 21
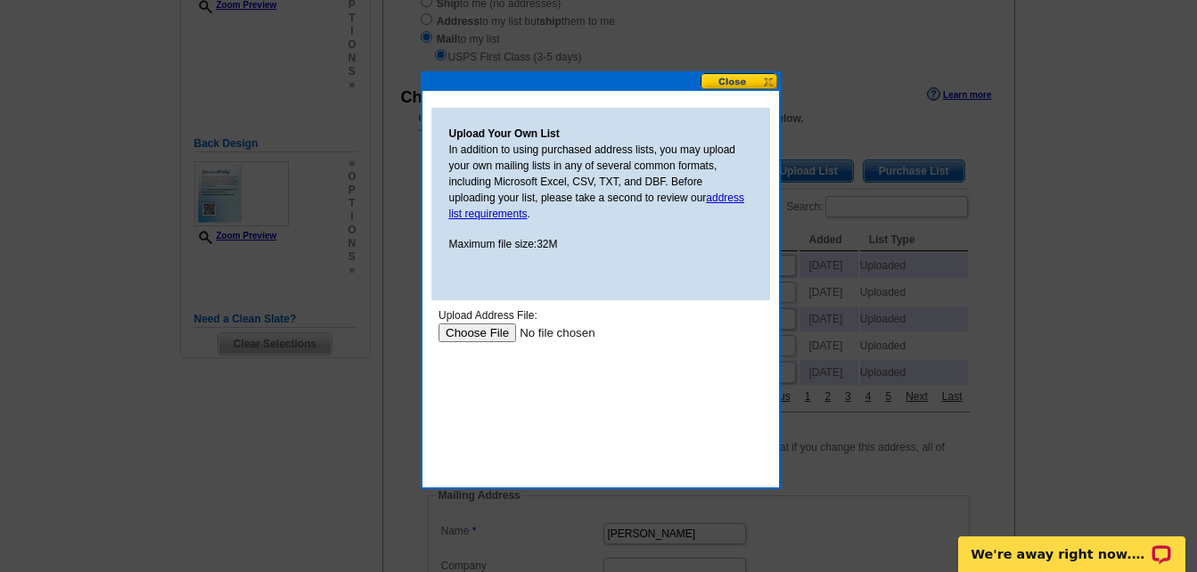
scroll to position [0, 0]
click at [478, 333] on input "file" at bounding box center [550, 333] width 225 height 19
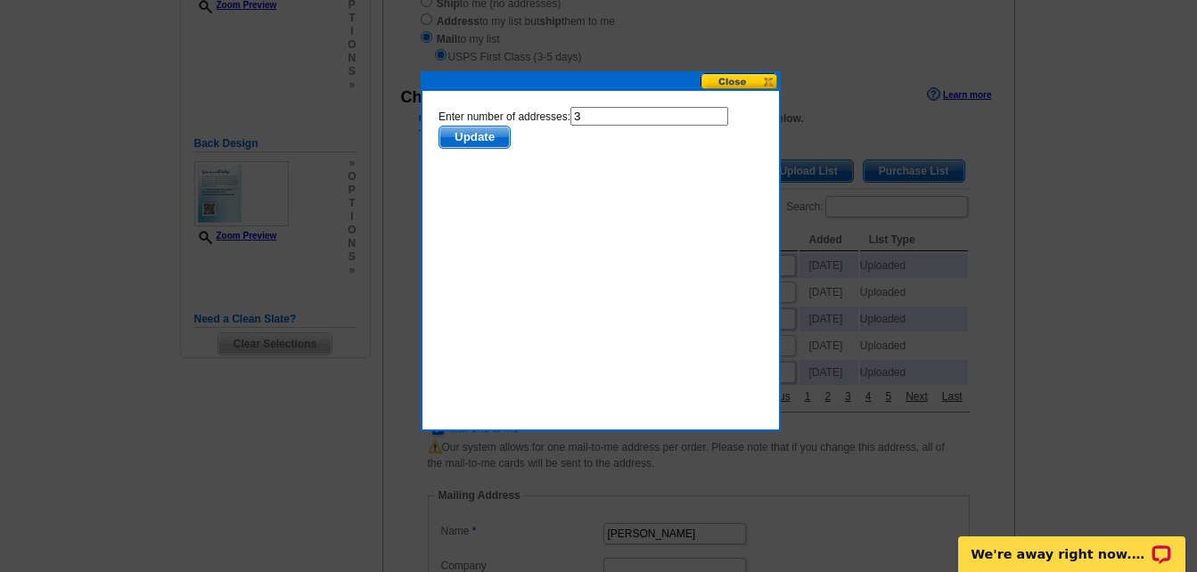
click at [597, 118] on input "3" at bounding box center [649, 116] width 158 height 19
type input "2"
click at [468, 134] on span "Update" at bounding box center [473, 137] width 70 height 21
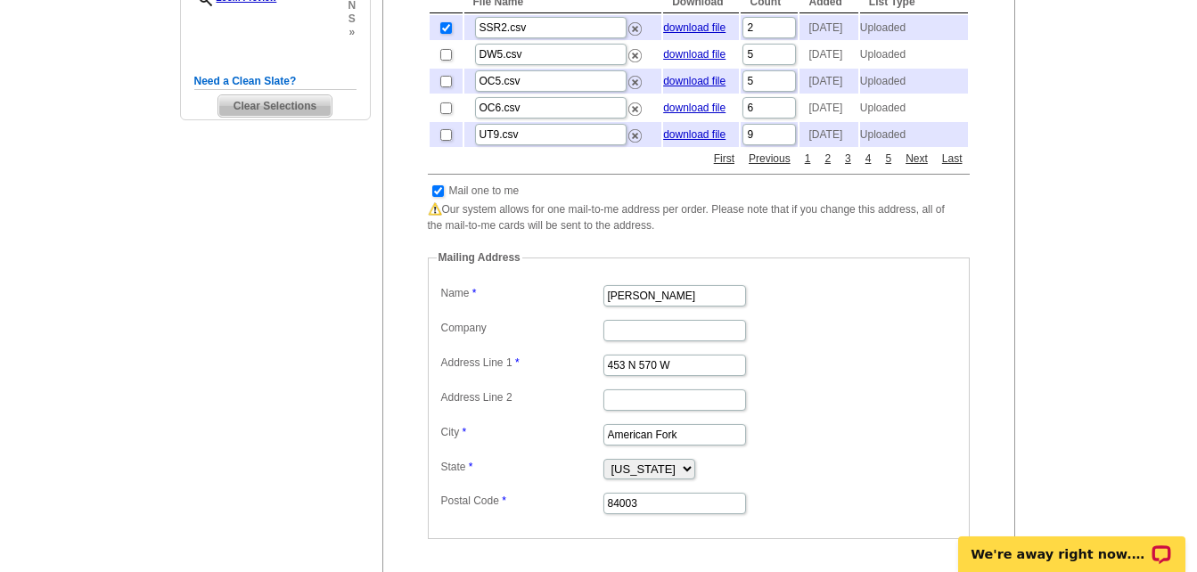
scroll to position [535, 0]
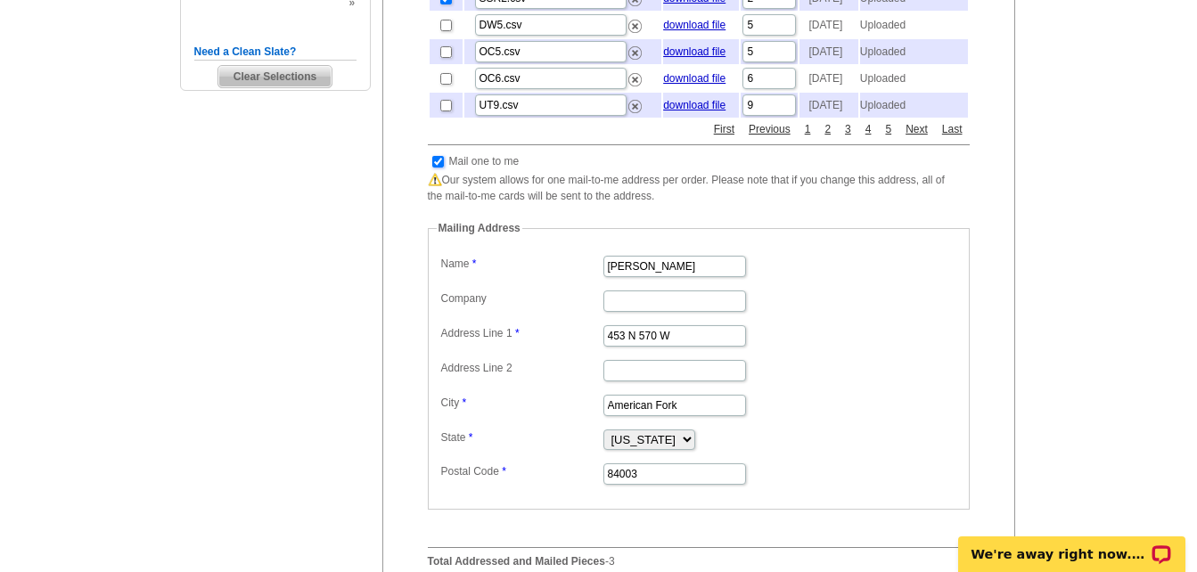
click at [438, 168] on input "checkbox" at bounding box center [438, 162] width 12 height 12
checkbox input "false"
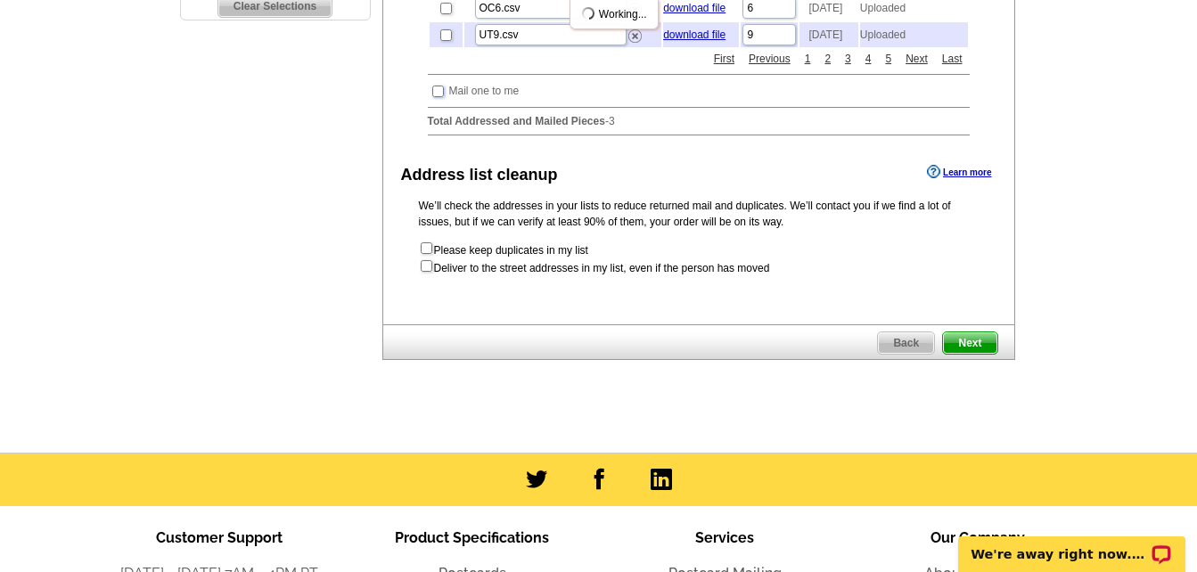
scroll to position [624, 0]
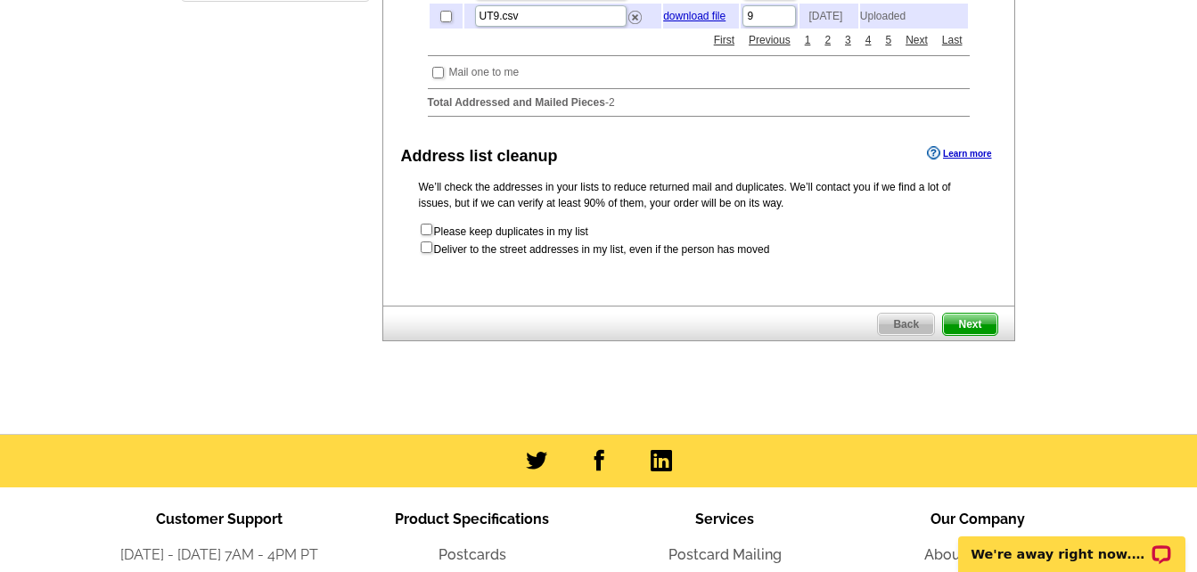
click at [975, 335] on span "Next" at bounding box center [969, 324] width 53 height 21
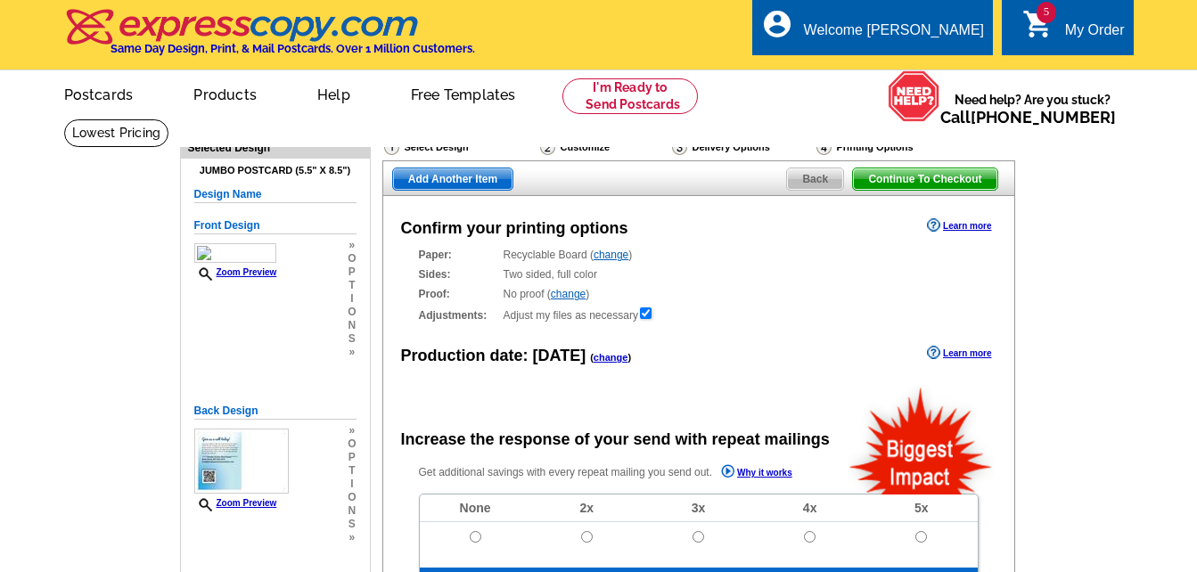
radio input "false"
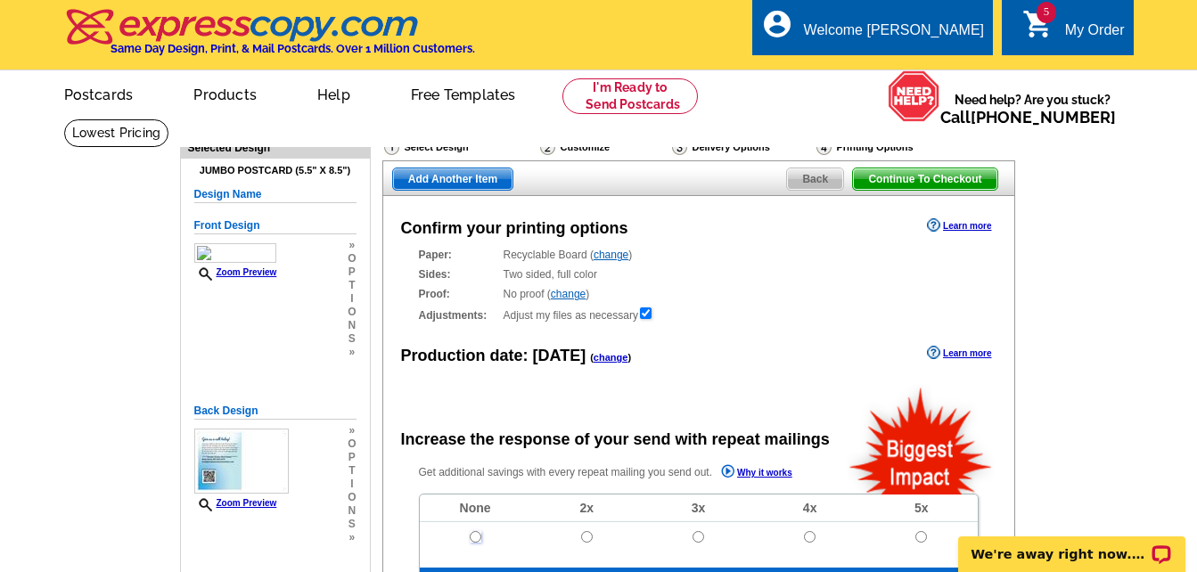
click at [474, 539] on input "radio" at bounding box center [476, 537] width 12 height 12
radio input "true"
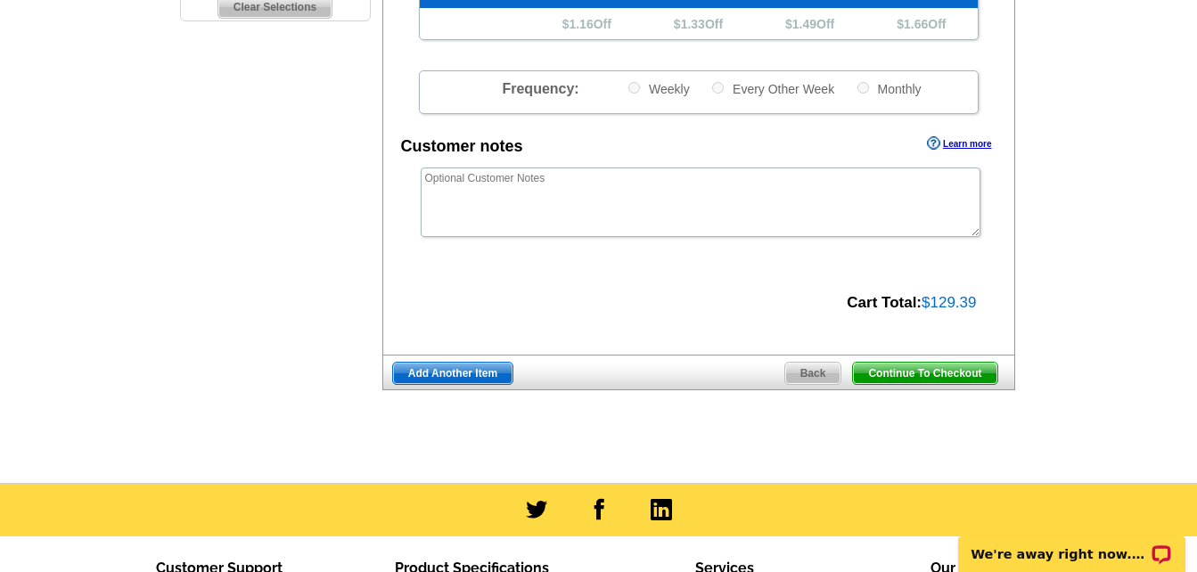
scroll to position [624, 0]
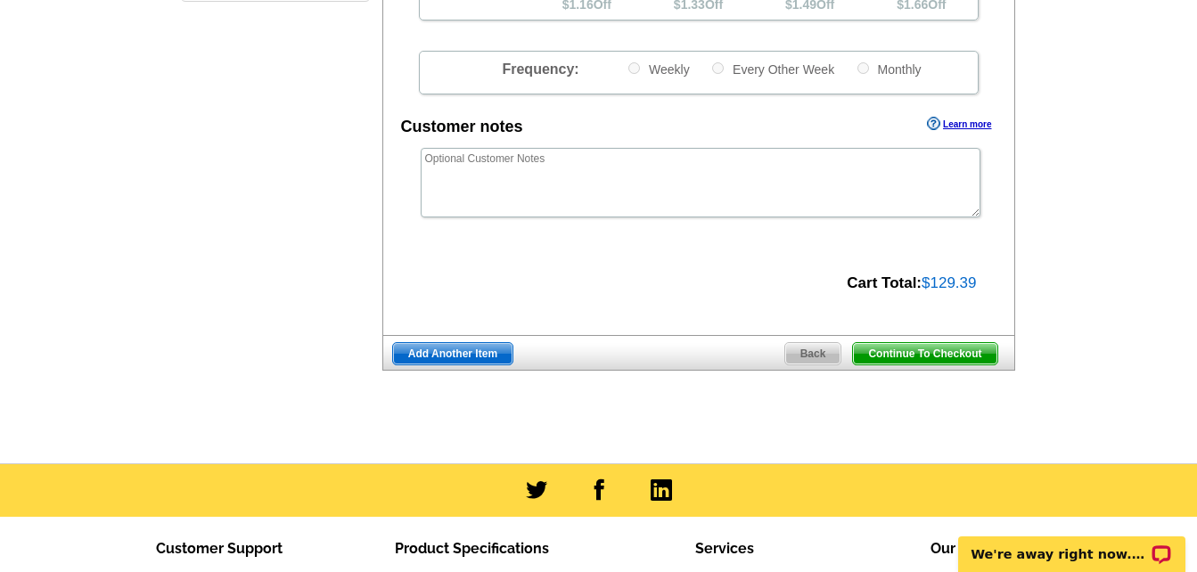
click at [945, 357] on span "Continue To Checkout" at bounding box center [924, 353] width 143 height 21
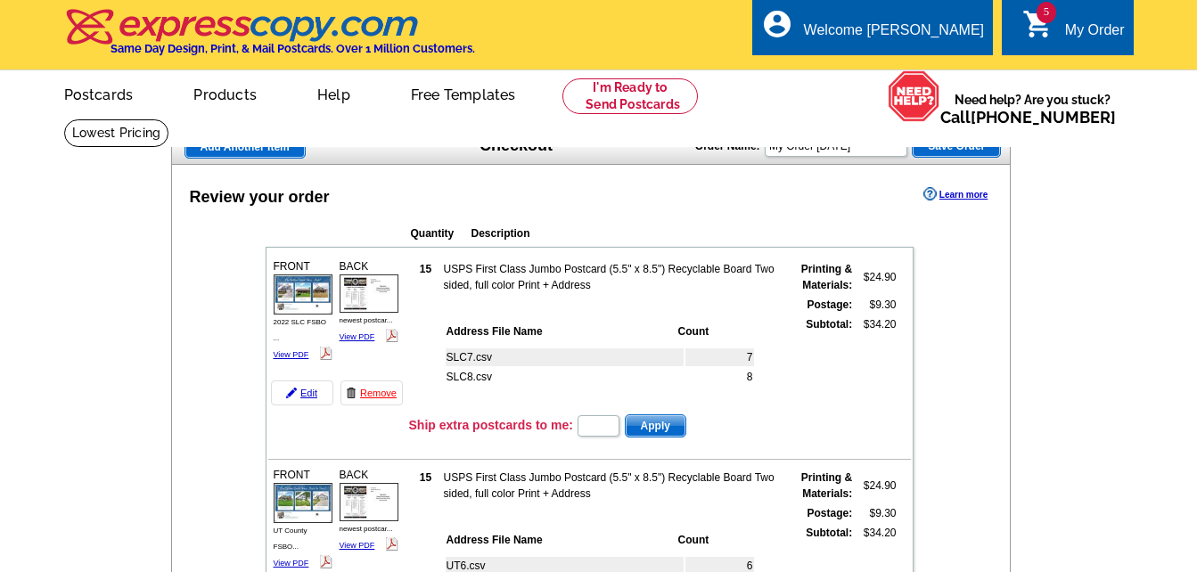
click at [602, 331] on th "Address File Name" at bounding box center [561, 332] width 230 height 18
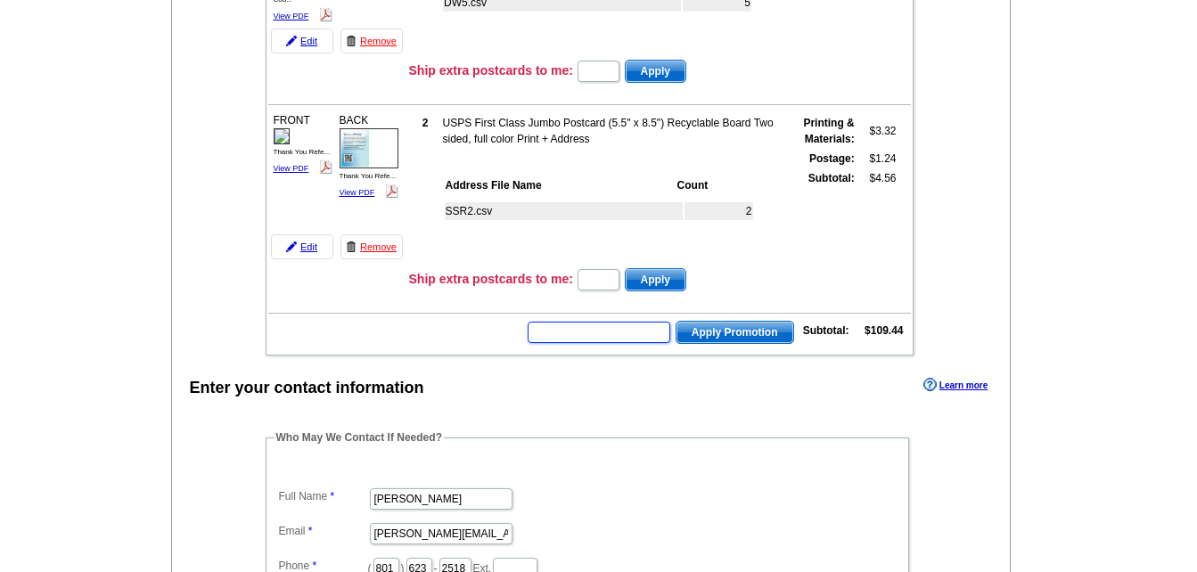
click at [596, 338] on input "text" at bounding box center [599, 332] width 143 height 21
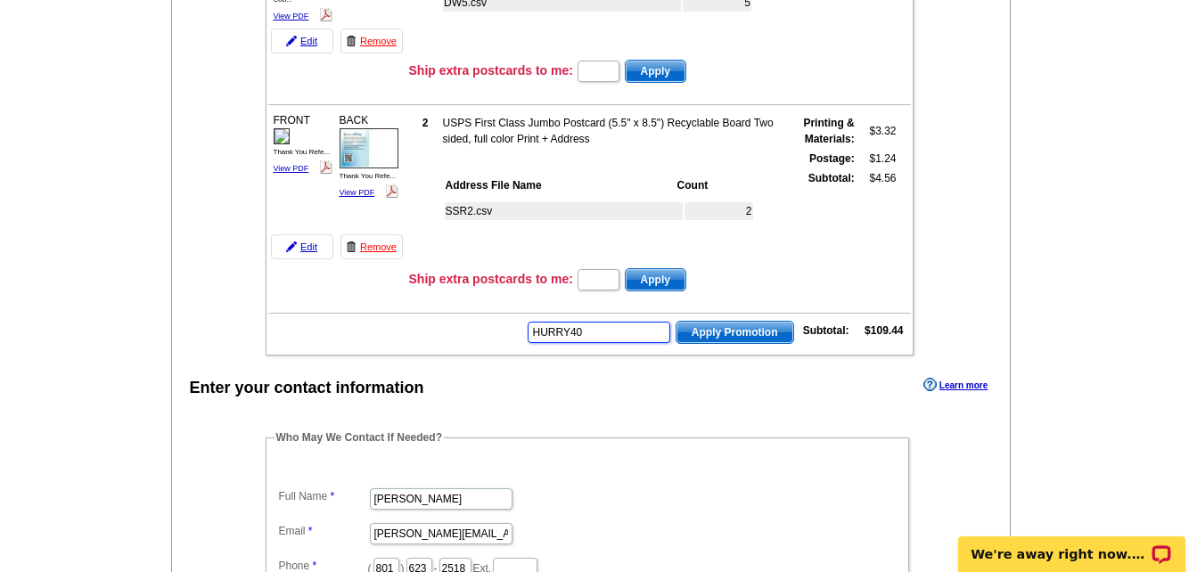
type input "HURRY40"
click at [747, 335] on span "Apply Promotion" at bounding box center [734, 332] width 117 height 21
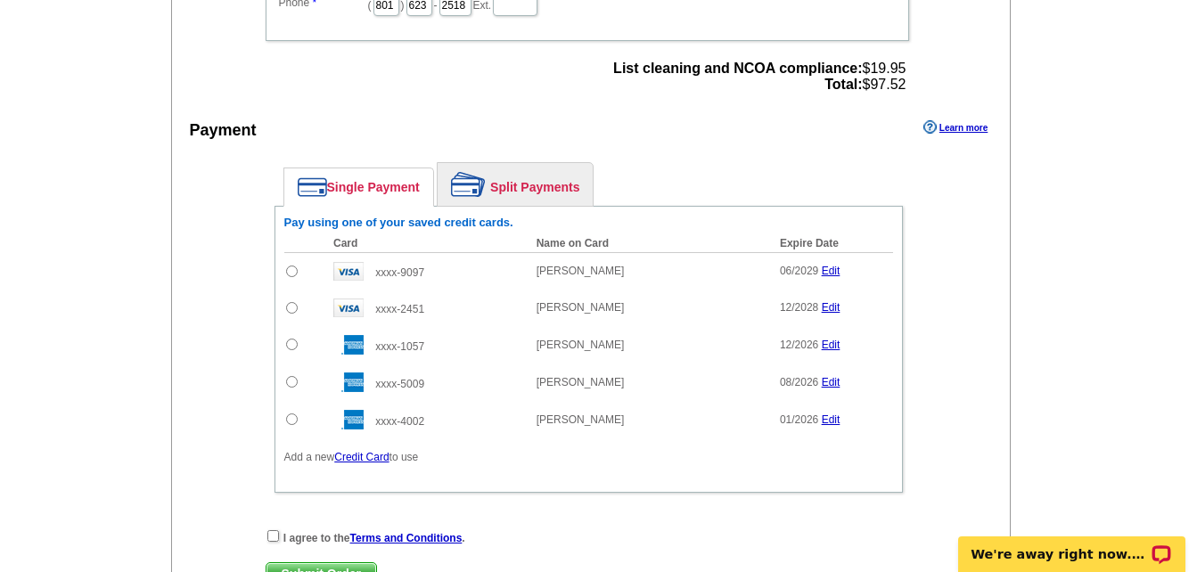
scroll to position [1604, 0]
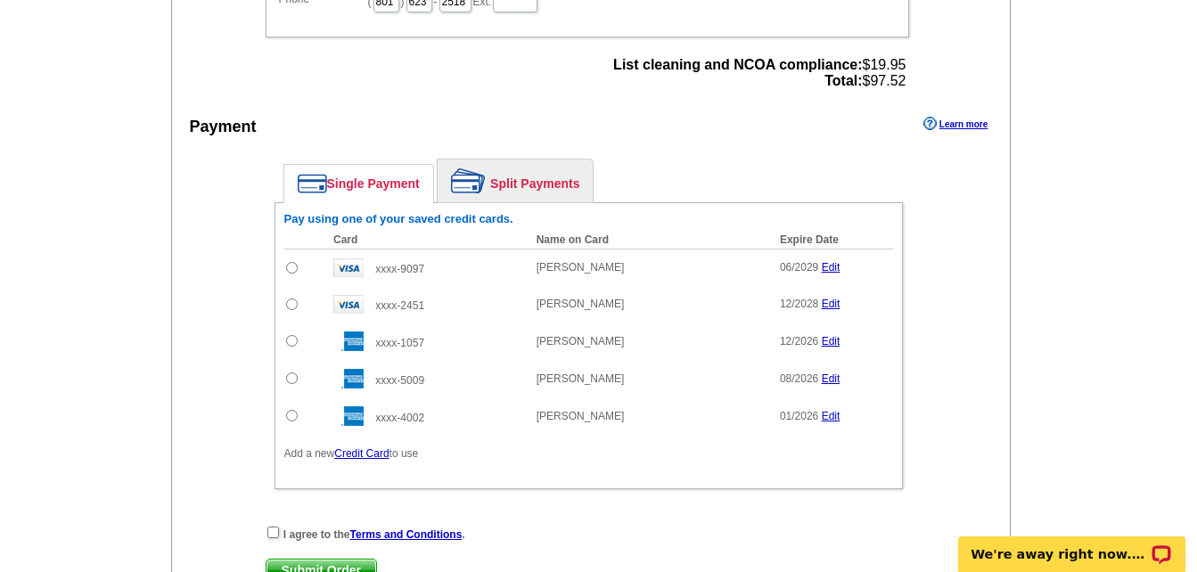
click at [289, 272] on input "radio" at bounding box center [292, 268] width 12 height 12
radio input "true"
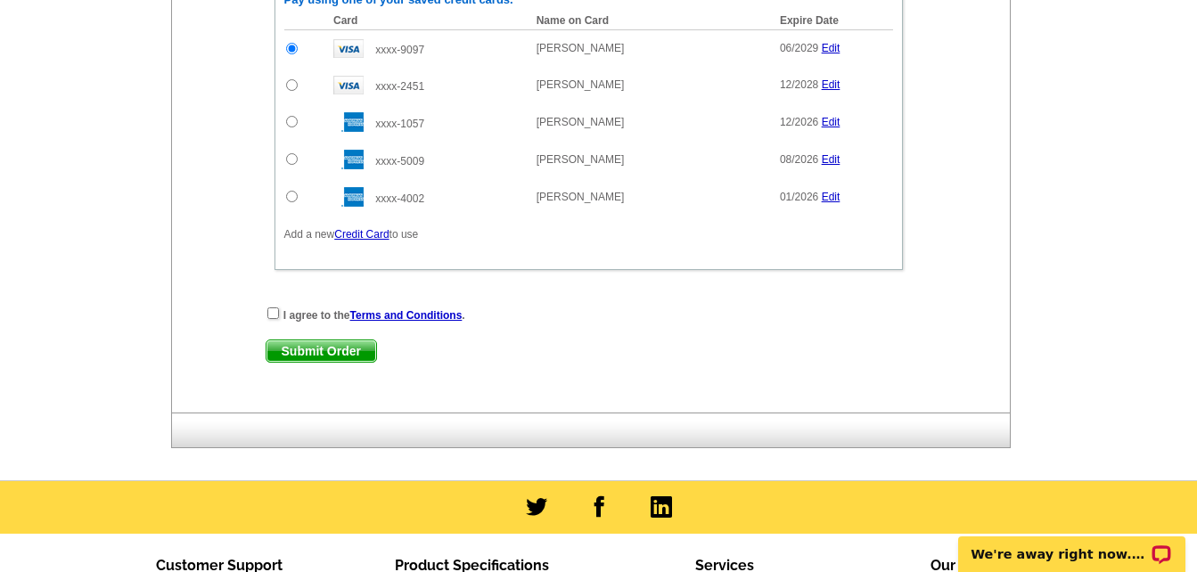
scroll to position [1872, 0]
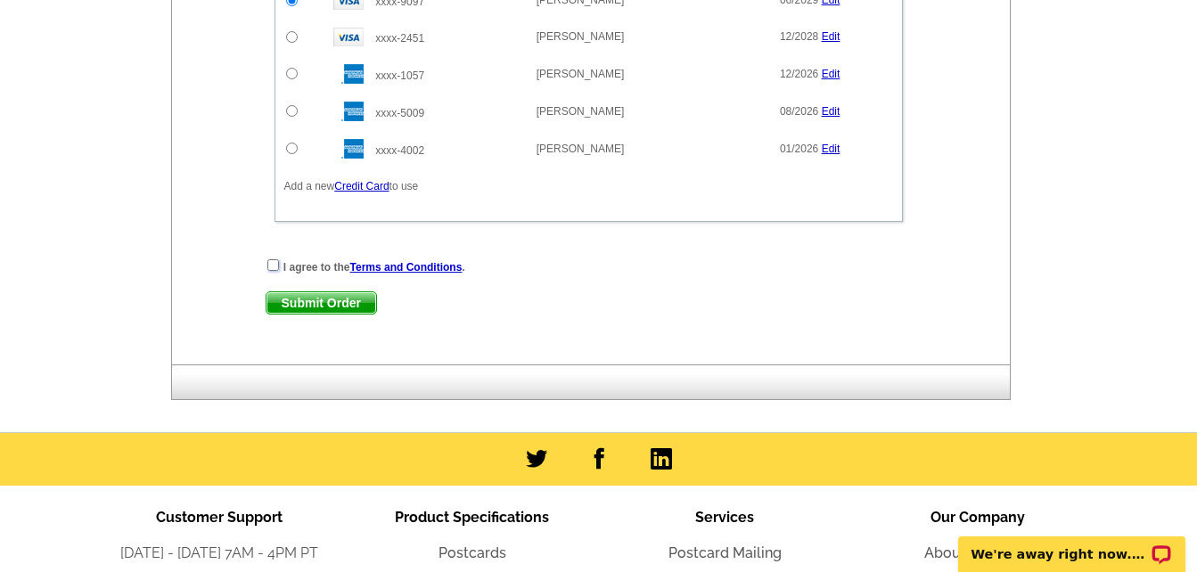
click at [271, 270] on input "checkbox" at bounding box center [273, 265] width 12 height 12
checkbox input "true"
click at [303, 305] on span "Submit Order" at bounding box center [321, 302] width 110 height 21
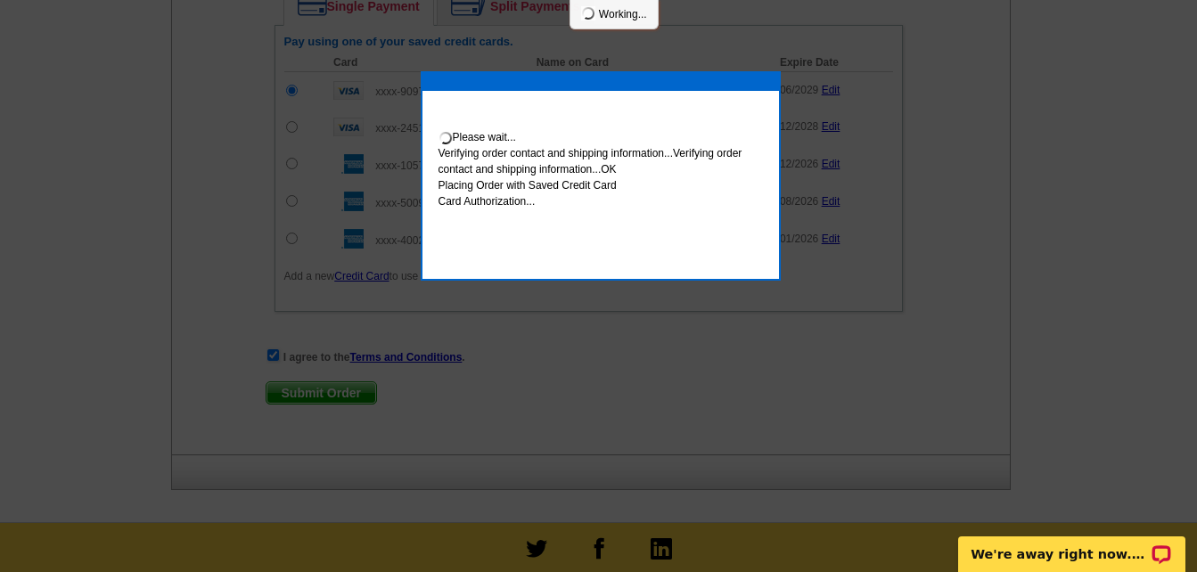
scroll to position [1962, 0]
